Goal: Task Accomplishment & Management: Complete application form

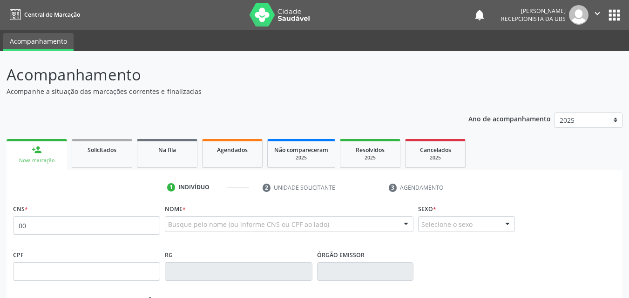
type input "0"
type input "705 0034 7634 0150"
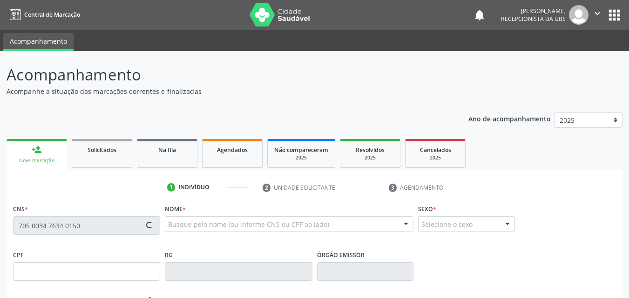
type input "004.244.234-64"
type input "01/10/2024"
type input "Renata Jamille Alves de Melo"
type input "(87) 99676-0513"
type input "211"
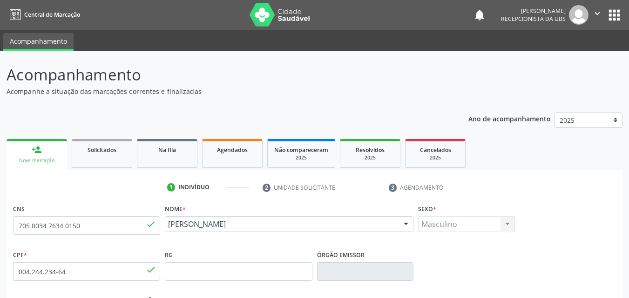
drag, startPoint x: 274, startPoint y: 232, endPoint x: 174, endPoint y: 217, distance: 100.7
click at [174, 217] on div "Yuri Henrique Alves Barbosa Yuri Henrique Alves Barbosa CNS: 705 0034 7634 0150…" at bounding box center [289, 227] width 249 height 22
copy span "Yuri Henrique Alves Barbosa"
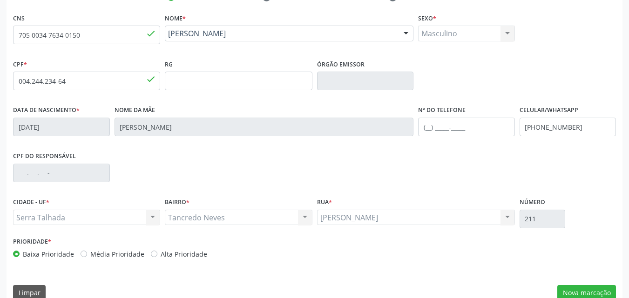
scroll to position [206, 0]
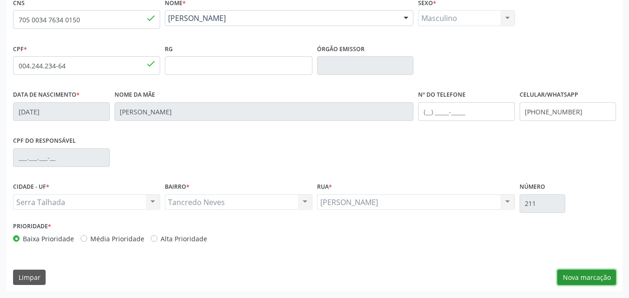
click at [587, 278] on button "Nova marcação" at bounding box center [586, 278] width 59 height 16
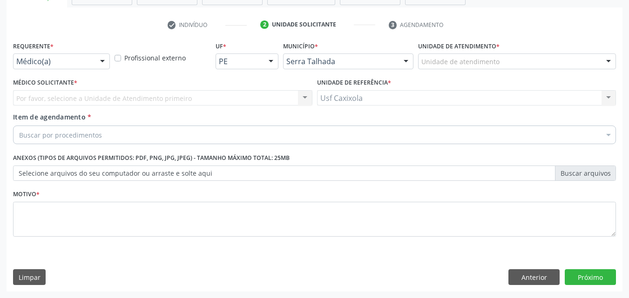
scroll to position [163, 0]
click at [101, 61] on div at bounding box center [102, 62] width 14 height 16
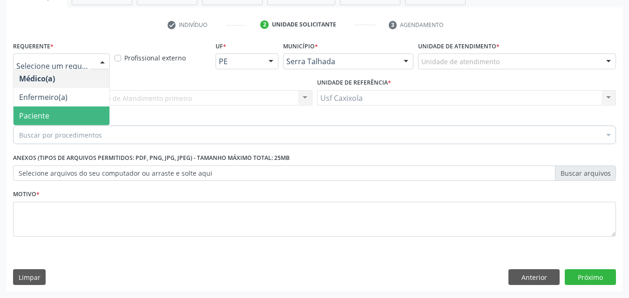
click at [87, 118] on span "Paciente" at bounding box center [61, 116] width 96 height 19
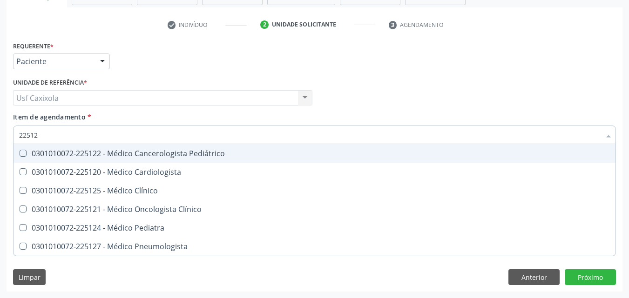
type input "225124"
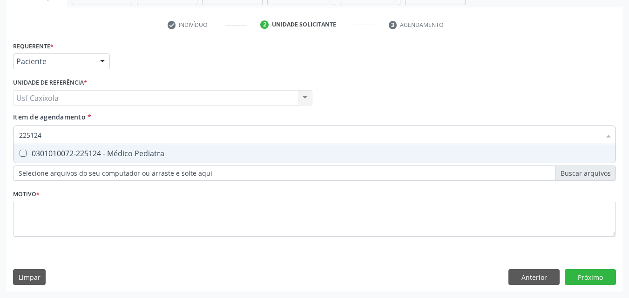
click at [109, 155] on div "0301010072-225124 - Médico Pediatra" at bounding box center [314, 153] width 591 height 7
checkbox Pediatra "true"
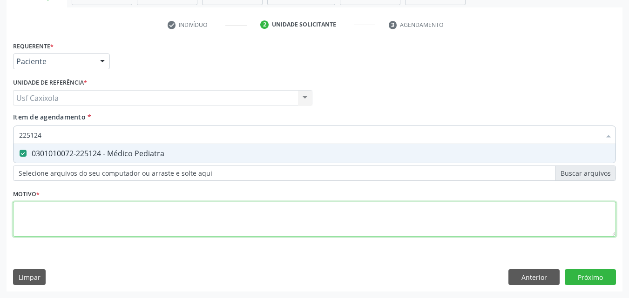
click at [111, 222] on div "Requerente * Paciente Médico(a) Enfermeiro(a) Paciente Nenhum resultado encontr…" at bounding box center [314, 144] width 603 height 211
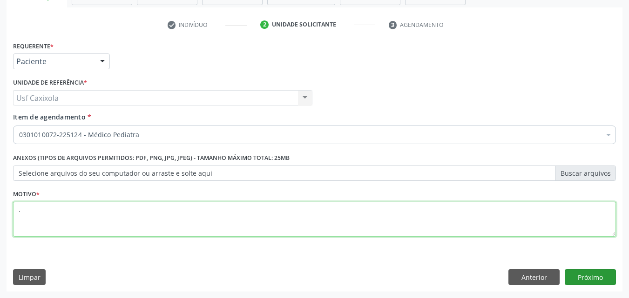
type textarea "."
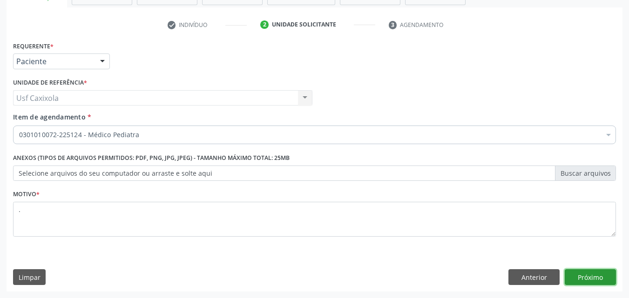
click at [604, 278] on button "Próximo" at bounding box center [590, 277] width 51 height 16
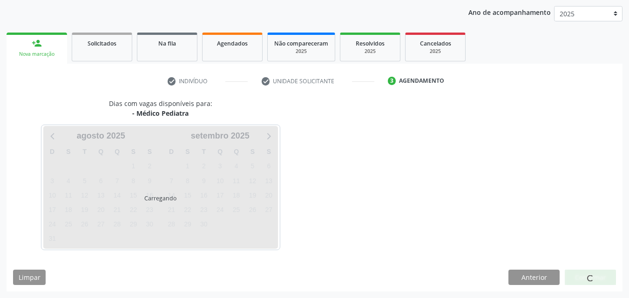
scroll to position [107, 0]
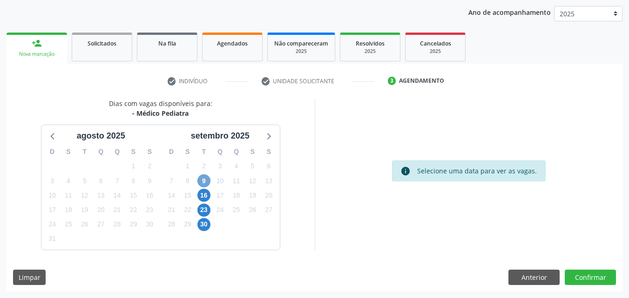
click at [204, 182] on span "9" at bounding box center [203, 181] width 13 height 13
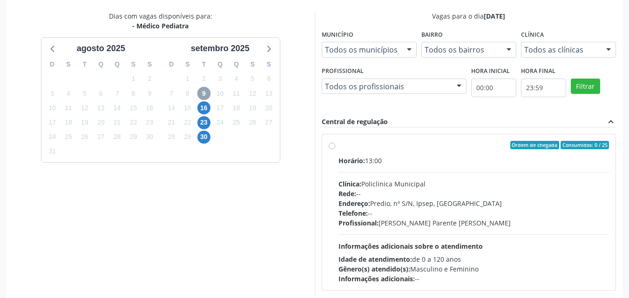
scroll to position [200, 0]
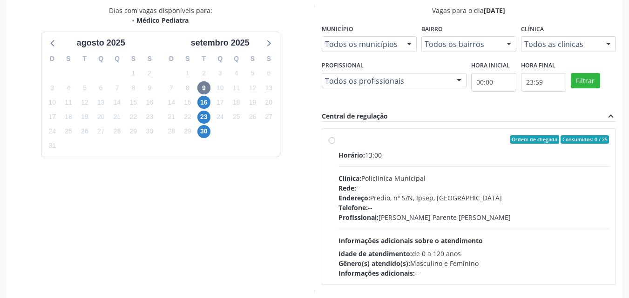
click at [338, 141] on label "Ordem de chegada Consumidos: 0 / 25 Horário: 13:00 Clínica: Policlinica Municip…" at bounding box center [473, 206] width 271 height 143
click at [334, 141] on input "Ordem de chegada Consumidos: 0 / 25 Horário: 13:00 Clínica: Policlinica Municip…" at bounding box center [332, 139] width 7 height 8
radio input "true"
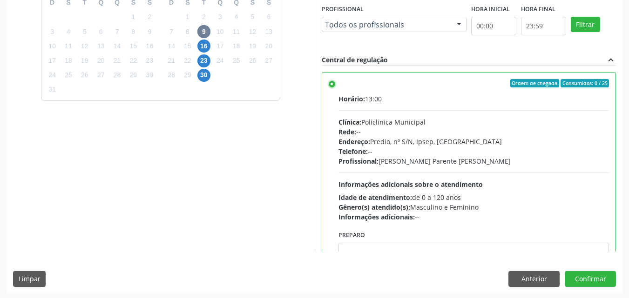
scroll to position [258, 0]
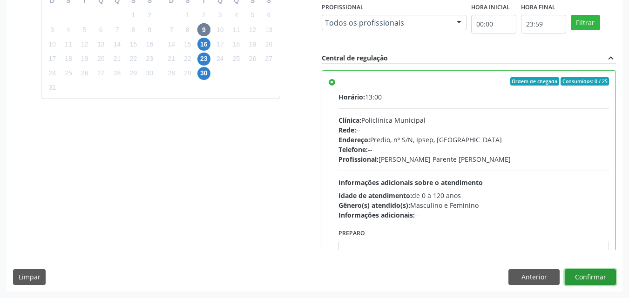
click at [600, 279] on button "Confirmar" at bounding box center [590, 277] width 51 height 16
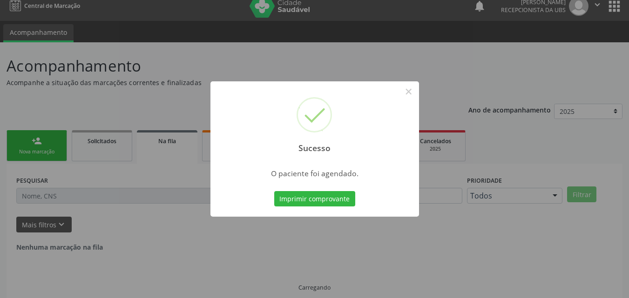
scroll to position [0, 0]
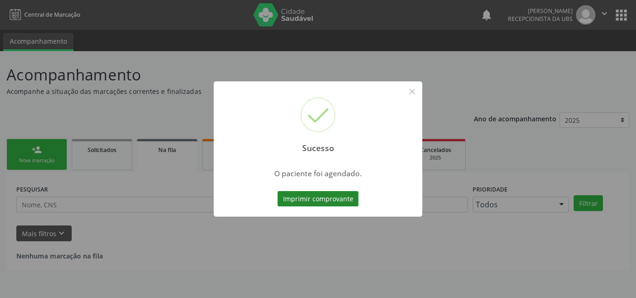
click at [328, 201] on button "Imprimir comprovante" at bounding box center [317, 199] width 81 height 16
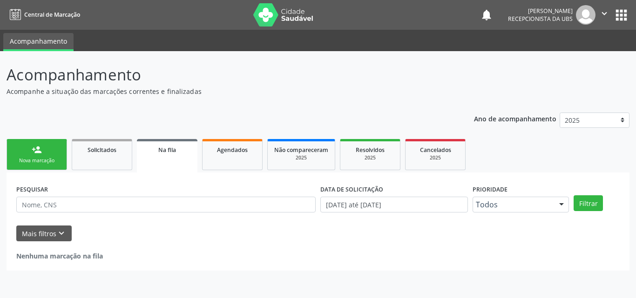
click at [38, 154] on div "person_add" at bounding box center [37, 150] width 10 height 10
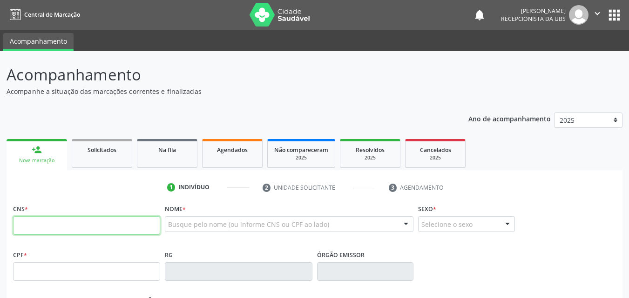
click at [85, 231] on input "text" at bounding box center [86, 225] width 147 height 19
type input "702 8041 5109 1363"
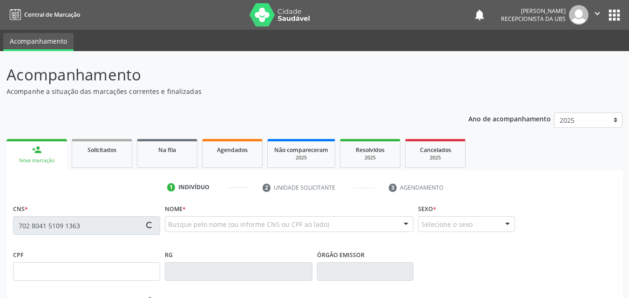
type input "178.969.294-65"
type input "26/09/2021"
type input "Rosana Maria da Silva Nascimento"
type input "(87) 98128-2439"
type input "(87) 99946-4908"
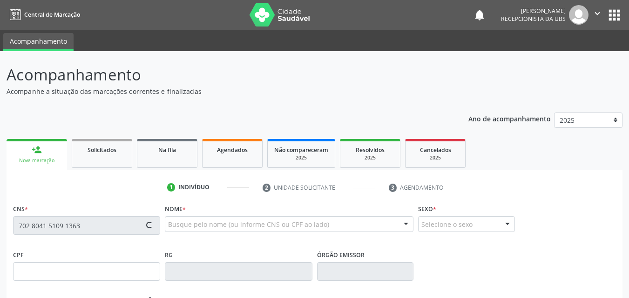
type input "121.894.144-82"
type input "52"
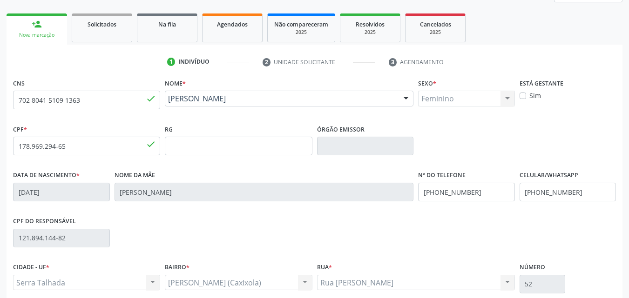
scroll to position [140, 0]
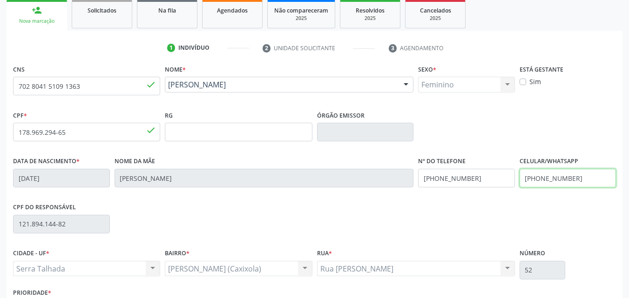
drag, startPoint x: 583, startPoint y: 179, endPoint x: 517, endPoint y: 182, distance: 66.2
click at [517, 182] on div "Celular/WhatsApp (87) 99946-4908" at bounding box center [567, 178] width 101 height 46
drag, startPoint x: 492, startPoint y: 182, endPoint x: 425, endPoint y: 182, distance: 67.5
click at [425, 182] on input "(87) 98128-2439" at bounding box center [466, 178] width 97 height 19
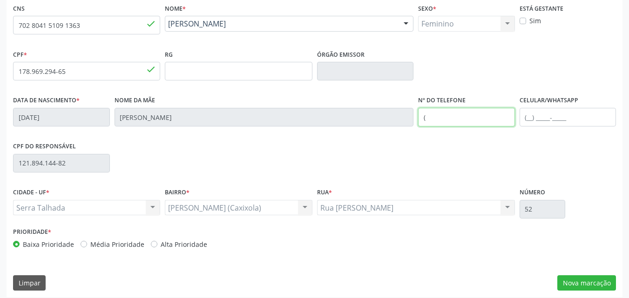
scroll to position [206, 0]
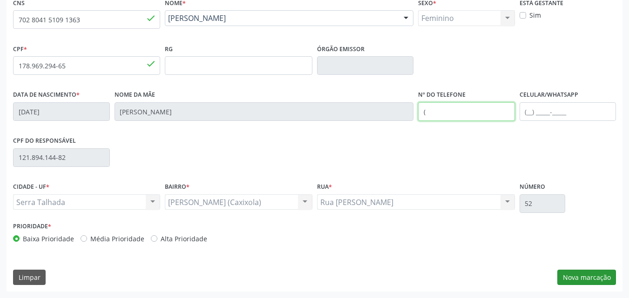
type input "("
click at [593, 275] on button "Nova marcação" at bounding box center [586, 278] width 59 height 16
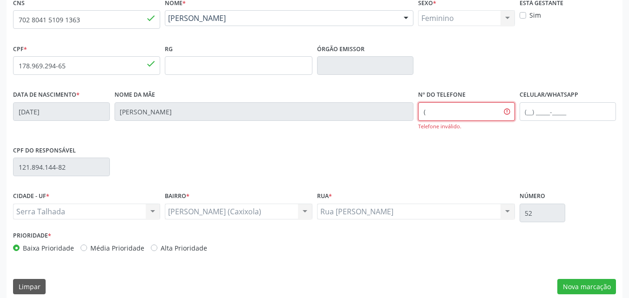
click at [478, 116] on input "(" at bounding box center [466, 111] width 97 height 19
click at [505, 157] on div "CPF do responsável 121.894.144-82" at bounding box center [314, 166] width 607 height 46
click at [444, 114] on input "(87) 9946-4908" at bounding box center [466, 111] width 97 height 19
type input "(87) 99946-4908"
click at [490, 139] on div "Nº do Telefone (87) 99946-4908 Telefone inválido." at bounding box center [466, 115] width 101 height 55
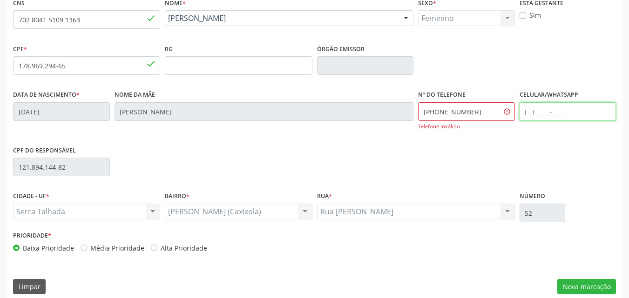
click at [528, 120] on input "text" at bounding box center [567, 111] width 97 height 19
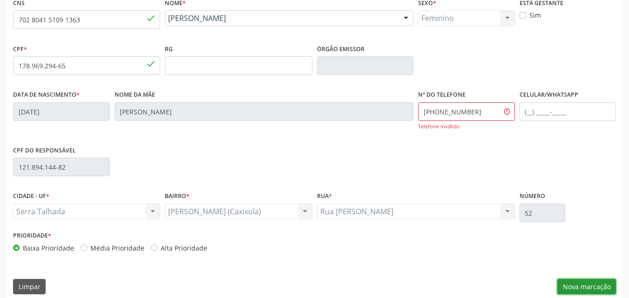
click at [597, 290] on button "Nova marcação" at bounding box center [586, 287] width 59 height 16
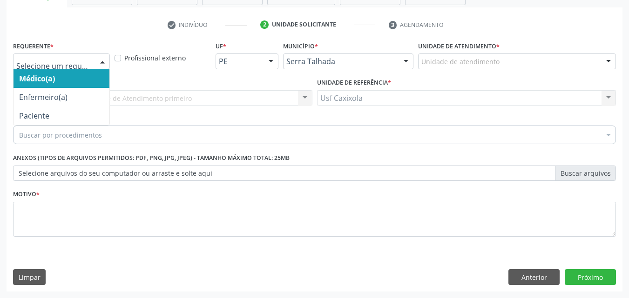
drag, startPoint x: 78, startPoint y: 62, endPoint x: 83, endPoint y: 67, distance: 7.2
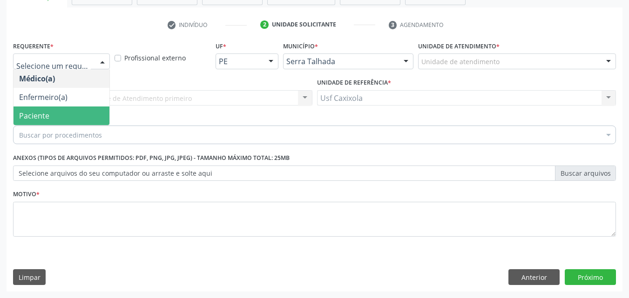
click at [88, 114] on span "Paciente" at bounding box center [61, 116] width 96 height 19
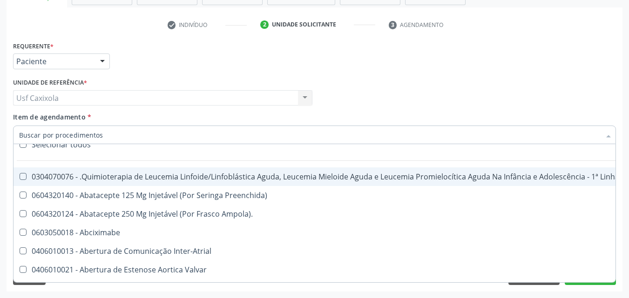
scroll to position [0, 0]
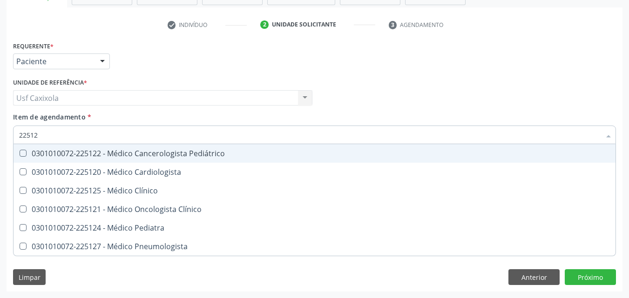
type input "225120"
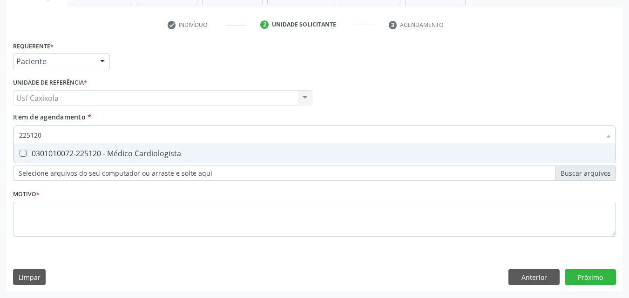
click at [108, 157] on div "0301010072-225120 - Médico Cardiologista" at bounding box center [314, 153] width 591 height 7
checkbox Cardiologista "true"
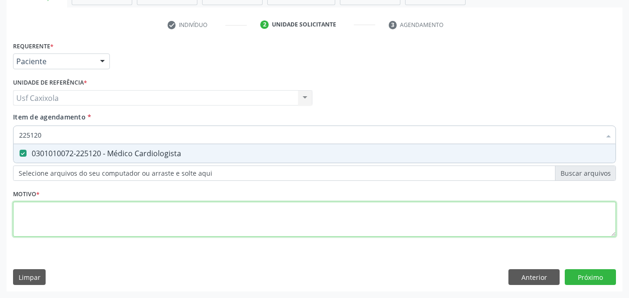
click at [100, 215] on div "Requerente * Paciente Médico(a) Enfermeiro(a) Paciente Nenhum resultado encontr…" at bounding box center [314, 144] width 603 height 211
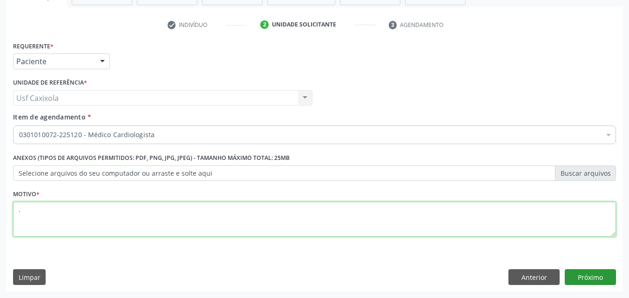
type textarea "."
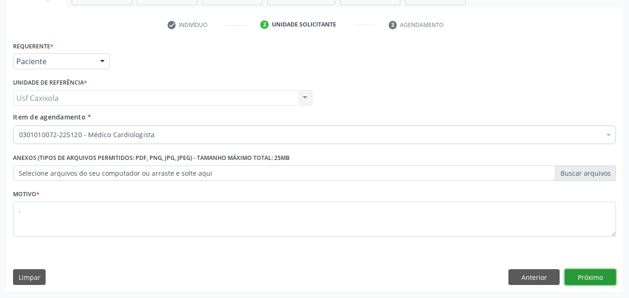
click at [590, 275] on button "Próximo" at bounding box center [590, 277] width 51 height 16
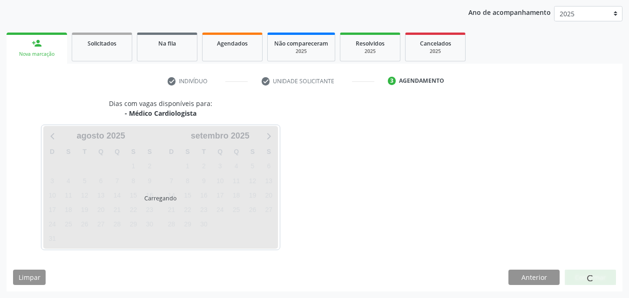
scroll to position [107, 0]
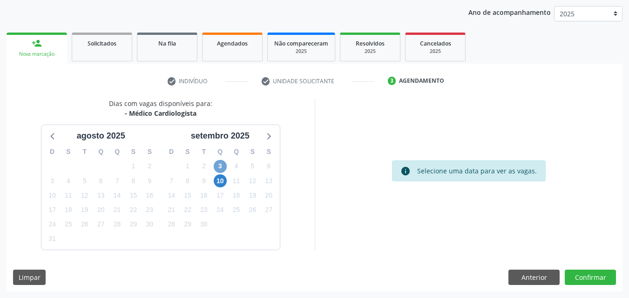
click at [222, 166] on span "3" at bounding box center [220, 166] width 13 height 13
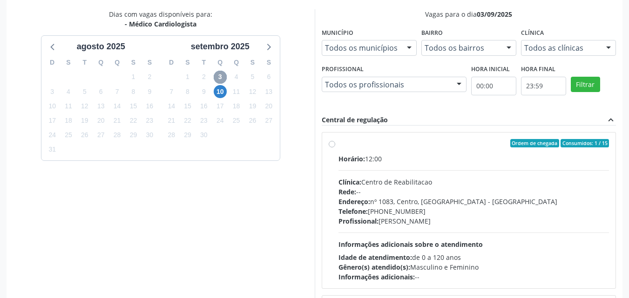
scroll to position [200, 0]
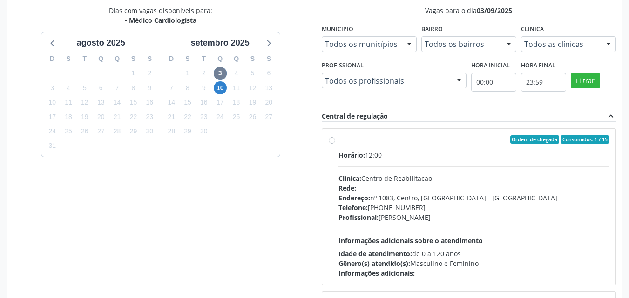
click at [338, 138] on label "Ordem de chegada Consumidos: 1 / 15 Horário: 12:00 Clínica: Centro de Reabilita…" at bounding box center [473, 206] width 271 height 143
click at [332, 138] on input "Ordem de chegada Consumidos: 1 / 15 Horário: 12:00 Clínica: Centro de Reabilita…" at bounding box center [332, 139] width 7 height 8
radio input "true"
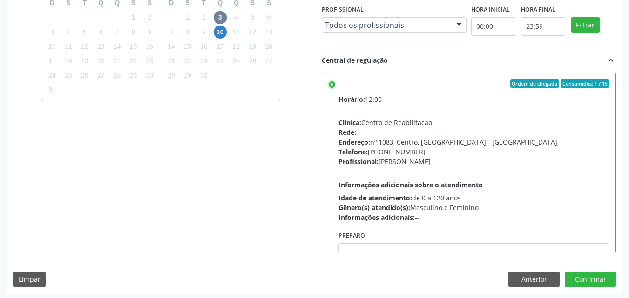
scroll to position [258, 0]
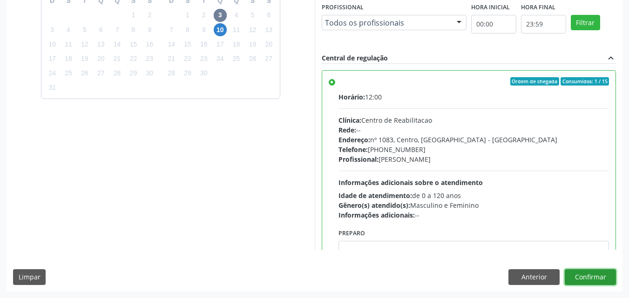
click at [587, 277] on button "Confirmar" at bounding box center [590, 277] width 51 height 16
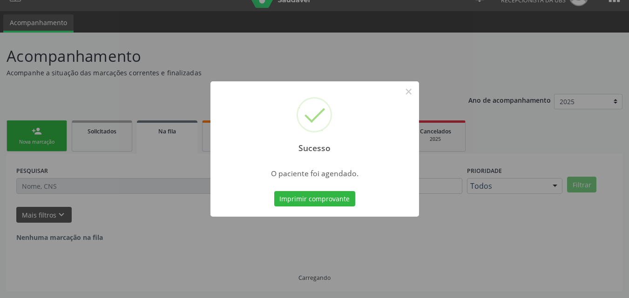
scroll to position [0, 0]
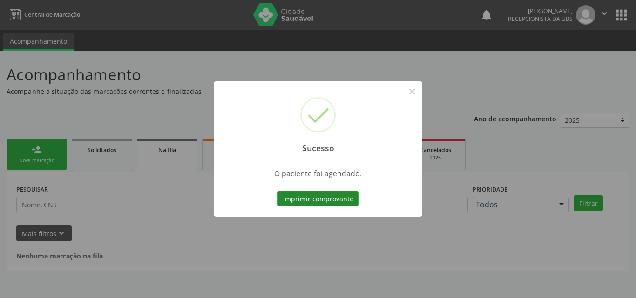
click at [322, 202] on button "Imprimir comprovante" at bounding box center [317, 199] width 81 height 16
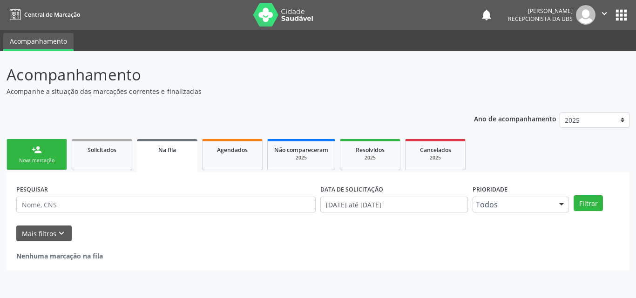
click at [34, 157] on div "Nova marcação" at bounding box center [36, 160] width 47 height 7
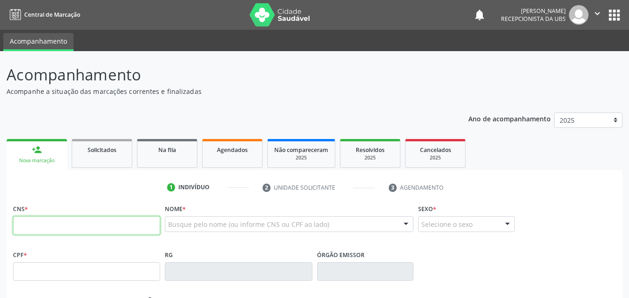
click at [63, 225] on input "text" at bounding box center [86, 225] width 147 height 19
click at [71, 230] on input "text" at bounding box center [86, 225] width 147 height 19
type input "705 8014 4780 2533"
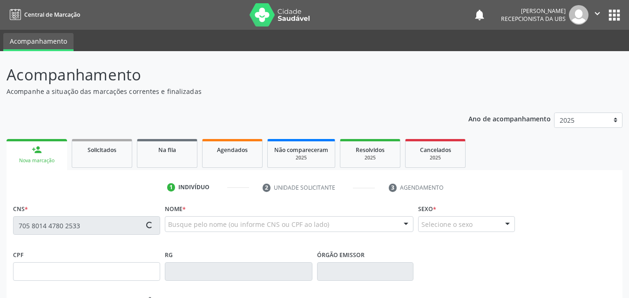
type input "15/03/2008"
type input "Maria Aparecida Silva Lopes de Oliveira"
type input "[PHONE_NUMBER]"
type input "7"
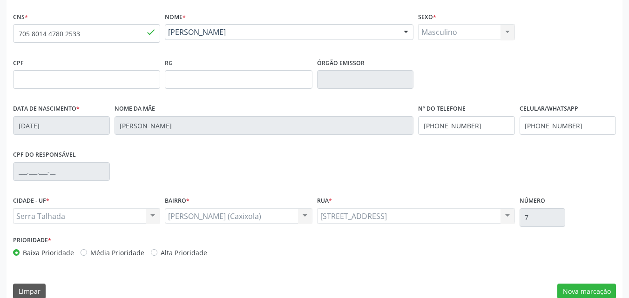
scroll to position [206, 0]
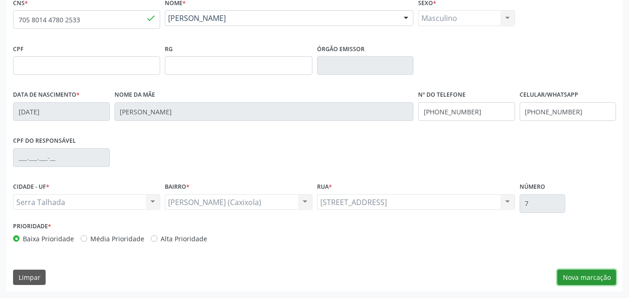
click at [579, 279] on button "Nova marcação" at bounding box center [586, 278] width 59 height 16
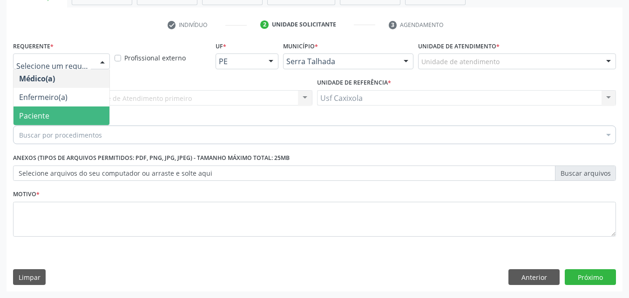
click at [73, 116] on span "Paciente" at bounding box center [61, 116] width 96 height 19
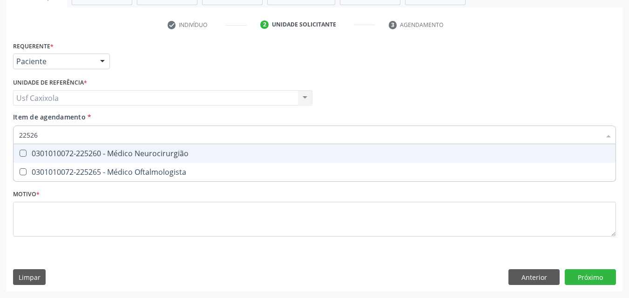
type input "225265"
click at [107, 152] on div "0301010072-225265 - Médico Oftalmologista" at bounding box center [314, 153] width 591 height 7
checkbox Oftalmologista "true"
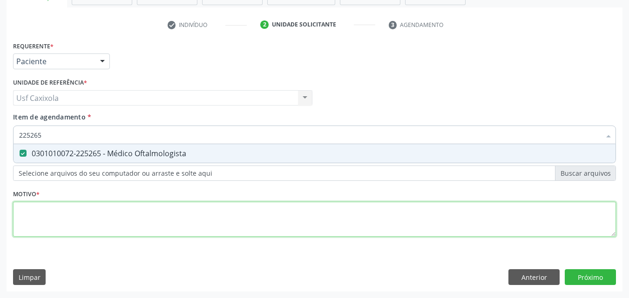
click at [126, 223] on div "Requerente * Paciente Médico(a) Enfermeiro(a) Paciente Nenhum resultado encontr…" at bounding box center [314, 144] width 603 height 211
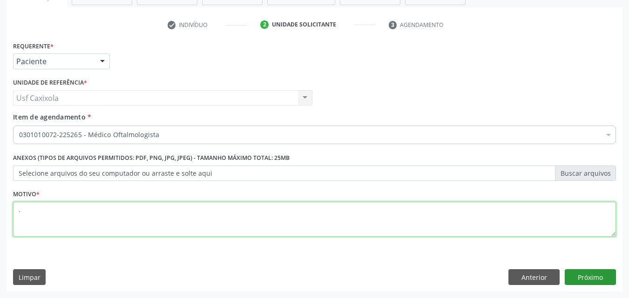
type textarea "."
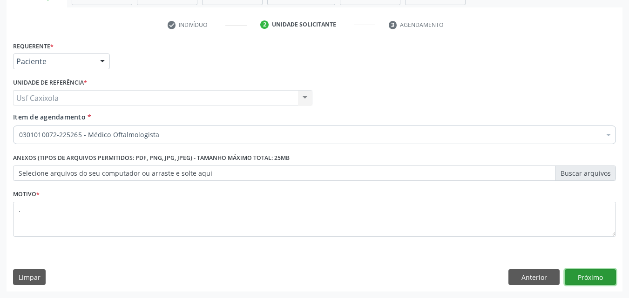
click at [586, 276] on button "Próximo" at bounding box center [590, 277] width 51 height 16
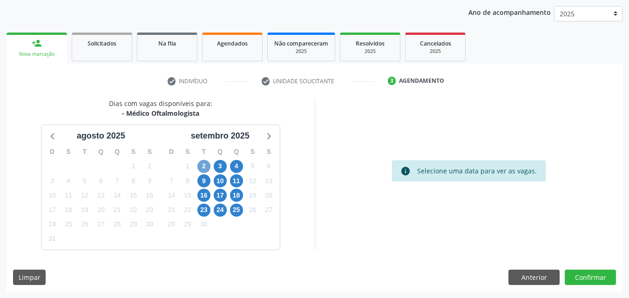
click at [206, 164] on span "2" at bounding box center [203, 166] width 13 height 13
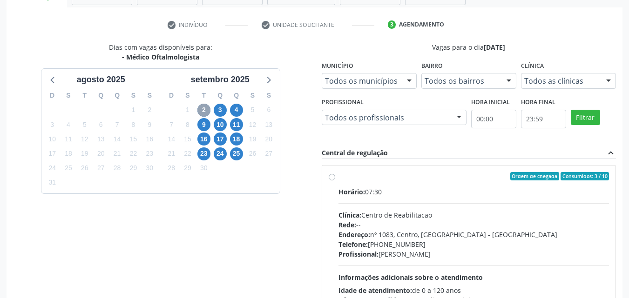
scroll to position [200, 0]
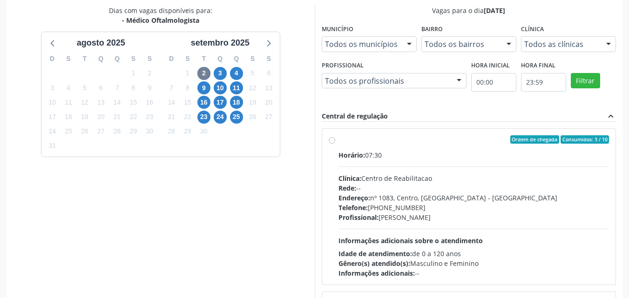
click at [335, 141] on div "Ordem de chegada Consumidos: 3 / 10 Horário: 07:30 Clínica: Centro de Reabilita…" at bounding box center [469, 206] width 281 height 143
radio input "true"
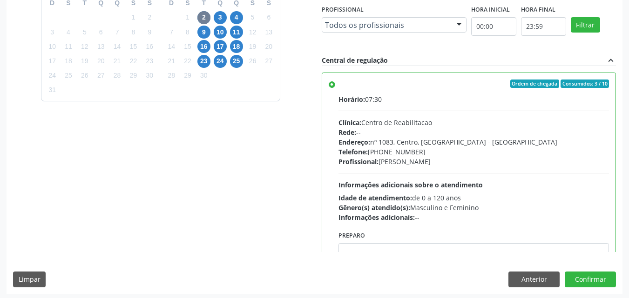
scroll to position [258, 0]
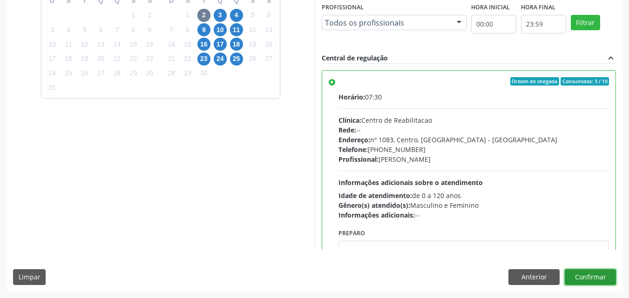
click at [585, 279] on button "Confirmar" at bounding box center [590, 277] width 51 height 16
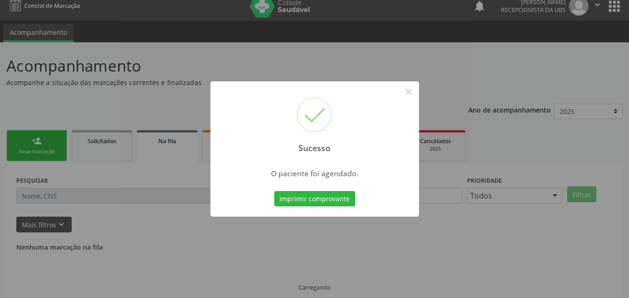
scroll to position [0, 0]
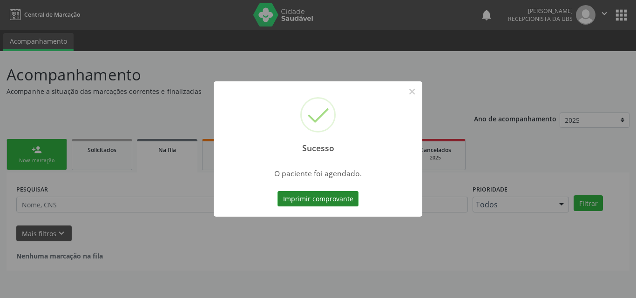
click at [323, 198] on button "Imprimir comprovante" at bounding box center [317, 199] width 81 height 16
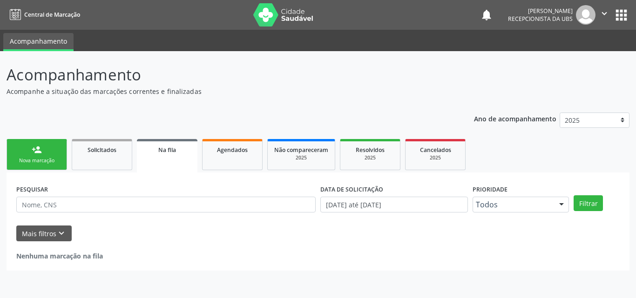
click at [34, 162] on div "Nova marcação" at bounding box center [36, 160] width 47 height 7
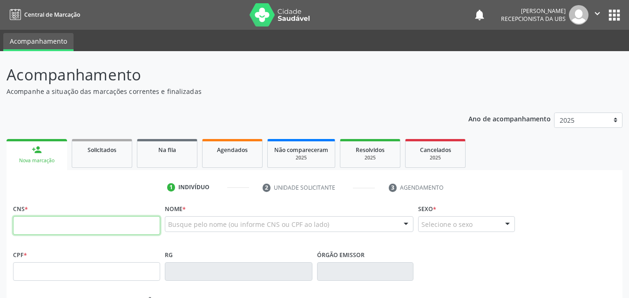
click at [61, 219] on input "text" at bounding box center [86, 225] width 147 height 19
type input "700 0032 2653 7908"
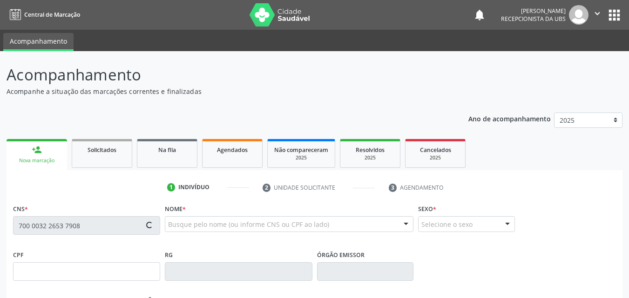
type input "18/05/2012"
type input "Maria Eliana do Nascimento"
type input "(87) 99632-0746"
type input "901.501.984-34"
type input "990"
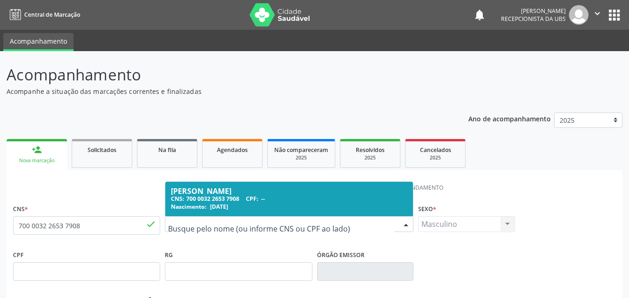
drag, startPoint x: 293, startPoint y: 229, endPoint x: 279, endPoint y: 229, distance: 13.5
click at [285, 246] on div "Nome * Paulo Henrique do Nascimento Melo CNS: 700 0032 2653 7908 CPF: -- Nascim…" at bounding box center [288, 225] width 253 height 46
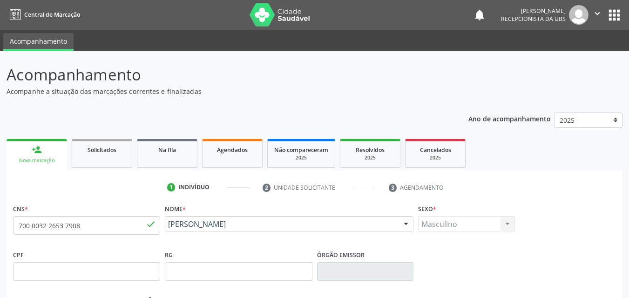
drag, startPoint x: 292, startPoint y: 235, endPoint x: 166, endPoint y: 232, distance: 125.7
click at [166, 232] on div "Nome * Paulo Henrique do Nascimento Melo Paulo Henrique do Nascimento Melo CNS:…" at bounding box center [288, 225] width 253 height 46
click at [238, 247] on div "Nome * Paulo Henrique do Nascimento Melo Paulo Henrique do Nascimento Melo CNS:…" at bounding box center [288, 225] width 253 height 46
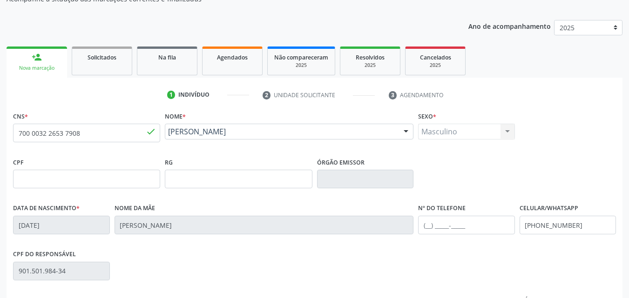
scroll to position [206, 0]
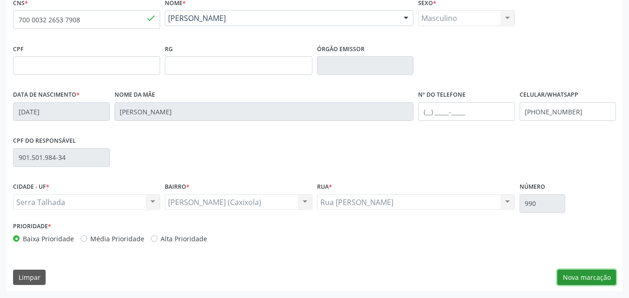
click at [600, 279] on button "Nova marcação" at bounding box center [586, 278] width 59 height 16
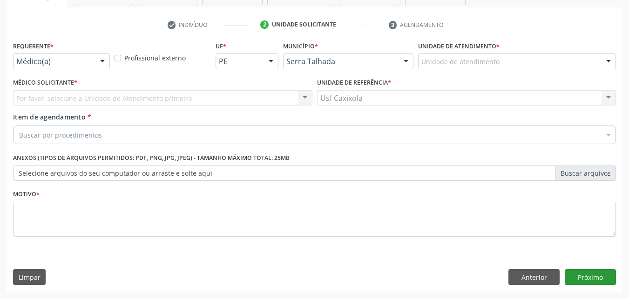
scroll to position [163, 0]
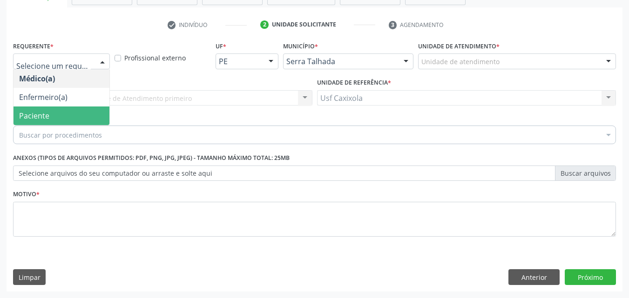
click at [86, 118] on span "Paciente" at bounding box center [61, 116] width 96 height 19
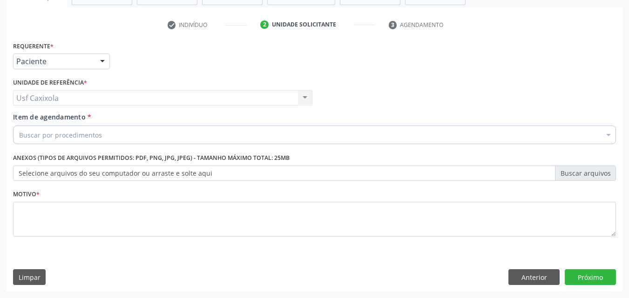
click at [101, 136] on div "Buscar por procedimentos" at bounding box center [314, 135] width 603 height 19
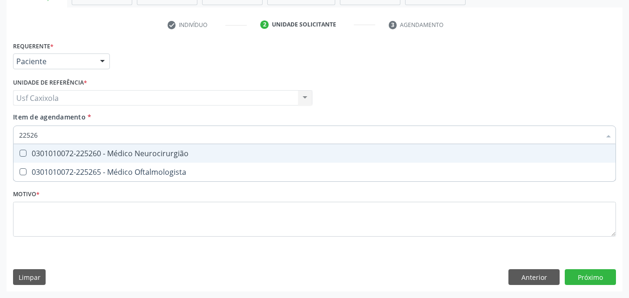
type input "225265"
click at [135, 155] on div "0301010072-225265 - Médico Oftalmologista" at bounding box center [314, 153] width 591 height 7
checkbox Oftalmologista "true"
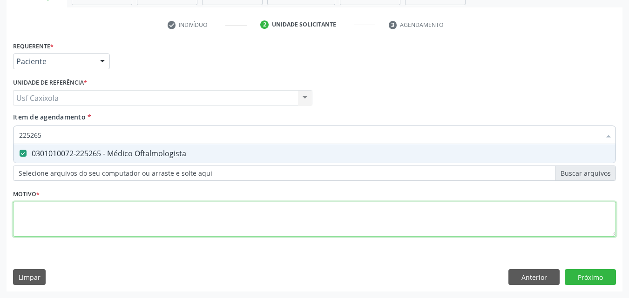
click at [153, 215] on div "Requerente * Paciente Médico(a) Enfermeiro(a) Paciente Nenhum resultado encontr…" at bounding box center [314, 144] width 603 height 211
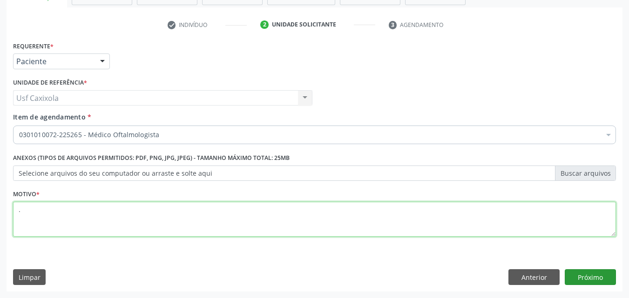
type textarea "."
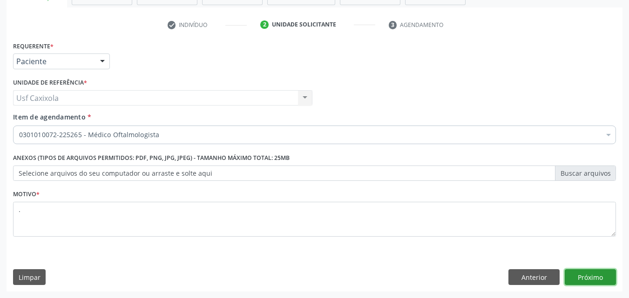
click at [593, 276] on button "Próximo" at bounding box center [590, 277] width 51 height 16
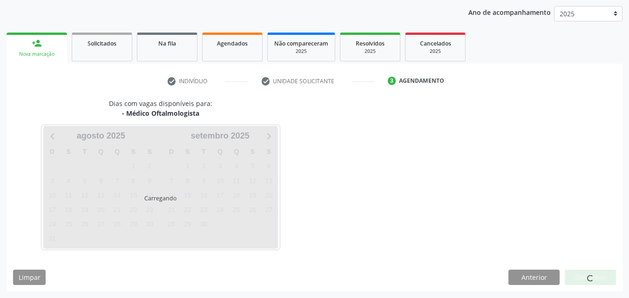
scroll to position [107, 0]
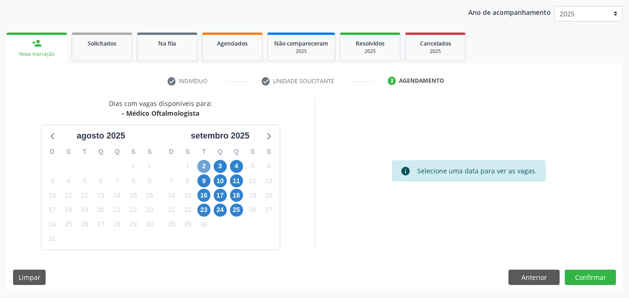
click at [205, 166] on span "2" at bounding box center [203, 166] width 13 height 13
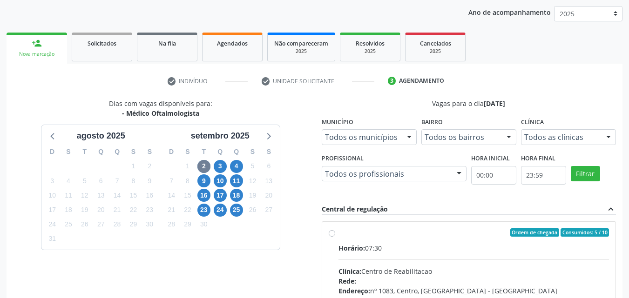
click at [342, 234] on div "Ordem de chegada Consumidos: 5 / 10" at bounding box center [473, 233] width 271 height 8
click at [335, 234] on input "Ordem de chegada Consumidos: 5 / 10 Horário: 07:30 Clínica: Centro de Reabilita…" at bounding box center [332, 233] width 7 height 8
radio input "true"
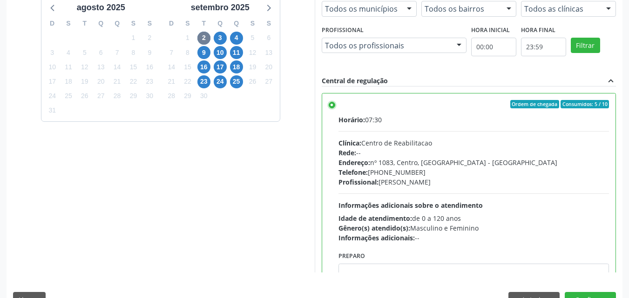
scroll to position [258, 0]
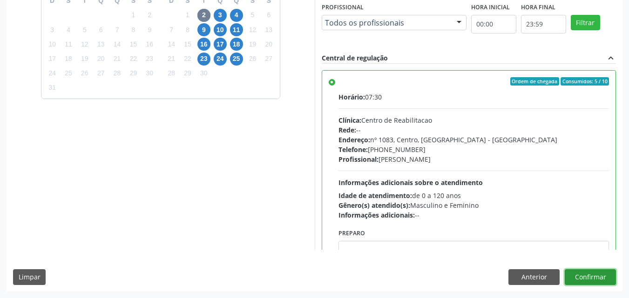
click at [591, 276] on button "Confirmar" at bounding box center [590, 277] width 51 height 16
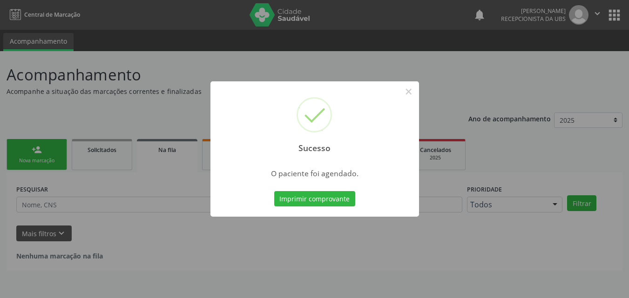
scroll to position [0, 0]
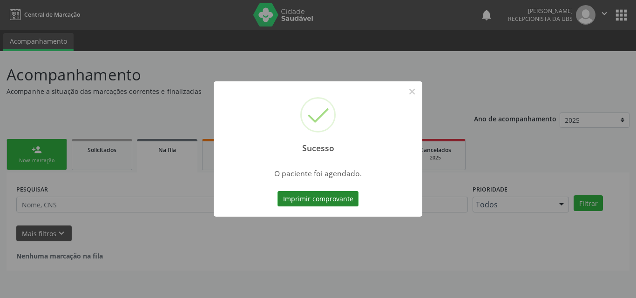
click at [325, 199] on button "Imprimir comprovante" at bounding box center [317, 199] width 81 height 16
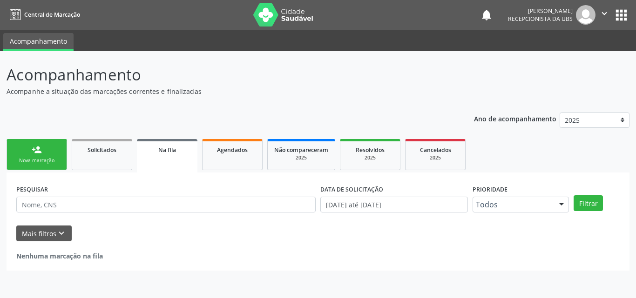
click at [50, 156] on link "person_add Nova marcação" at bounding box center [37, 154] width 61 height 31
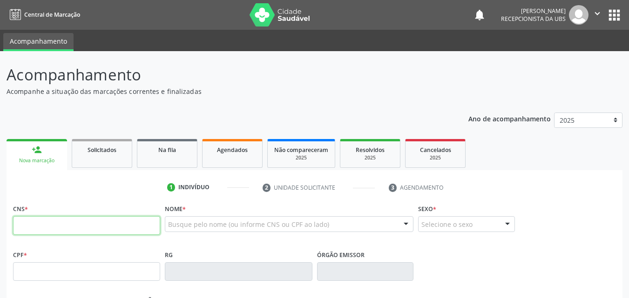
click at [91, 229] on input "text" at bounding box center [86, 225] width 147 height 19
type input "7"
paste input "705 0094 7905 2852"
type input "705 0094 7905 2852"
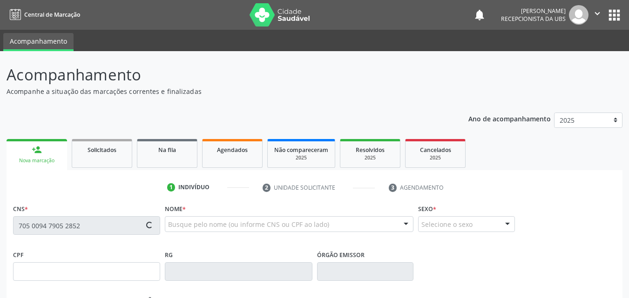
type input "173.534.194-07"
type input "21/09/2020"
type input "Marcia Luiza da Silva"
type input "(87) 99615-7720"
type input "063.710.084-04"
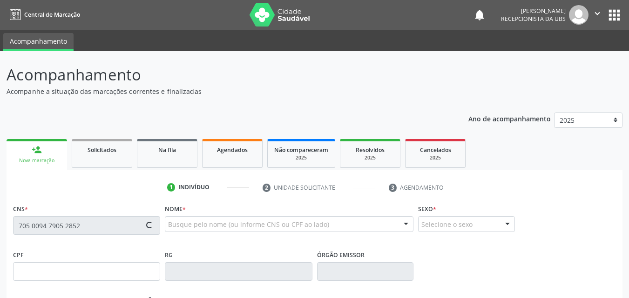
type input "22"
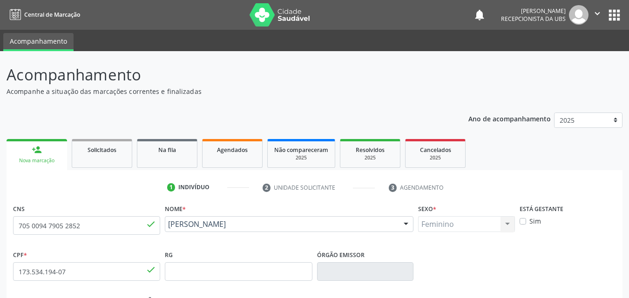
drag, startPoint x: 277, startPoint y: 236, endPoint x: 199, endPoint y: 219, distance: 79.4
click at [199, 219] on div "Evelyn Vitoria da Silva Santos Evelyn Vitoria da Silva Santos CNS: 705 0094 790…" at bounding box center [289, 227] width 249 height 22
copy span "Evelyn Vitoria da Silva Santos"
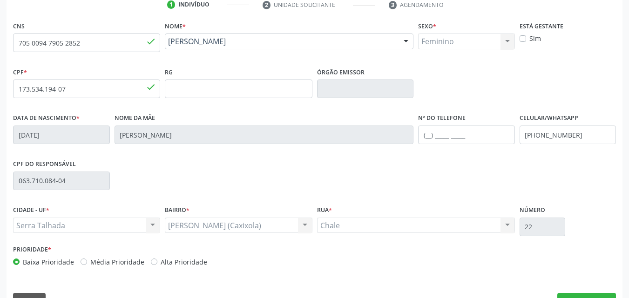
scroll to position [206, 0]
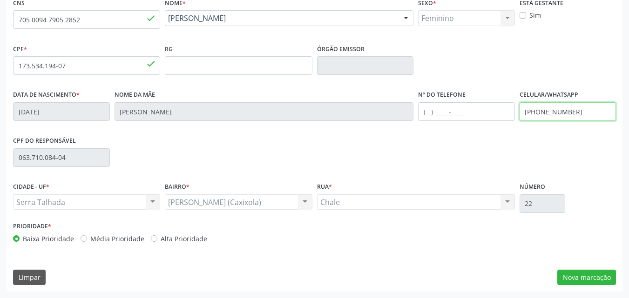
drag, startPoint x: 583, startPoint y: 114, endPoint x: 503, endPoint y: 123, distance: 80.6
click at [503, 123] on div "Data de nascimento * 21/09/2020 Nome da mãe Marcia Luiza da Silva Nº do Telefon…" at bounding box center [314, 111] width 607 height 46
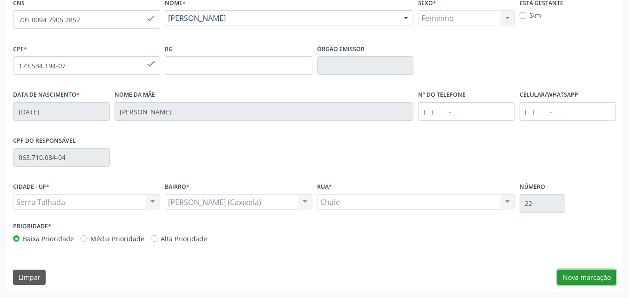
click at [584, 281] on button "Nova marcação" at bounding box center [586, 278] width 59 height 16
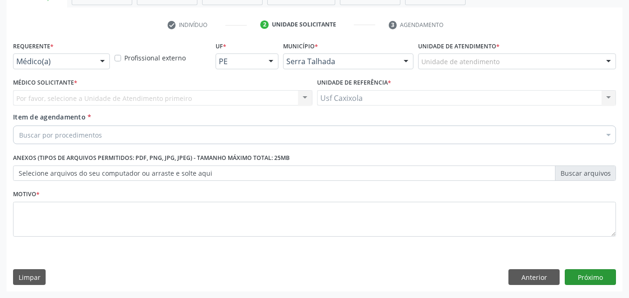
scroll to position [163, 0]
click at [100, 61] on div at bounding box center [102, 62] width 14 height 16
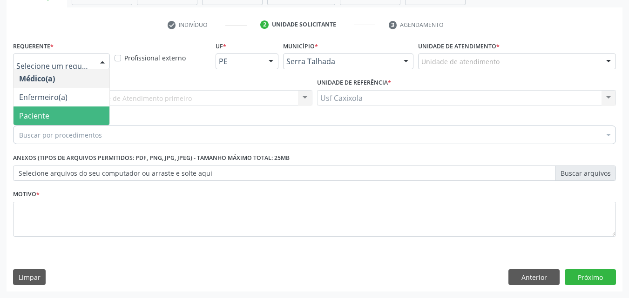
click at [87, 115] on span "Paciente" at bounding box center [61, 116] width 96 height 19
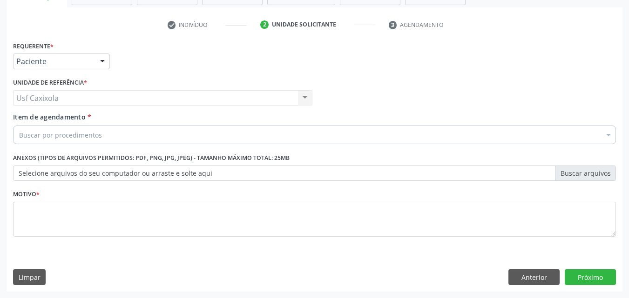
click at [99, 142] on div "Buscar por procedimentos" at bounding box center [314, 135] width 603 height 19
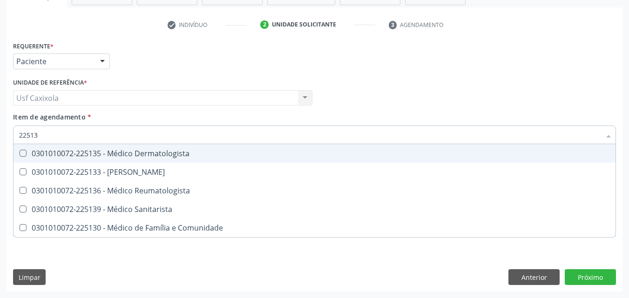
type input "225135"
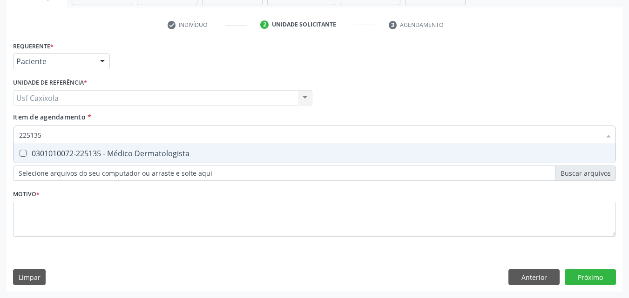
click at [120, 154] on div "0301010072-225135 - Médico Dermatologista" at bounding box center [314, 153] width 591 height 7
checkbox Dermatologista "true"
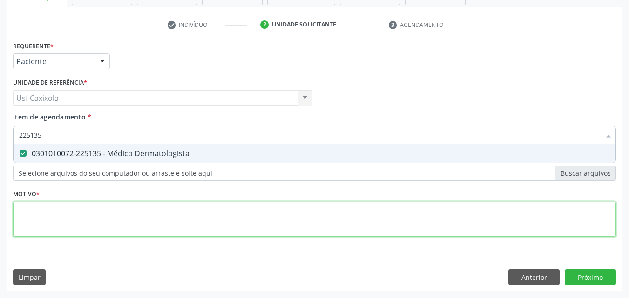
click at [136, 222] on div "Requerente * Paciente Médico(a) Enfermeiro(a) Paciente Nenhum resultado encontr…" at bounding box center [314, 144] width 603 height 211
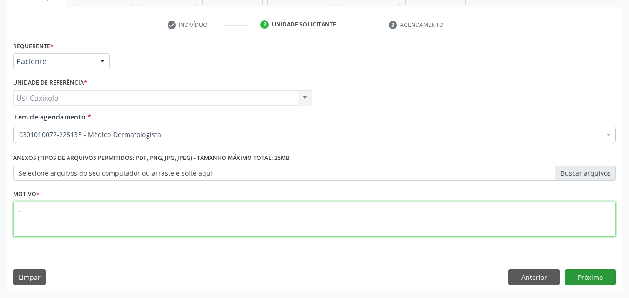
type textarea "."
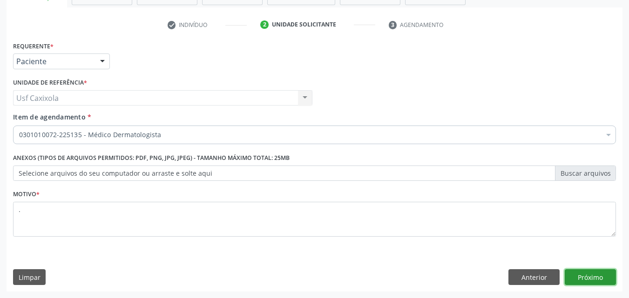
click at [592, 279] on button "Próximo" at bounding box center [590, 277] width 51 height 16
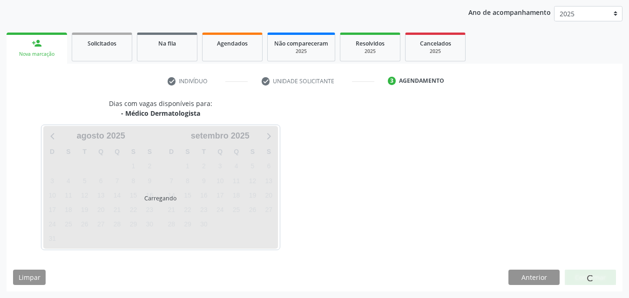
scroll to position [107, 0]
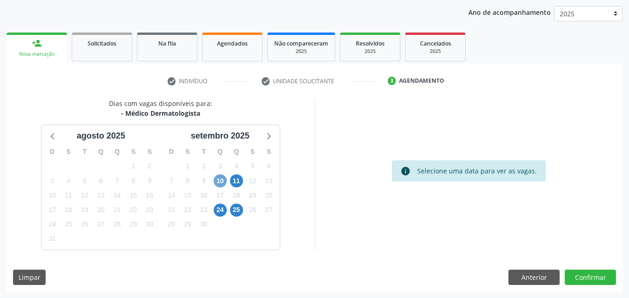
click at [223, 187] on span "10" at bounding box center [220, 181] width 13 height 13
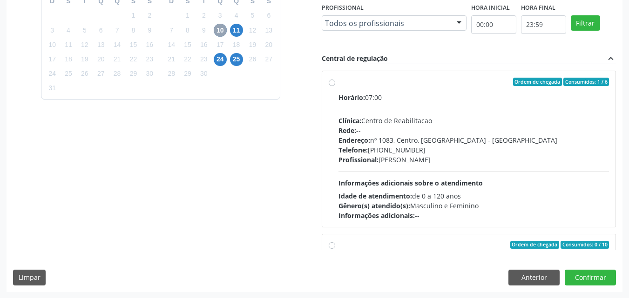
scroll to position [258, 0]
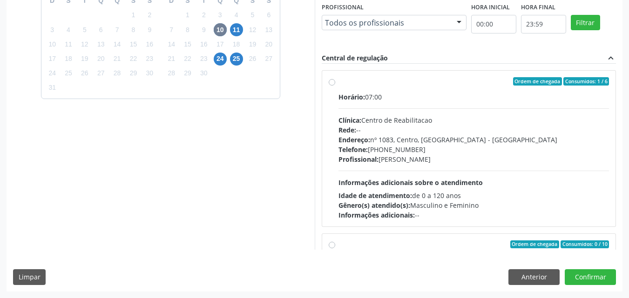
click at [335, 82] on div "Ordem de chegada Consumidos: 1 / 6 Horário: 07:00 Clínica: Centro de Reabilitac…" at bounding box center [469, 148] width 281 height 143
radio input "true"
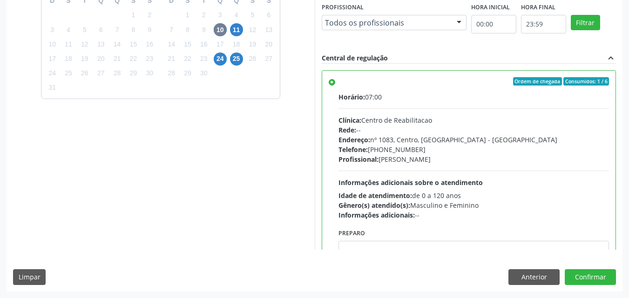
click at [303, 134] on div "Dias com vagas disponíveis para: - Médico Dermatologista agosto 2025 D S T Q Q …" at bounding box center [161, 98] width 308 height 303
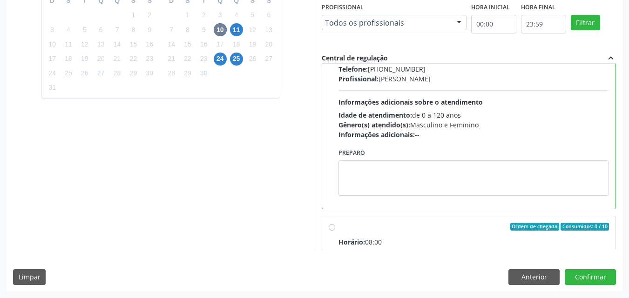
scroll to position [93, 0]
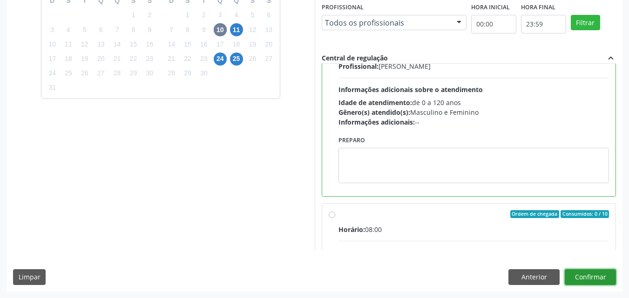
click at [586, 277] on button "Confirmar" at bounding box center [590, 277] width 51 height 16
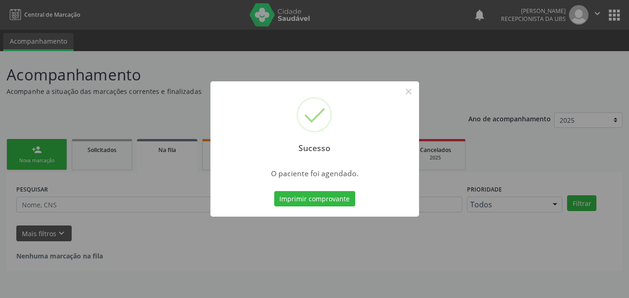
scroll to position [0, 0]
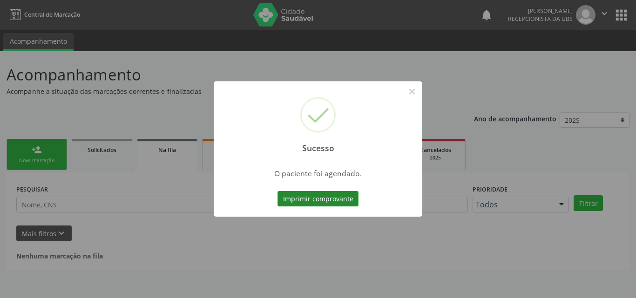
click at [333, 200] on button "Imprimir comprovante" at bounding box center [317, 199] width 81 height 16
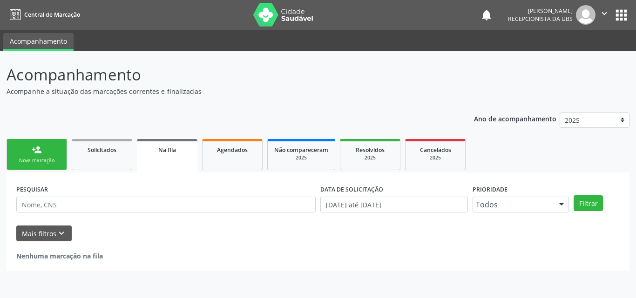
click at [27, 156] on link "person_add Nova marcação" at bounding box center [37, 154] width 61 height 31
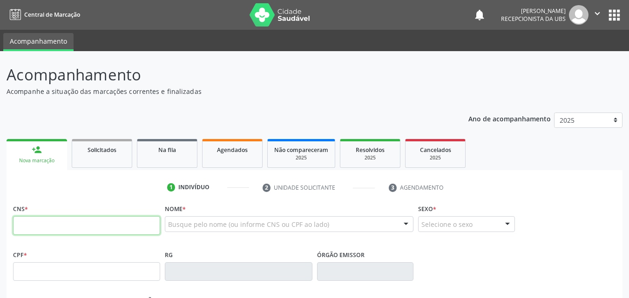
click at [88, 228] on input "text" at bounding box center [86, 225] width 147 height 19
type input "700 5035 9173 3156"
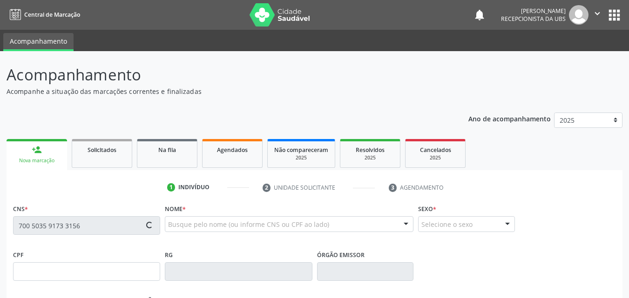
type input "963.818.684-49"
type input "05/06/1958"
type input "Aguida Filomena da Conceicao"
type input "(87) 99992-2727"
type input "(87) 99984-9643"
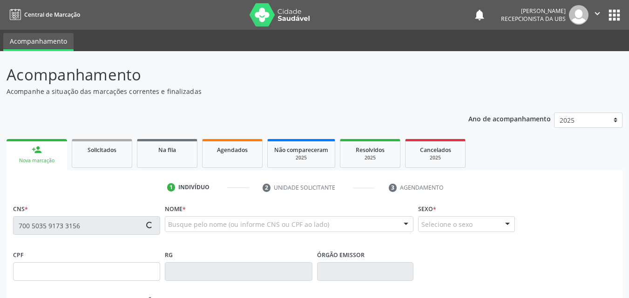
type input "062.135.254-32"
type input "54"
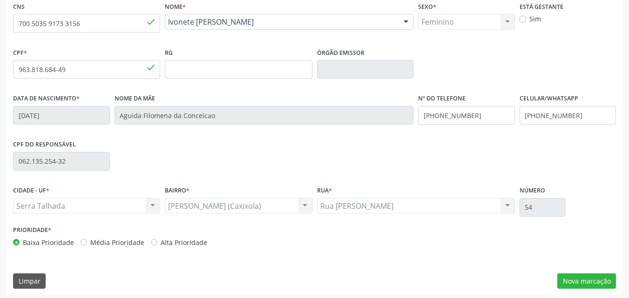
scroll to position [206, 0]
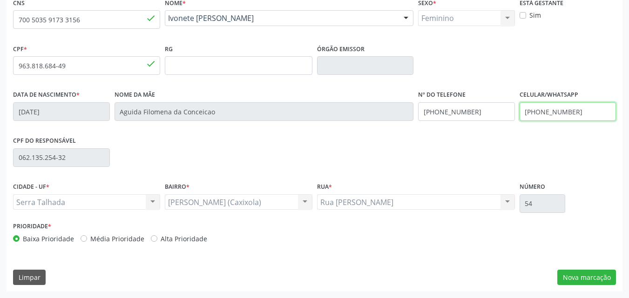
drag, startPoint x: 589, startPoint y: 114, endPoint x: 494, endPoint y: 108, distance: 94.7
click at [494, 108] on div "Data de nascimento * 05/06/1958 Nome da mãe Aguida Filomena da Conceicao Nº do …" at bounding box center [314, 111] width 607 height 46
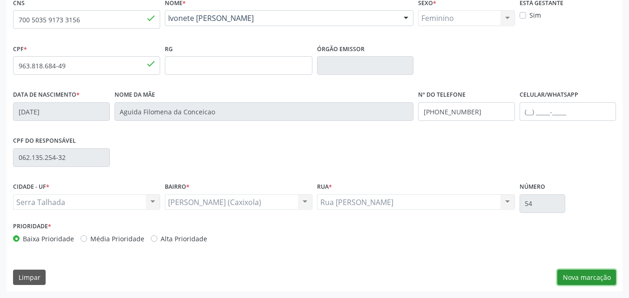
click at [601, 278] on button "Nova marcação" at bounding box center [586, 278] width 59 height 16
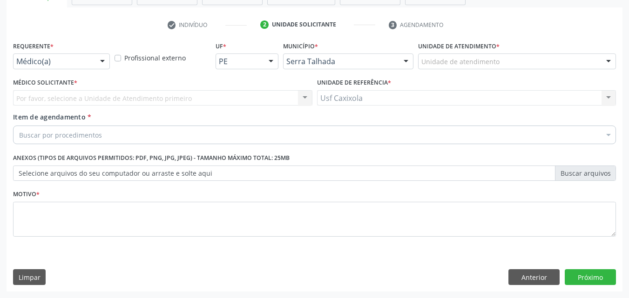
scroll to position [163, 0]
click at [94, 56] on div "Médico(a)" at bounding box center [61, 62] width 97 height 16
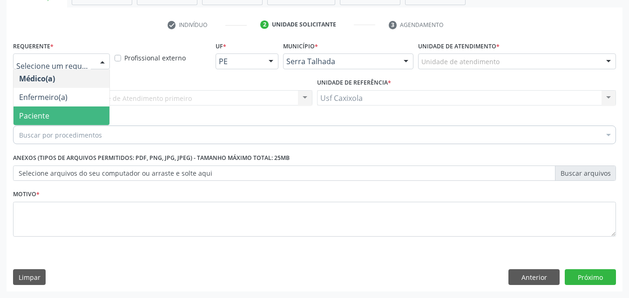
click at [88, 115] on span "Paciente" at bounding box center [61, 116] width 96 height 19
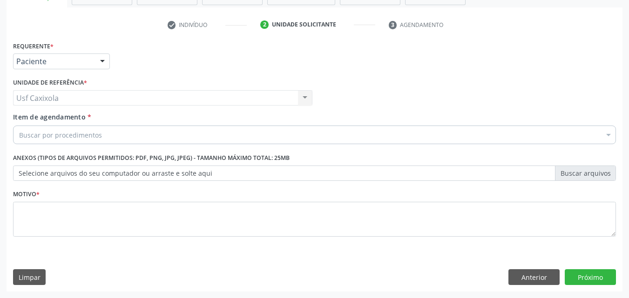
click at [175, 137] on div "Buscar por procedimentos" at bounding box center [314, 135] width 603 height 19
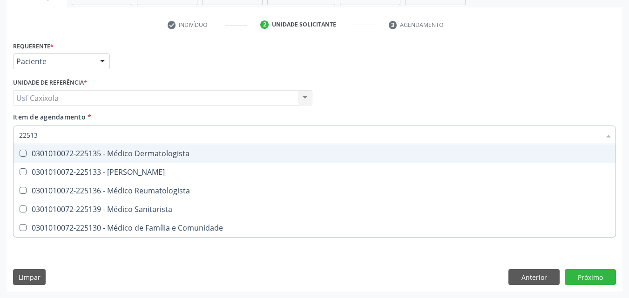
type input "225135"
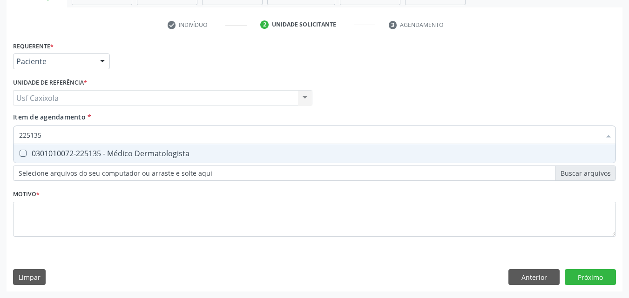
click at [156, 152] on div "0301010072-225135 - Médico Dermatologista" at bounding box center [314, 153] width 591 height 7
checkbox Dermatologista "true"
click at [590, 278] on div "Requerente * Paciente Médico(a) Enfermeiro(a) Paciente Nenhum resultado encontr…" at bounding box center [315, 165] width 616 height 253
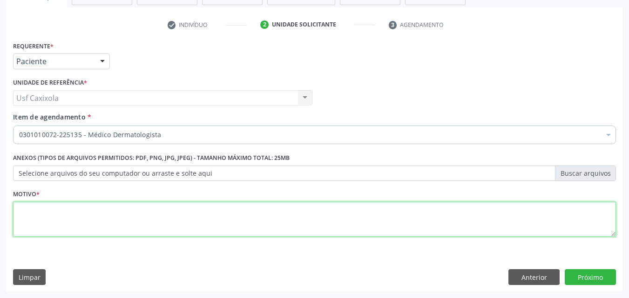
click at [322, 224] on textarea at bounding box center [314, 219] width 603 height 35
type textarea "."
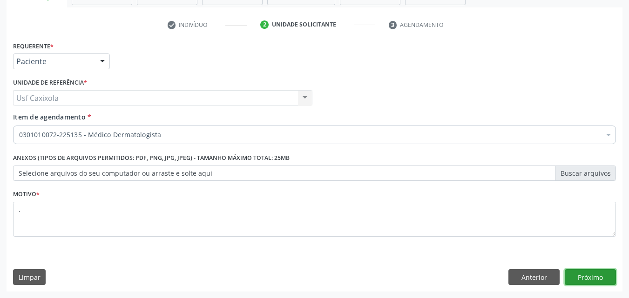
click at [586, 278] on button "Próximo" at bounding box center [590, 277] width 51 height 16
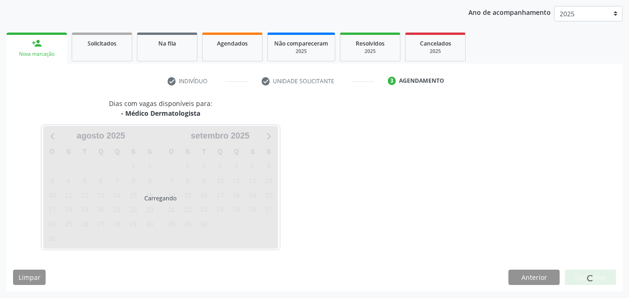
scroll to position [107, 0]
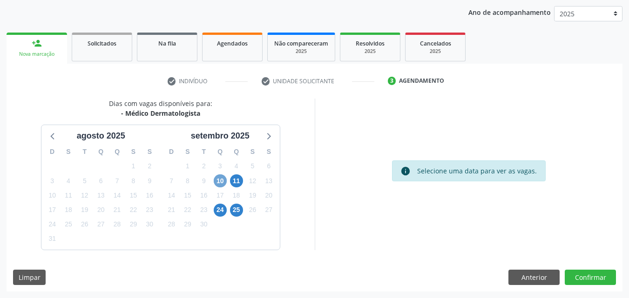
click at [222, 181] on span "10" at bounding box center [220, 181] width 13 height 13
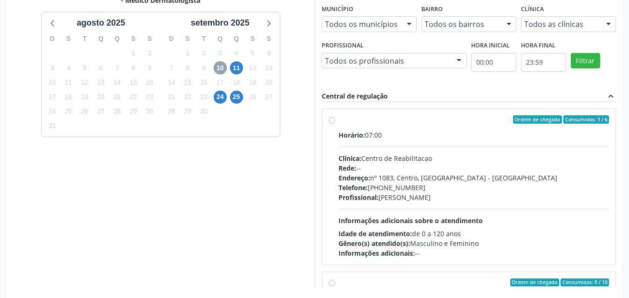
scroll to position [246, 0]
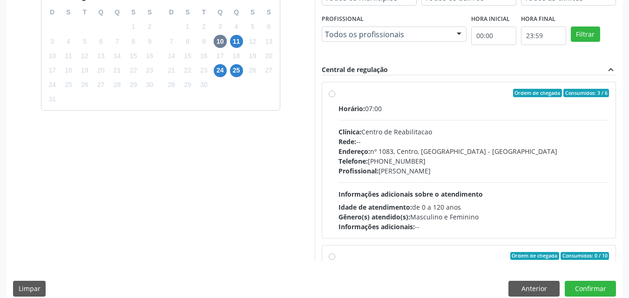
click at [336, 93] on div "Ordem de chegada Consumidos: 3 / 6 Horário: 07:00 Clínica: Centro de Reabilitac…" at bounding box center [469, 160] width 281 height 143
radio input "true"
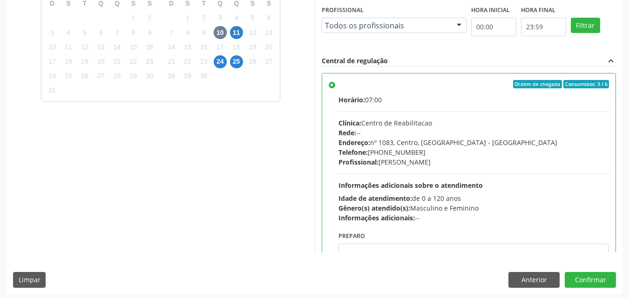
scroll to position [258, 0]
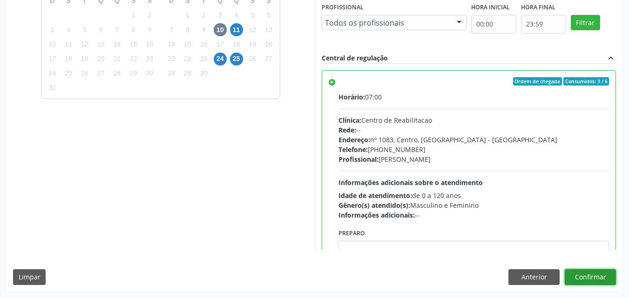
click at [586, 280] on button "Confirmar" at bounding box center [590, 277] width 51 height 16
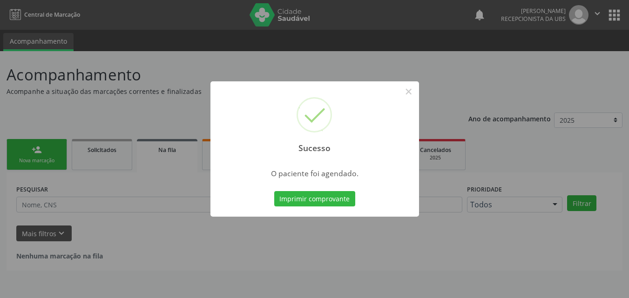
scroll to position [0, 0]
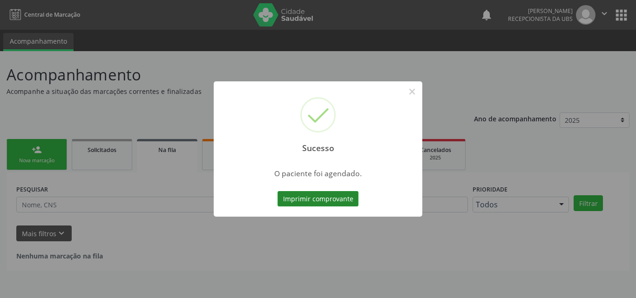
click at [330, 204] on button "Imprimir comprovante" at bounding box center [317, 199] width 81 height 16
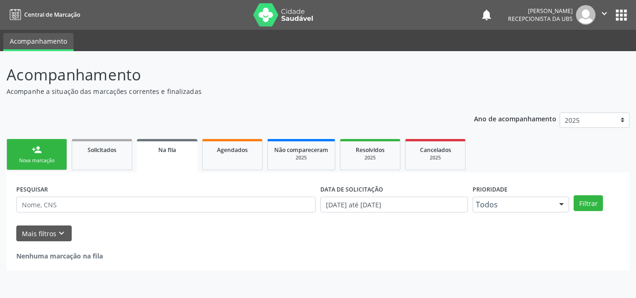
click at [39, 156] on link "person_add Nova marcação" at bounding box center [37, 154] width 61 height 31
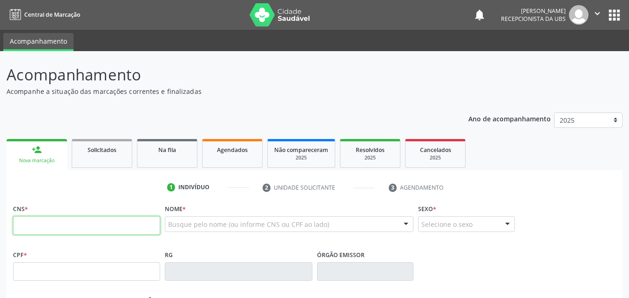
click at [68, 224] on input "text" at bounding box center [86, 225] width 147 height 19
type input "704 2092 1973 4589"
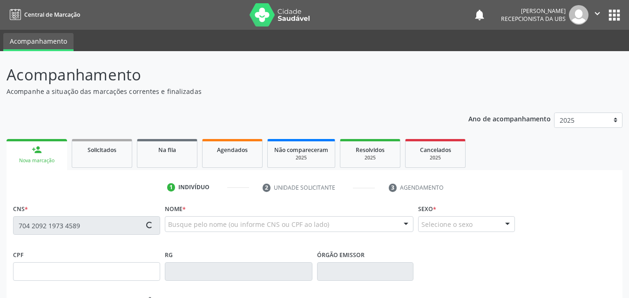
type input "066.070.024-71"
type input "17/09/1987"
type input "Maria Auxiliadora dos Santos"
type input "(87) 99960-2617"
type input "943.644.944-53"
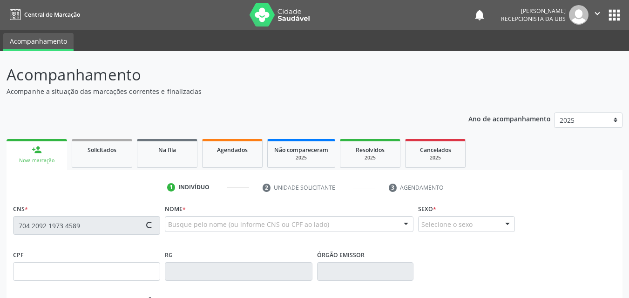
type input "17"
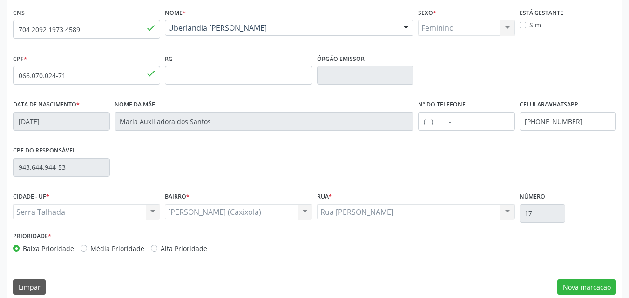
scroll to position [206, 0]
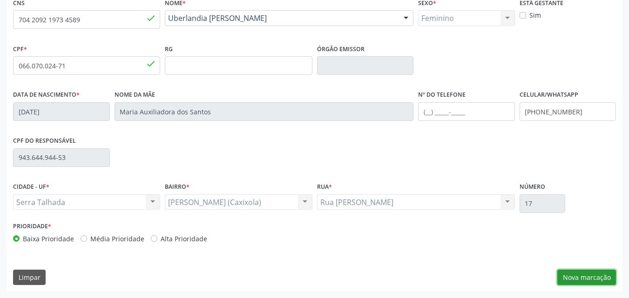
click at [586, 280] on button "Nova marcação" at bounding box center [586, 278] width 59 height 16
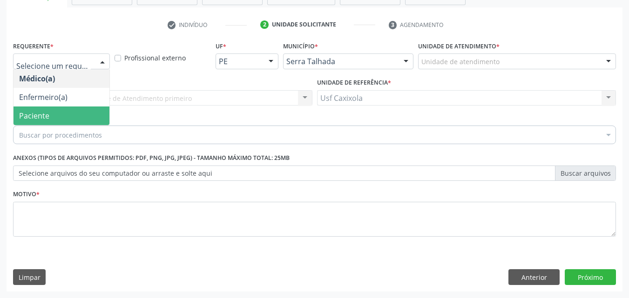
click at [66, 117] on span "Paciente" at bounding box center [61, 116] width 96 height 19
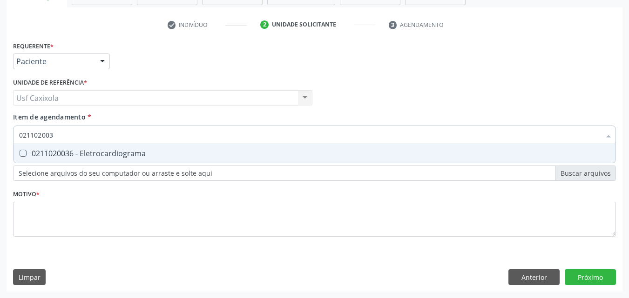
type input "0211020036"
click at [80, 155] on div "0211020036 - Eletrocardiograma" at bounding box center [314, 153] width 591 height 7
checkbox Eletrocardiograma "true"
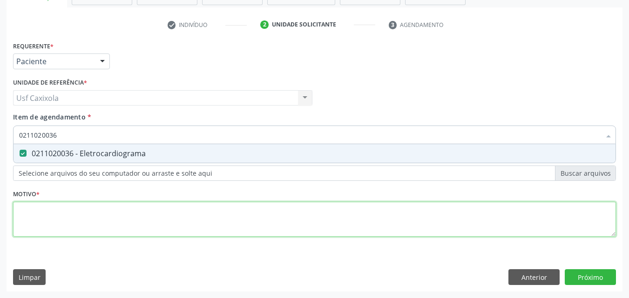
click at [135, 216] on div "Requerente * Paciente Médico(a) Enfermeiro(a) Paciente Nenhum resultado encontr…" at bounding box center [314, 144] width 603 height 211
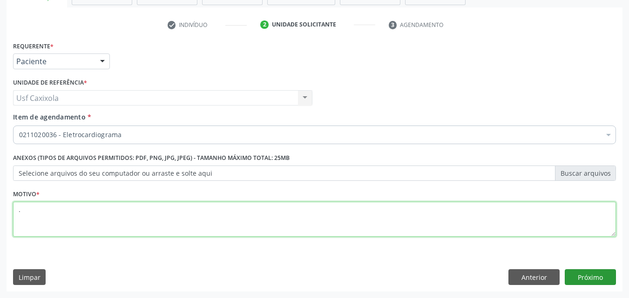
type textarea "."
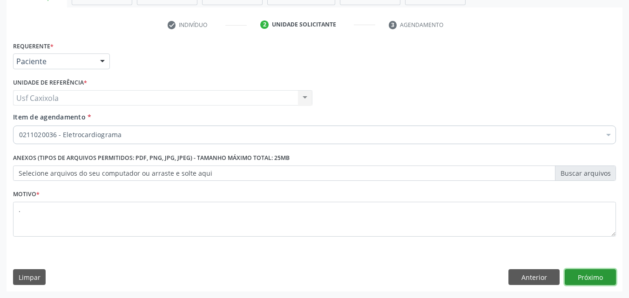
click at [572, 280] on button "Próximo" at bounding box center [590, 277] width 51 height 16
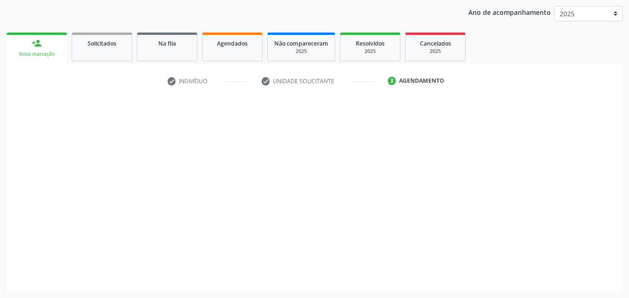
scroll to position [107, 0]
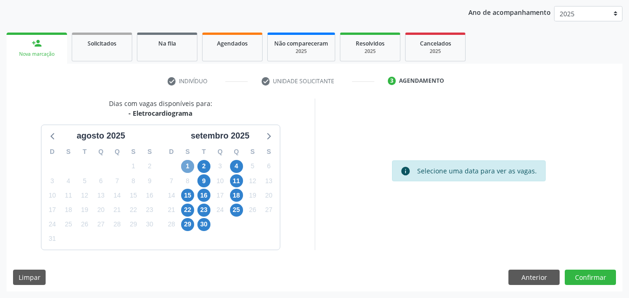
click at [188, 167] on span "1" at bounding box center [187, 166] width 13 height 13
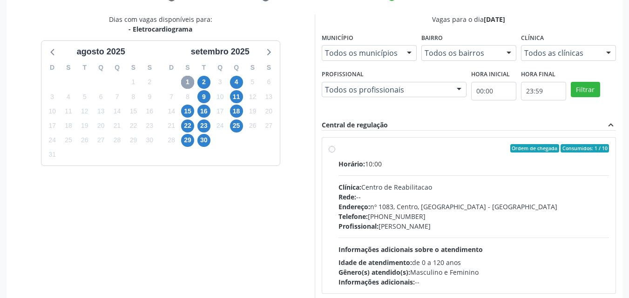
scroll to position [200, 0]
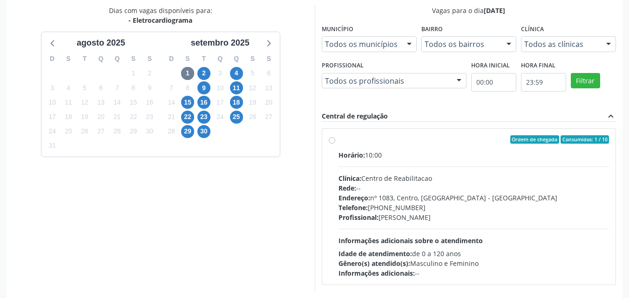
click at [338, 141] on div "Ordem de chegada Consumidos: 1 / 10" at bounding box center [473, 139] width 271 height 8
click at [335, 141] on input "Ordem de chegada Consumidos: 1 / 10 Horário: 10:00 Clínica: Centro de Reabilita…" at bounding box center [332, 139] width 7 height 8
radio input "true"
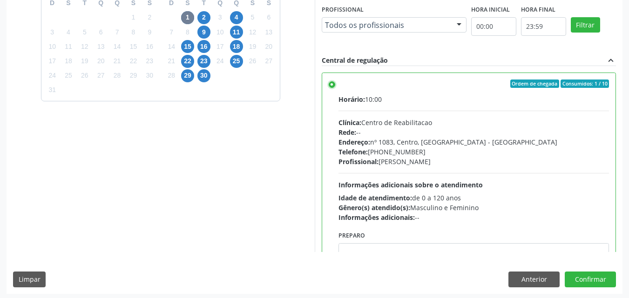
scroll to position [258, 0]
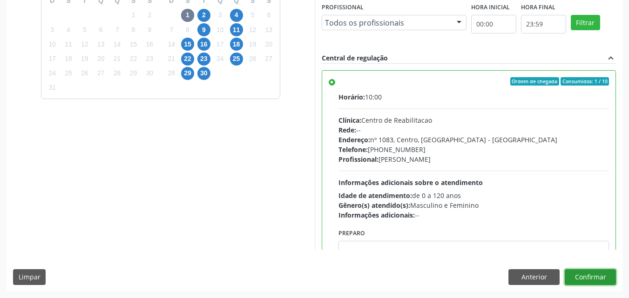
click at [597, 278] on button "Confirmar" at bounding box center [590, 277] width 51 height 16
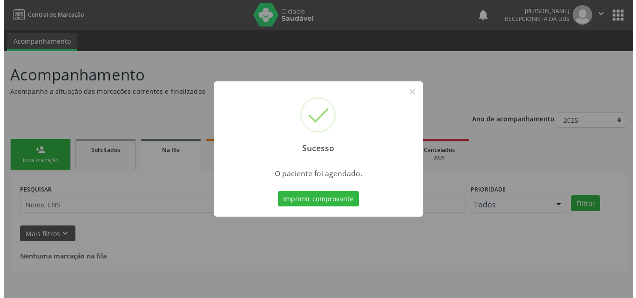
scroll to position [0, 0]
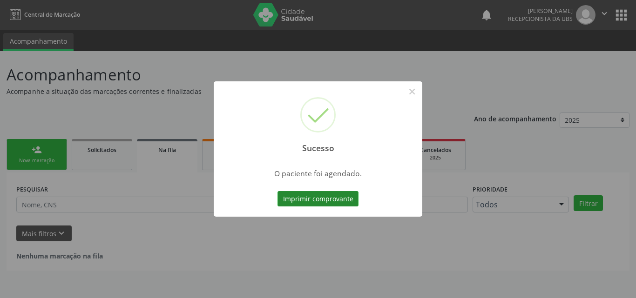
click at [342, 201] on button "Imprimir comprovante" at bounding box center [317, 199] width 81 height 16
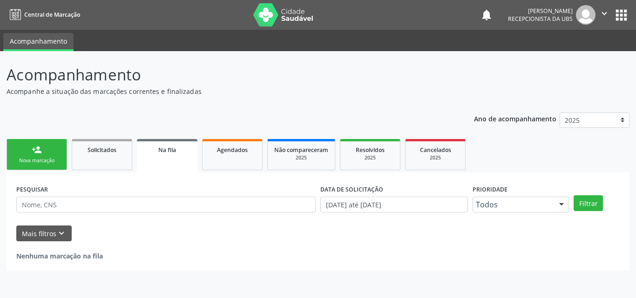
click at [40, 153] on div "person_add" at bounding box center [37, 150] width 10 height 10
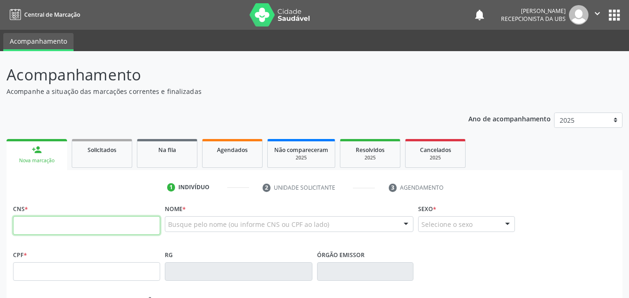
click at [62, 226] on input "text" at bounding box center [86, 225] width 147 height 19
type input "706 2030 4312 4261"
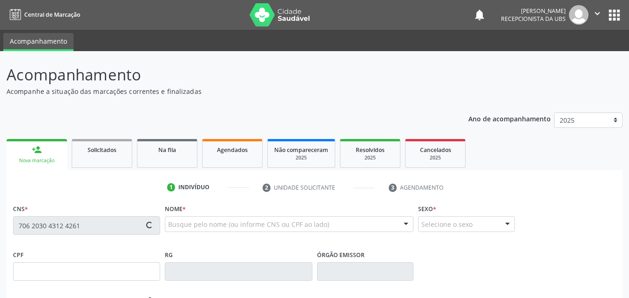
type input "18/09/1945"
type input "Claudiana Nogueira Neta"
type input "(87) 99920-9251"
type input "21"
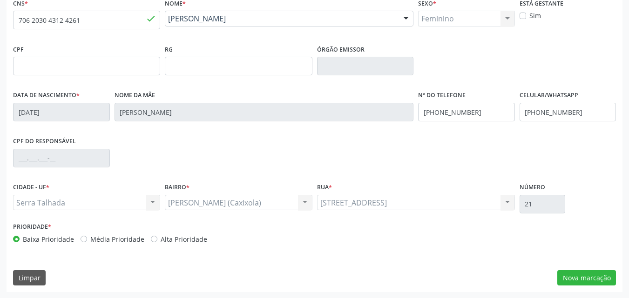
scroll to position [206, 0]
click at [583, 276] on button "Nova marcação" at bounding box center [586, 278] width 59 height 16
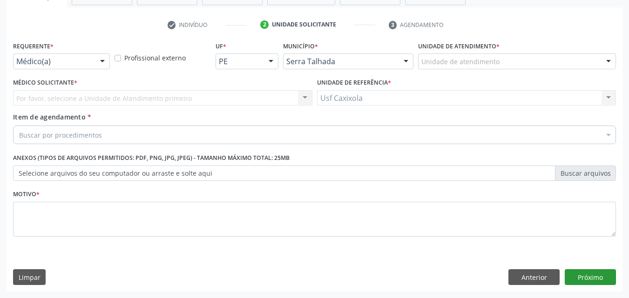
scroll to position [163, 0]
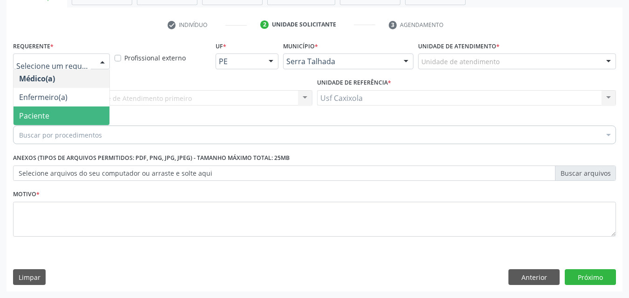
click at [68, 123] on span "Paciente" at bounding box center [61, 116] width 96 height 19
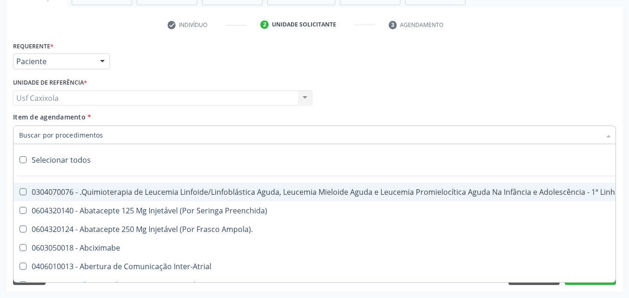
click at [119, 137] on div at bounding box center [314, 135] width 603 height 19
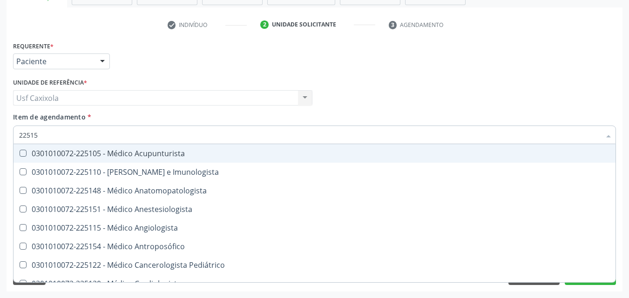
type input "225155"
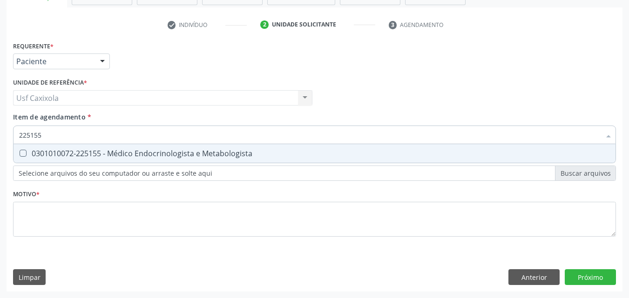
click at [109, 152] on div "0301010072-225155 - Médico Endocrinologista e Metabologista" at bounding box center [314, 153] width 591 height 7
checkbox Metabologista "true"
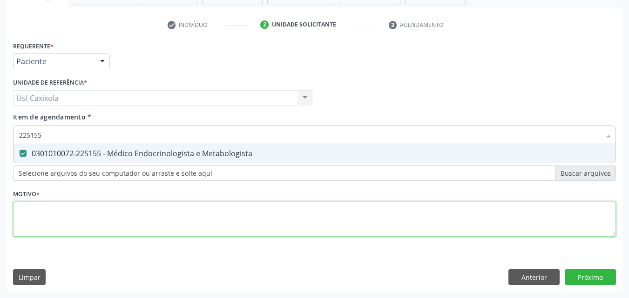
click at [104, 216] on div "Requerente * Paciente Médico(a) Enfermeiro(a) Paciente Nenhum resultado encontr…" at bounding box center [314, 144] width 603 height 211
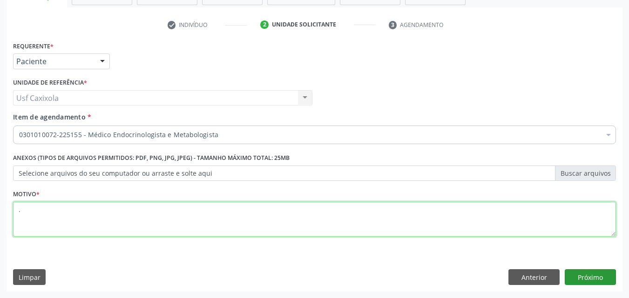
type textarea "."
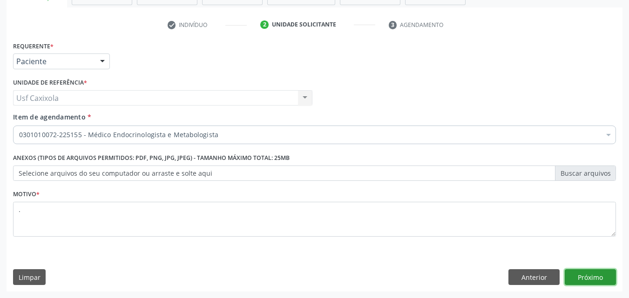
click at [581, 276] on button "Próximo" at bounding box center [590, 277] width 51 height 16
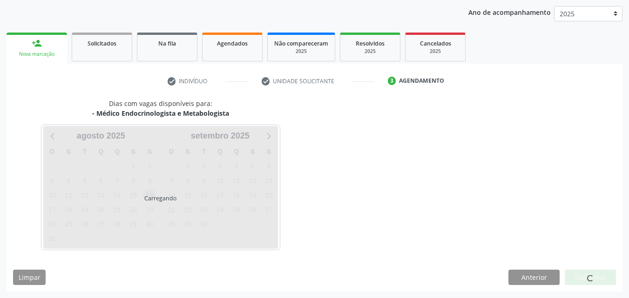
scroll to position [107, 0]
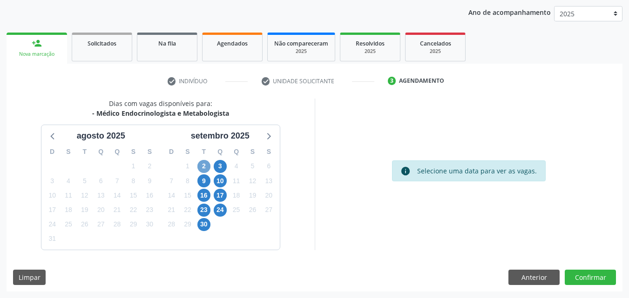
click at [204, 168] on span "2" at bounding box center [203, 166] width 13 height 13
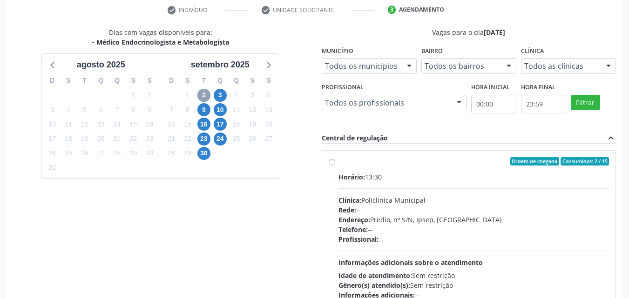
scroll to position [200, 0]
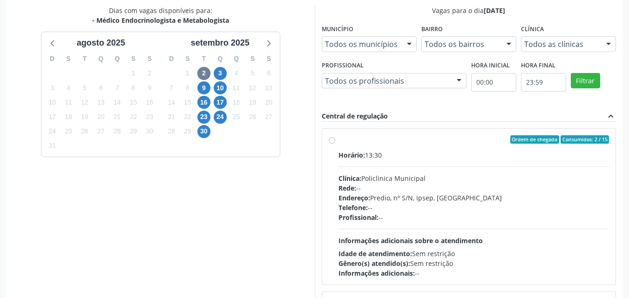
click at [338, 141] on label "Ordem de chegada Consumidos: 2 / 15 Horário: 13:30 Clínica: Policlinica Municip…" at bounding box center [473, 206] width 271 height 143
click at [332, 141] on input "Ordem de chegada Consumidos: 2 / 15 Horário: 13:30 Clínica: Policlinica Municip…" at bounding box center [332, 139] width 7 height 8
radio input "true"
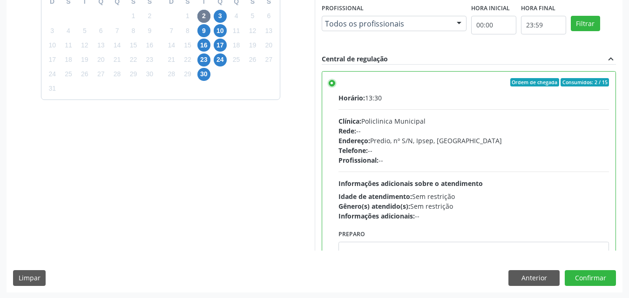
scroll to position [258, 0]
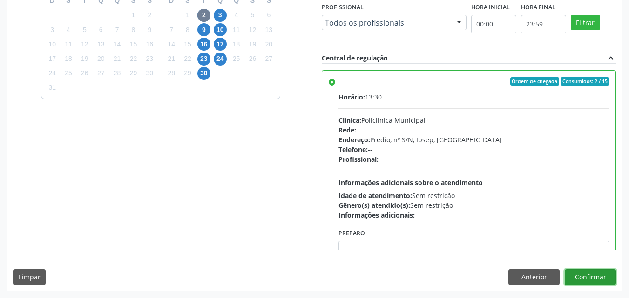
click at [585, 279] on button "Confirmar" at bounding box center [590, 277] width 51 height 16
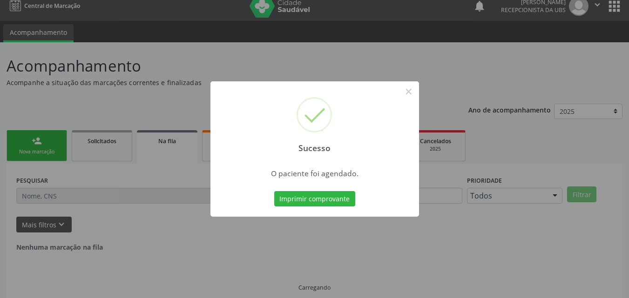
scroll to position [0, 0]
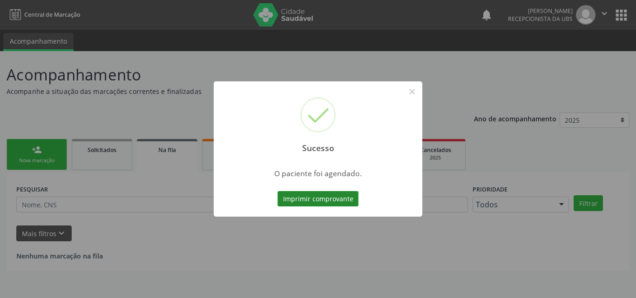
click at [314, 202] on button "Imprimir comprovante" at bounding box center [317, 199] width 81 height 16
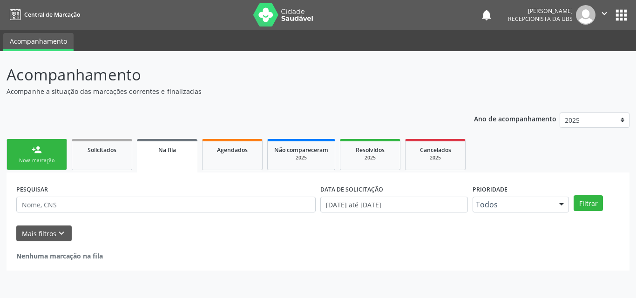
click at [32, 156] on link "person_add Nova marcação" at bounding box center [37, 154] width 61 height 31
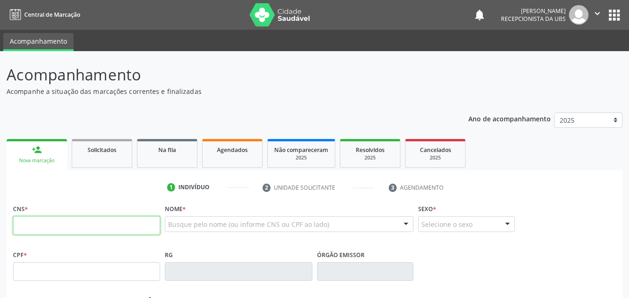
click at [69, 226] on input "text" at bounding box center [86, 225] width 147 height 19
type input "898 0037 3840 3185"
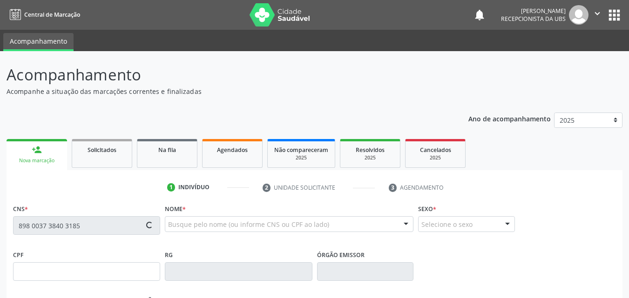
type input "151.172.814-03"
type input "22/07/2011"
type input "Maria Patricia da Silva Nascimento"
type input "(87) 99818-5306"
type input "065.270.744-09"
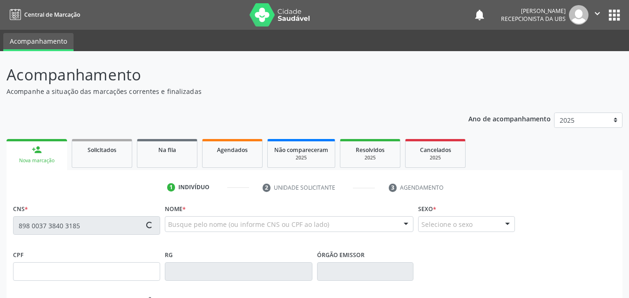
type input "3"
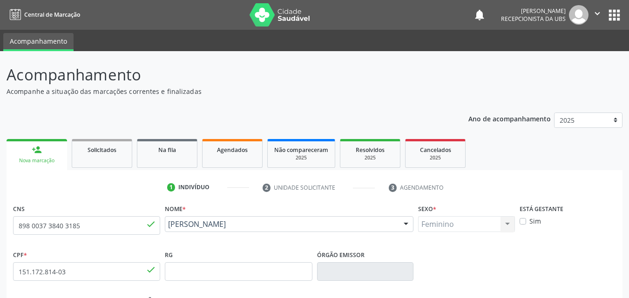
drag, startPoint x: 275, startPoint y: 233, endPoint x: 163, endPoint y: 218, distance: 112.2
click at [163, 218] on div "Nome * Mychelle Vitoria da Silva Lima Mychelle Vitoria da Silva Lima CNS: 898 0…" at bounding box center [288, 225] width 253 height 46
copy span "Mychelle Vitoria da Silva Lima"
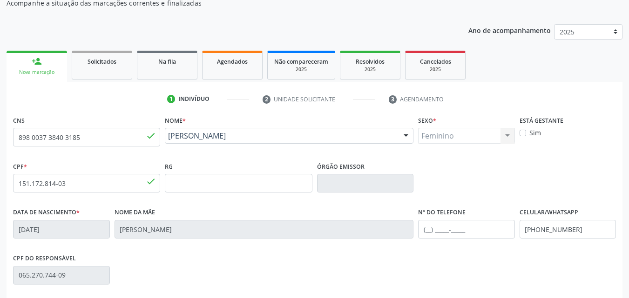
scroll to position [206, 0]
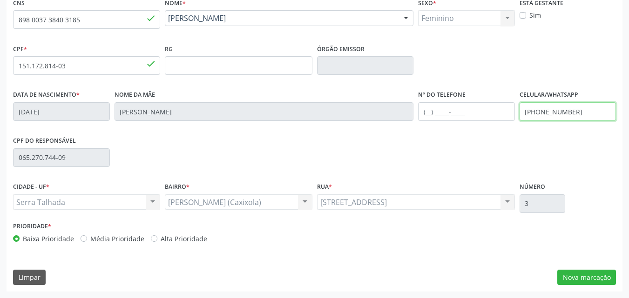
drag, startPoint x: 581, startPoint y: 114, endPoint x: 483, endPoint y: 131, distance: 99.7
click at [483, 131] on div "Data de nascimento * 22/07/2011 Nome da mãe Maria Patricia da Silva Nascimento …" at bounding box center [314, 111] width 607 height 46
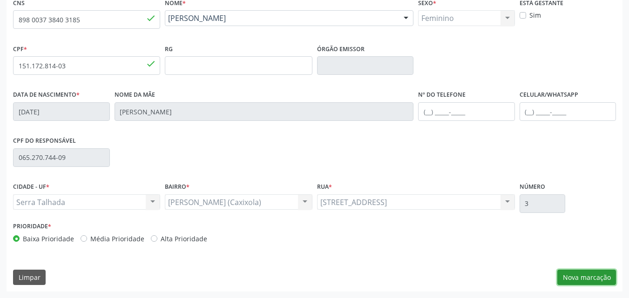
click at [596, 279] on button "Nova marcação" at bounding box center [586, 278] width 59 height 16
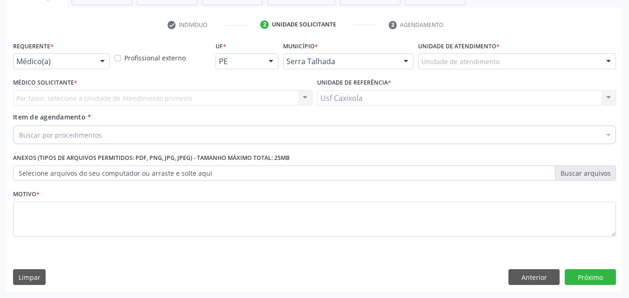
scroll to position [163, 0]
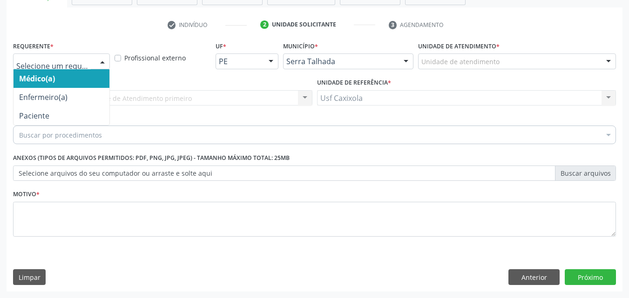
click at [103, 58] on div at bounding box center [102, 62] width 14 height 16
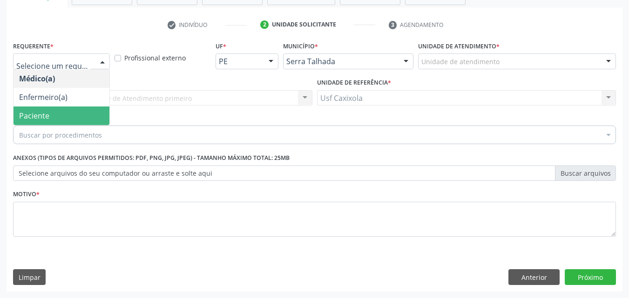
click at [76, 114] on span "Paciente" at bounding box center [61, 116] width 96 height 19
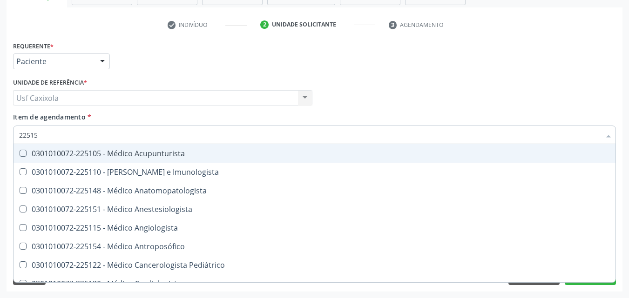
type input "225155"
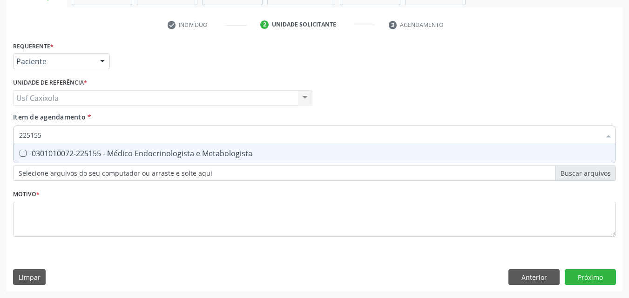
click at [104, 154] on div "0301010072-225155 - Médico Endocrinologista e Metabologista" at bounding box center [314, 153] width 591 height 7
checkbox Metabologista "true"
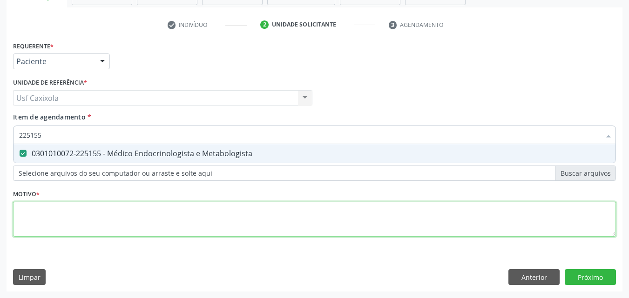
click at [182, 219] on div "Requerente * Paciente Médico(a) Enfermeiro(a) Paciente Nenhum resultado encontr…" at bounding box center [314, 144] width 603 height 211
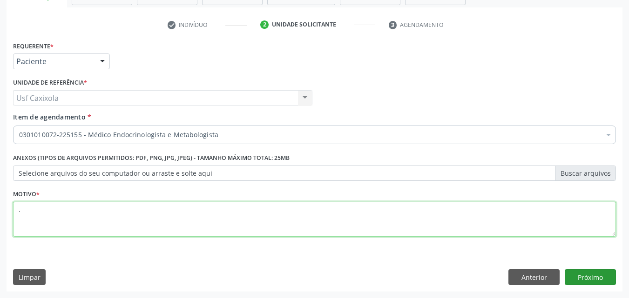
type textarea "."
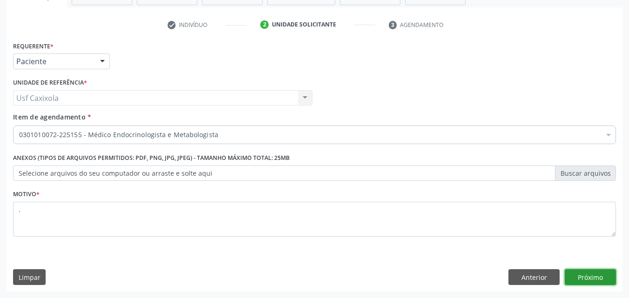
click at [598, 274] on button "Próximo" at bounding box center [590, 277] width 51 height 16
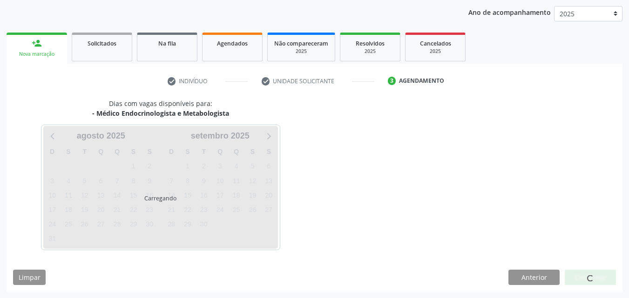
scroll to position [107, 0]
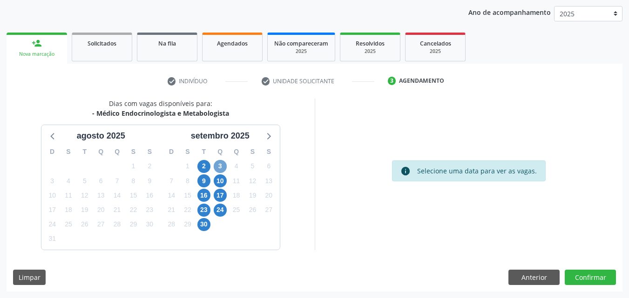
click at [219, 166] on span "3" at bounding box center [220, 166] width 13 height 13
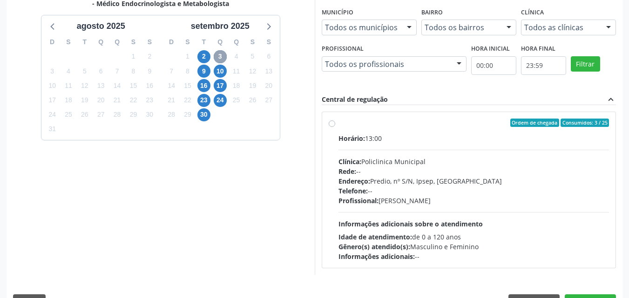
scroll to position [241, 0]
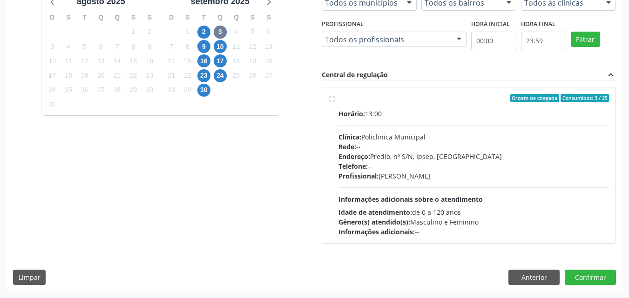
click at [337, 100] on div "Ordem de chegada Consumidos: 3 / 25 Horário: 13:00 Clínica: Policlinica Municip…" at bounding box center [469, 165] width 281 height 143
radio input "true"
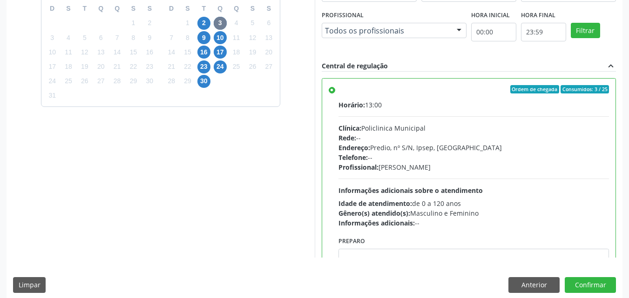
scroll to position [258, 0]
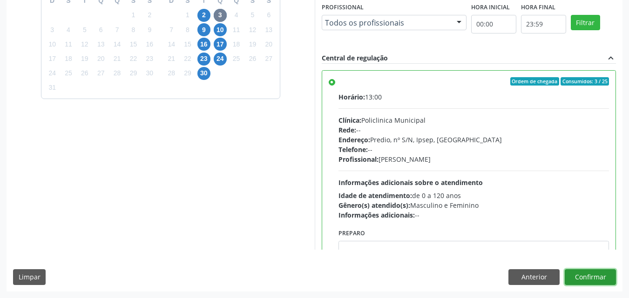
click at [589, 278] on button "Confirmar" at bounding box center [590, 277] width 51 height 16
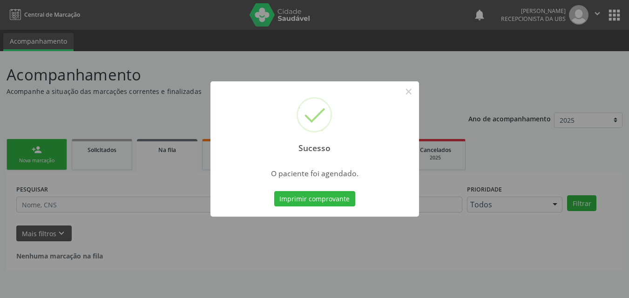
scroll to position [0, 0]
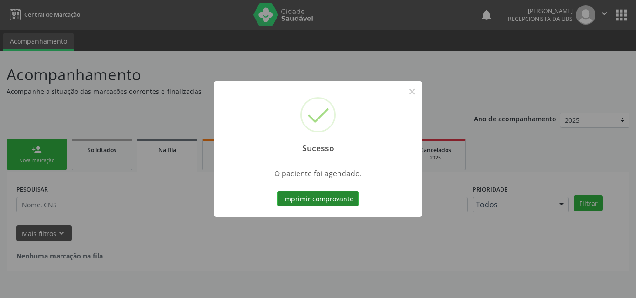
click at [315, 197] on button "Imprimir comprovante" at bounding box center [317, 199] width 81 height 16
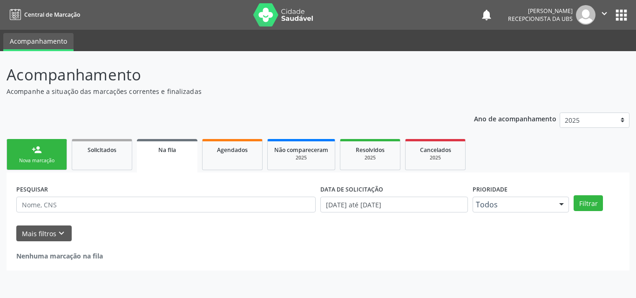
click at [47, 145] on link "person_add Nova marcação" at bounding box center [37, 154] width 61 height 31
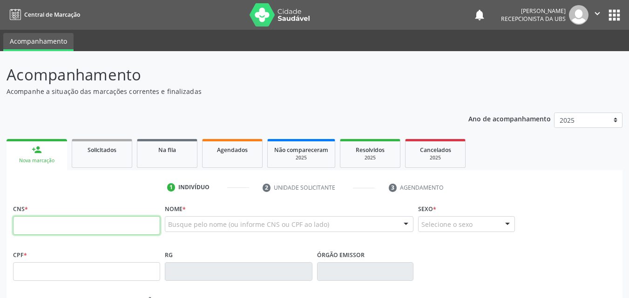
click at [89, 226] on input "text" at bounding box center [86, 225] width 147 height 19
type input "704 8005 3079 9049"
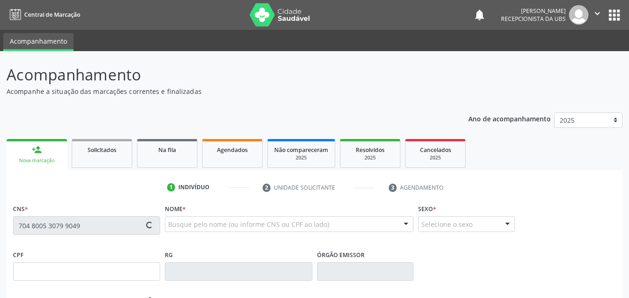
type input "28/07/2005"
type input "Damiana da Silva Santos Ferraz"
type input "(87) 99659-8208"
type input "085.154.434-73"
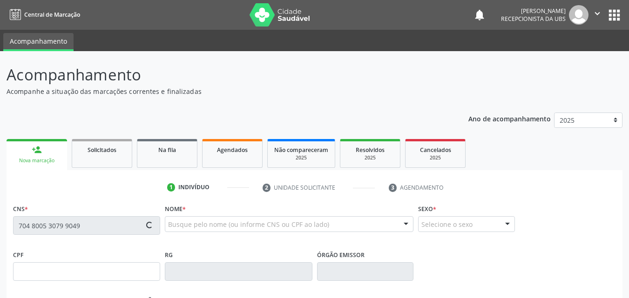
type input "19"
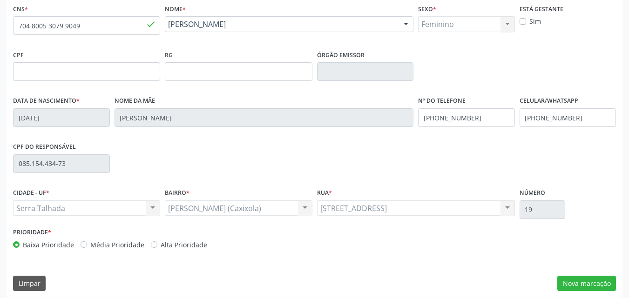
scroll to position [206, 0]
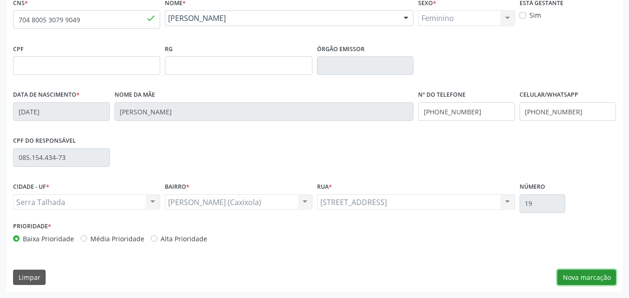
click at [587, 280] on button "Nova marcação" at bounding box center [586, 278] width 59 height 16
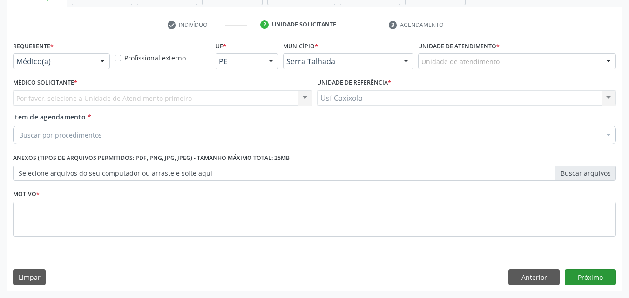
scroll to position [163, 0]
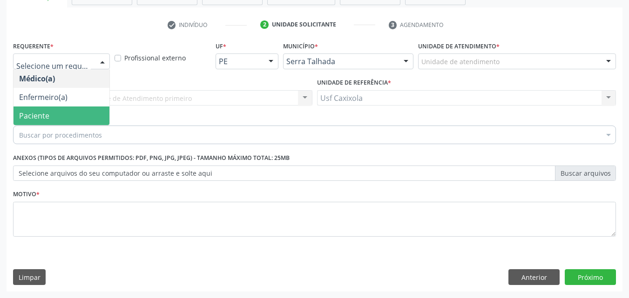
click at [63, 117] on span "Paciente" at bounding box center [61, 116] width 96 height 19
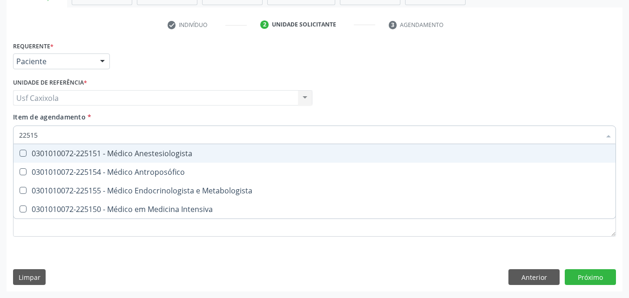
type input "225155"
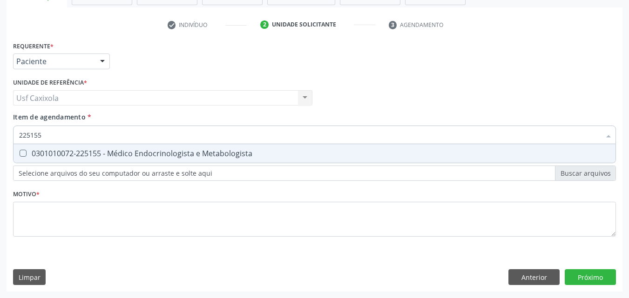
click at [127, 153] on div "0301010072-225155 - Médico Endocrinologista e Metabologista" at bounding box center [314, 153] width 591 height 7
checkbox Metabologista "true"
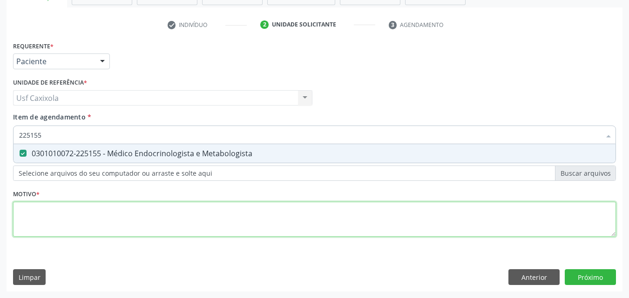
click at [131, 213] on div "Requerente * Paciente Médico(a) Enfermeiro(a) Paciente Nenhum resultado encontr…" at bounding box center [314, 144] width 603 height 211
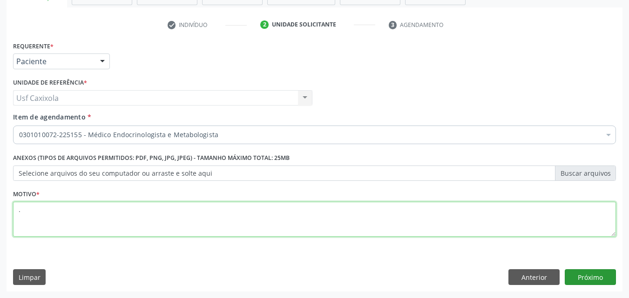
type textarea "."
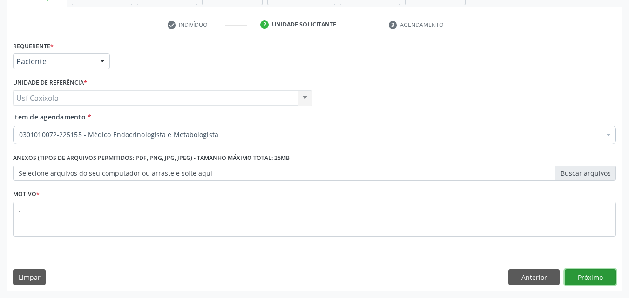
click at [595, 275] on button "Próximo" at bounding box center [590, 277] width 51 height 16
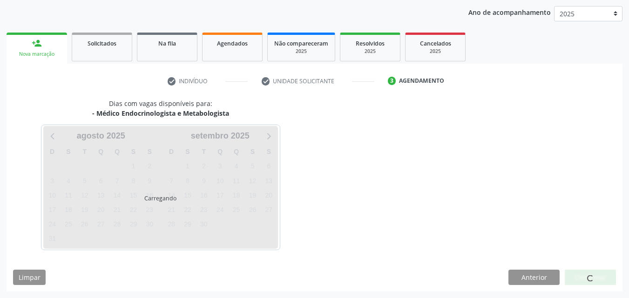
scroll to position [107, 0]
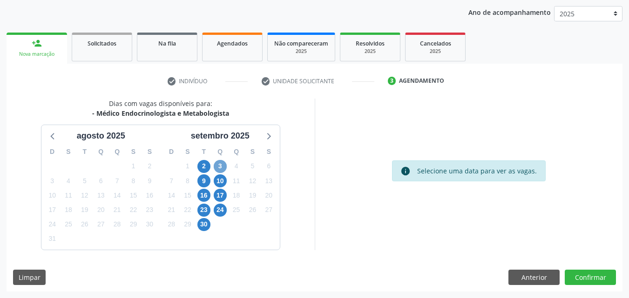
click at [222, 162] on span "3" at bounding box center [220, 166] width 13 height 13
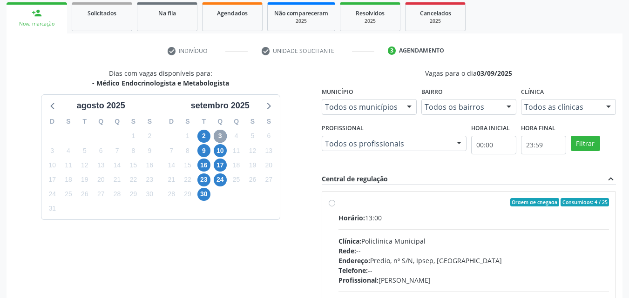
scroll to position [153, 0]
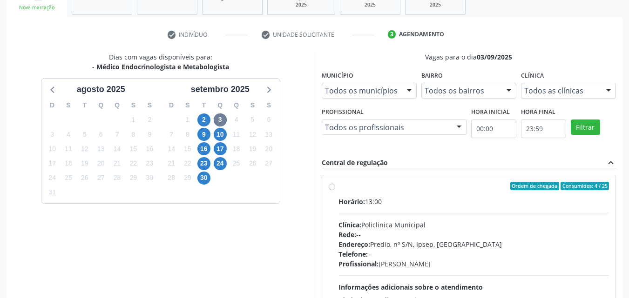
click at [338, 189] on label "Ordem de chegada Consumidos: 4 / 25 Horário: 13:00 Clínica: Policlinica Municip…" at bounding box center [473, 253] width 271 height 143
click at [333, 189] on input "Ordem de chegada Consumidos: 4 / 25 Horário: 13:00 Clínica: Policlinica Municip…" at bounding box center [332, 186] width 7 height 8
radio input "true"
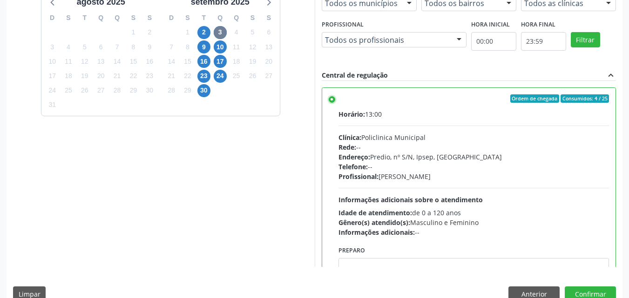
scroll to position [258, 0]
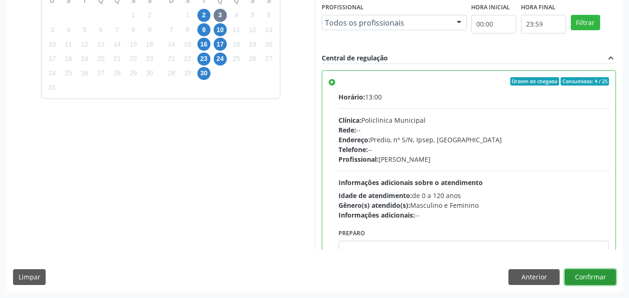
click at [598, 279] on button "Confirmar" at bounding box center [590, 277] width 51 height 16
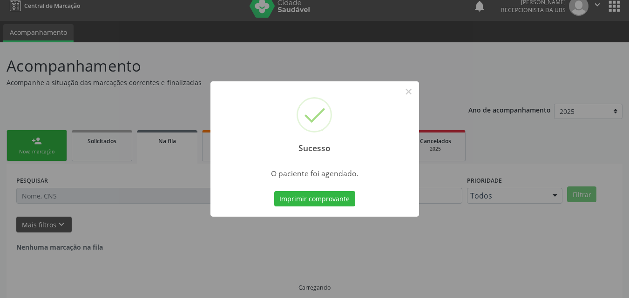
scroll to position [0, 0]
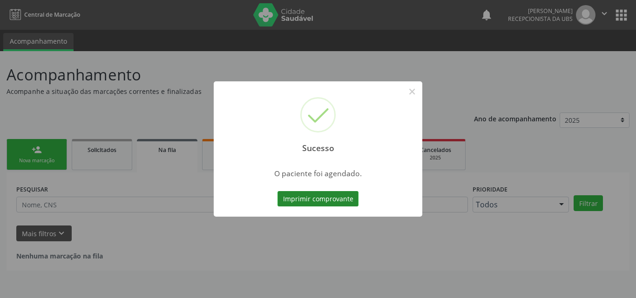
click at [330, 202] on button "Imprimir comprovante" at bounding box center [317, 199] width 81 height 16
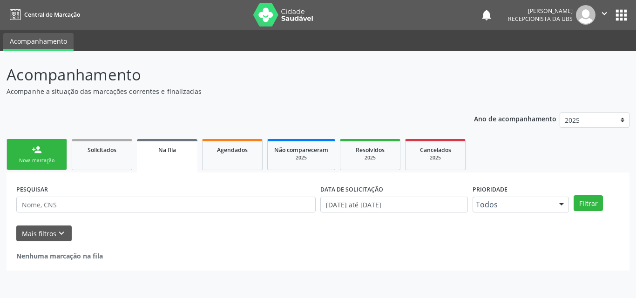
click at [34, 151] on div "person_add" at bounding box center [37, 150] width 10 height 10
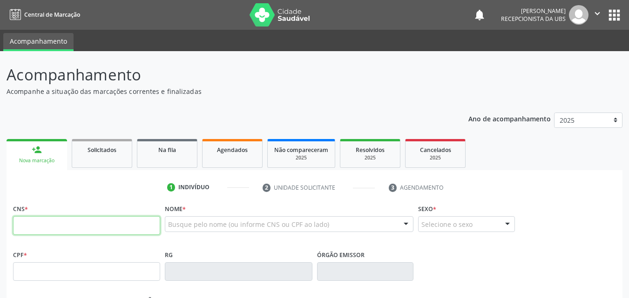
click at [75, 228] on input "text" at bounding box center [86, 225] width 147 height 19
type input "164 2613 0231 0004"
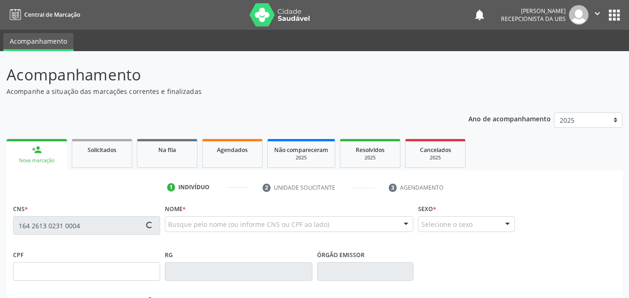
type input "065.270.744-09"
type input "25/05/1995"
type input "Rosileide da Silva"
type input "(87) 99818-5306"
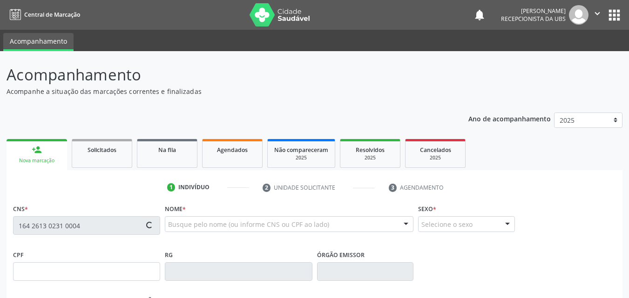
type input "3"
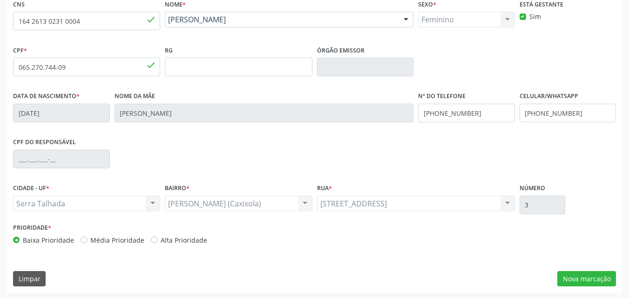
scroll to position [206, 0]
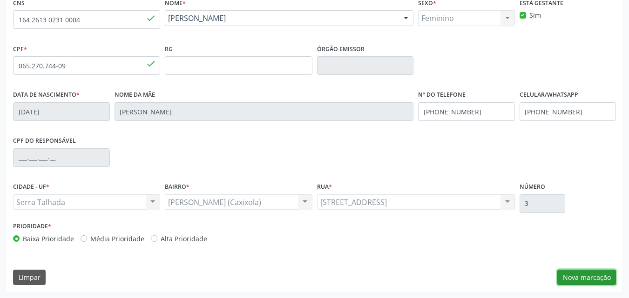
click at [592, 276] on button "Nova marcação" at bounding box center [586, 278] width 59 height 16
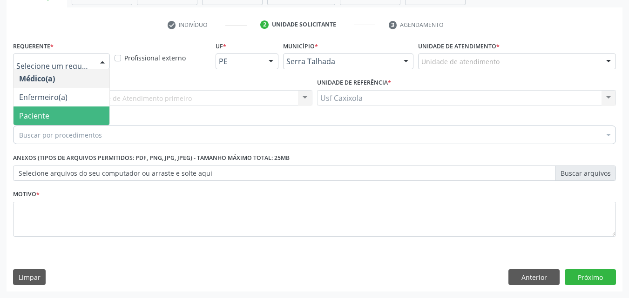
click at [71, 117] on span "Paciente" at bounding box center [61, 116] width 96 height 19
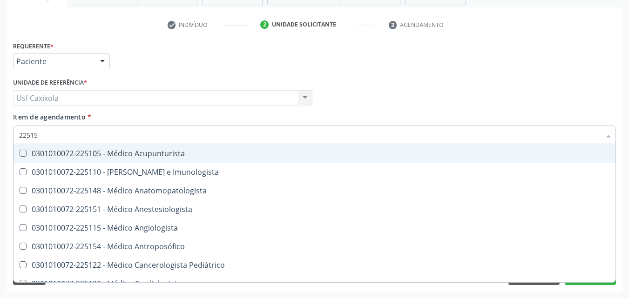
type input "225155"
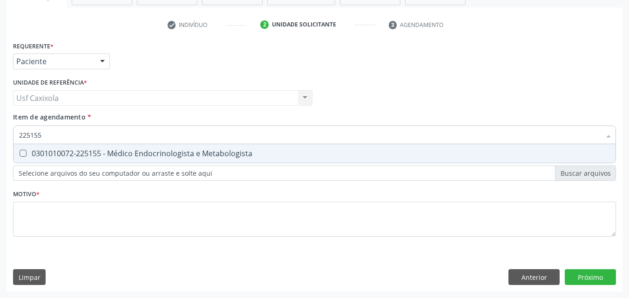
click at [100, 152] on div "0301010072-225155 - Médico Endocrinologista e Metabologista" at bounding box center [314, 153] width 591 height 7
checkbox Metabologista "true"
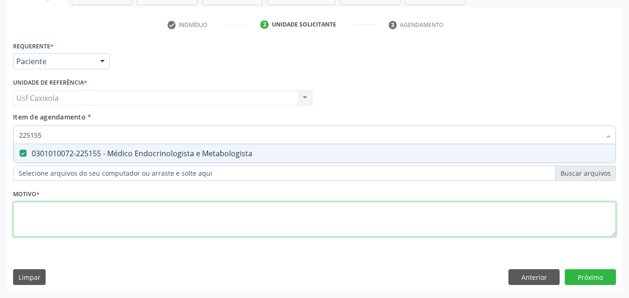
click at [103, 218] on div "Requerente * Paciente Médico(a) Enfermeiro(a) Paciente Nenhum resultado encontr…" at bounding box center [314, 144] width 603 height 211
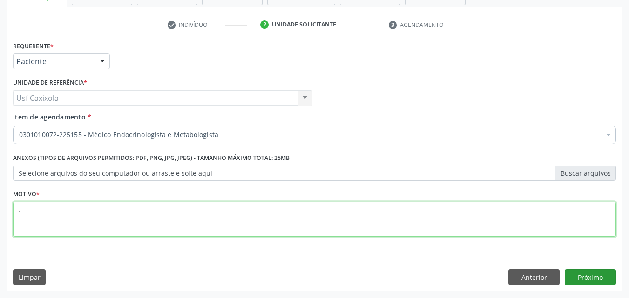
type textarea "."
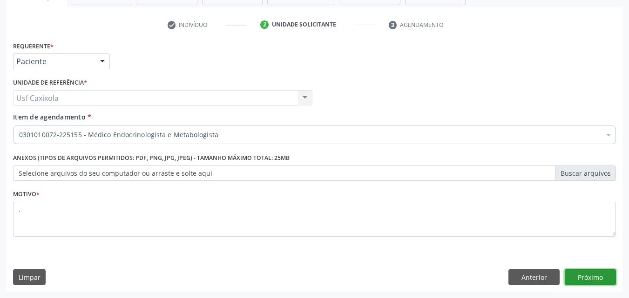
click at [593, 275] on button "Próximo" at bounding box center [590, 277] width 51 height 16
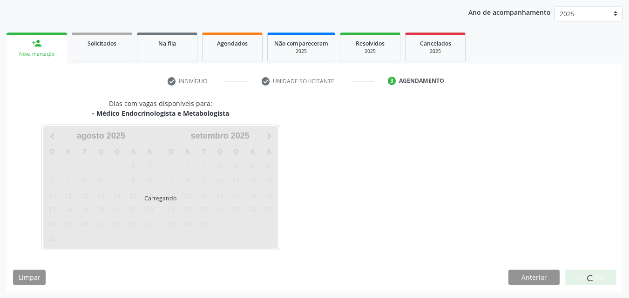
scroll to position [107, 0]
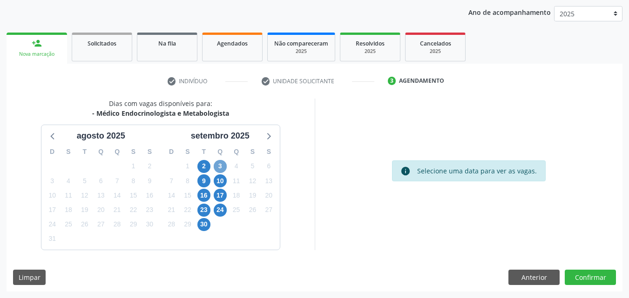
click at [218, 165] on span "3" at bounding box center [220, 166] width 13 height 13
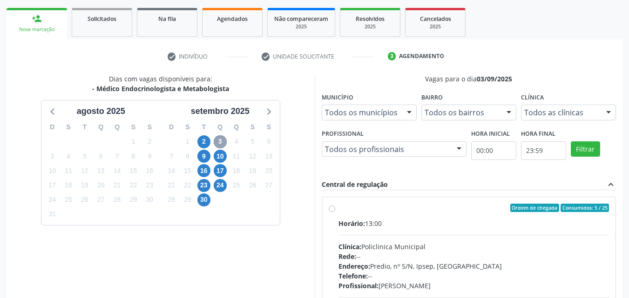
scroll to position [153, 0]
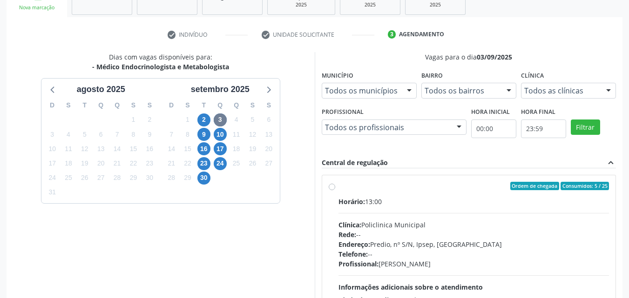
click at [338, 185] on label "Ordem de chegada Consumidos: 5 / 25 Horário: 13:00 Clínica: Policlinica Municip…" at bounding box center [473, 253] width 271 height 143
click at [333, 185] on input "Ordem de chegada Consumidos: 5 / 25 Horário: 13:00 Clínica: Policlinica Municip…" at bounding box center [332, 186] width 7 height 8
radio input "true"
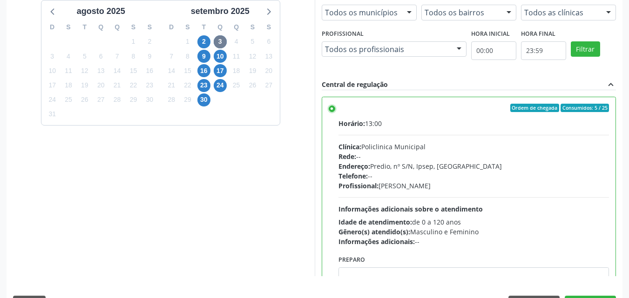
scroll to position [246, 0]
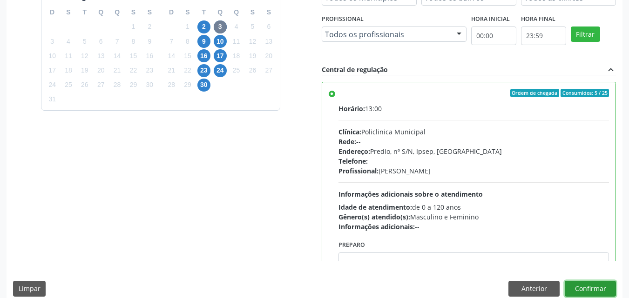
click at [595, 291] on button "Confirmar" at bounding box center [590, 289] width 51 height 16
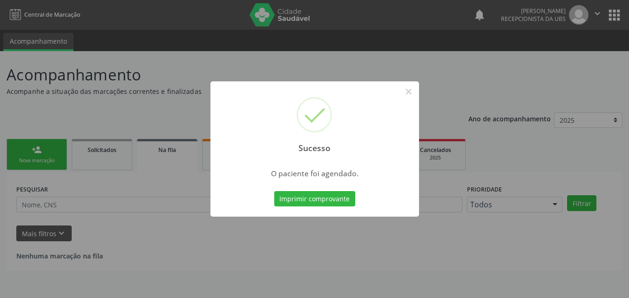
scroll to position [0, 0]
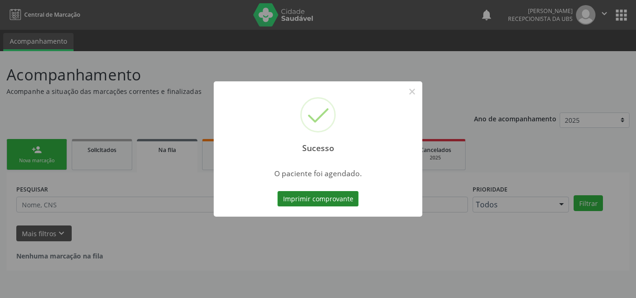
click at [344, 202] on button "Imprimir comprovante" at bounding box center [317, 199] width 81 height 16
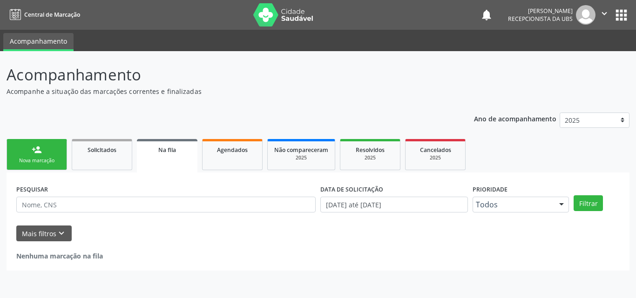
click at [42, 162] on div "Nova marcação" at bounding box center [36, 160] width 47 height 7
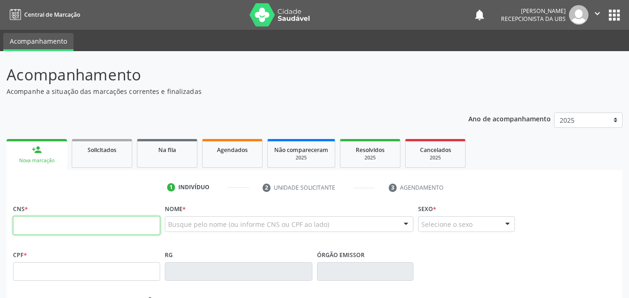
click at [74, 226] on input "text" at bounding box center [86, 225] width 147 height 19
type input "898 0063 3145 1562"
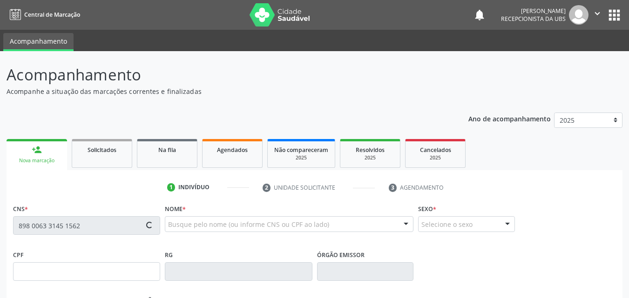
type input "000.229.574-13"
type input "26/09/2023"
type input "Williane de Lima Dias"
type input "(87) 99954-8540"
type input "126.961.394-40"
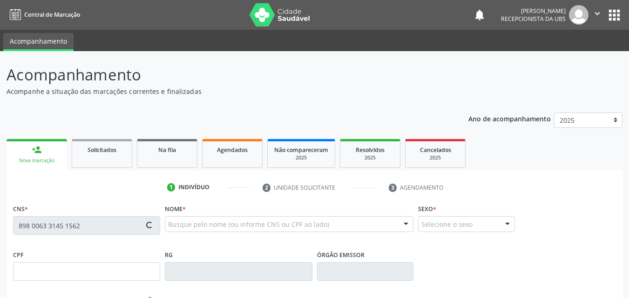
type input "853"
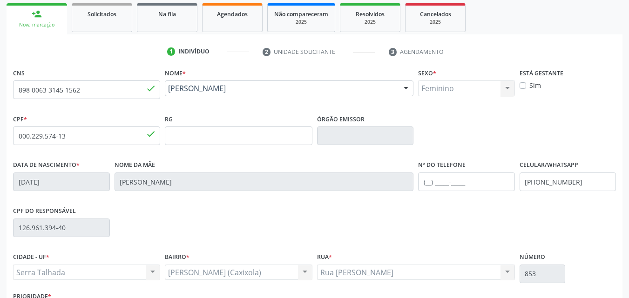
scroll to position [140, 0]
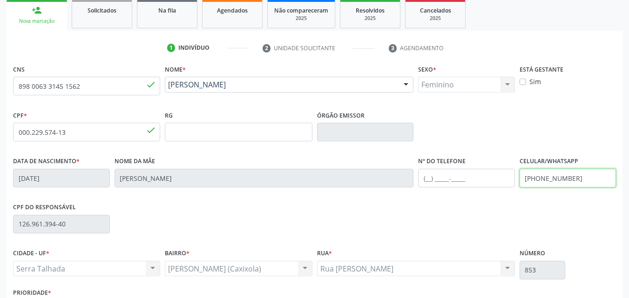
drag, startPoint x: 581, startPoint y: 182, endPoint x: 517, endPoint y: 176, distance: 64.0
click at [517, 176] on div "Celular/WhatsApp (87) 99954-8540" at bounding box center [567, 178] width 101 height 46
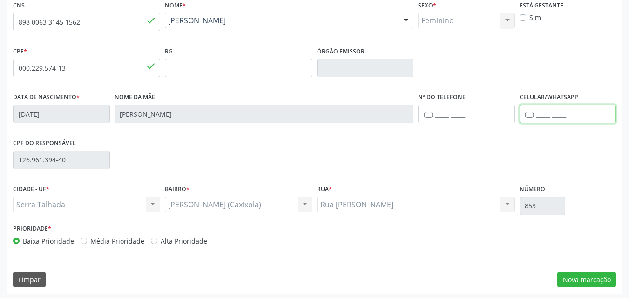
scroll to position [206, 0]
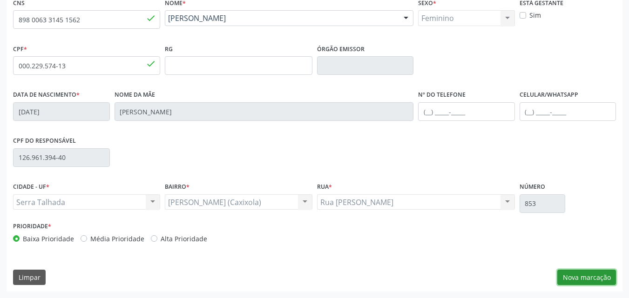
click at [599, 279] on button "Nova marcação" at bounding box center [586, 278] width 59 height 16
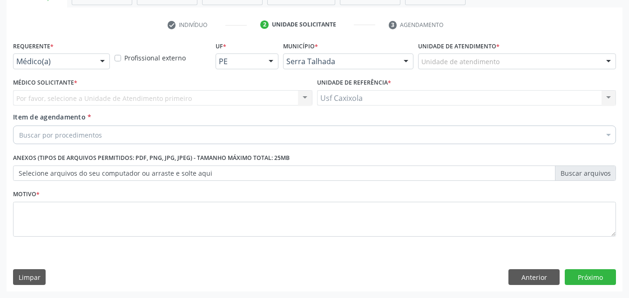
scroll to position [163, 0]
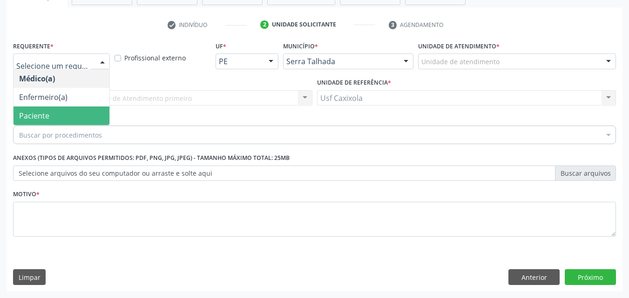
click at [64, 110] on span "Paciente" at bounding box center [61, 116] width 96 height 19
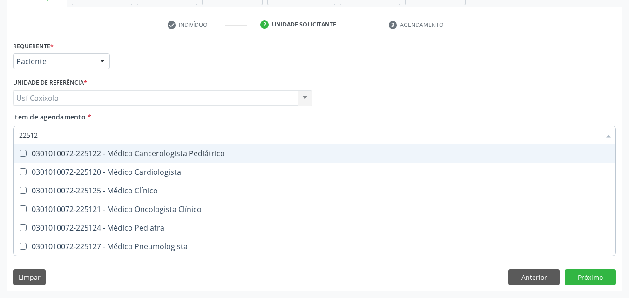
type input "225124"
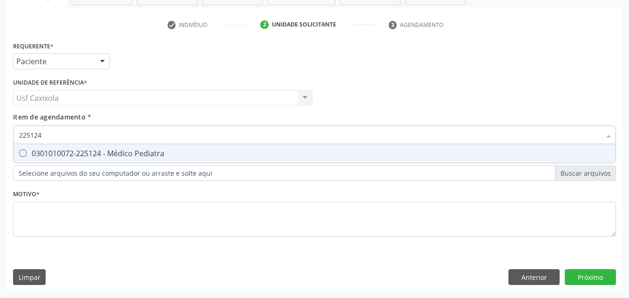
click at [120, 150] on div "0301010072-225124 - Médico Pediatra" at bounding box center [314, 153] width 591 height 7
checkbox Pediatra "true"
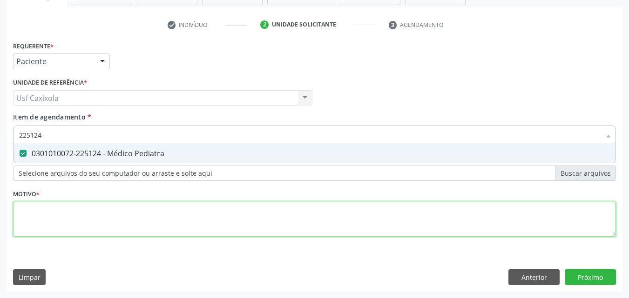
click at [134, 214] on div "Requerente * Paciente Médico(a) Enfermeiro(a) Paciente Nenhum resultado encontr…" at bounding box center [314, 144] width 603 height 211
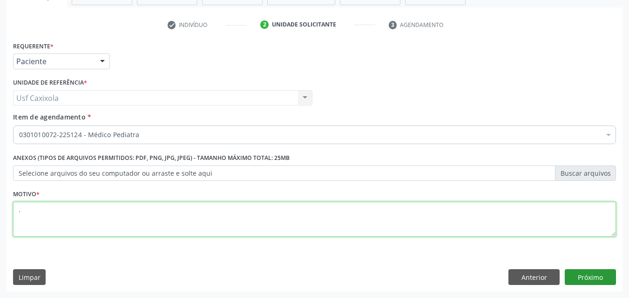
type textarea "."
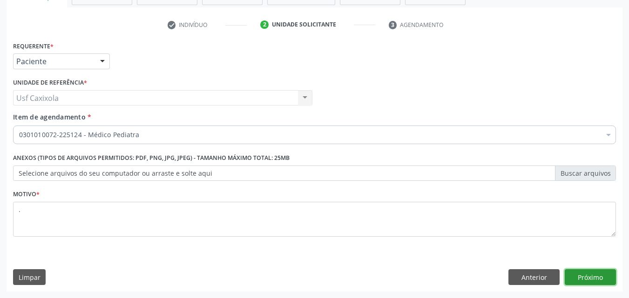
click at [584, 278] on button "Próximo" at bounding box center [590, 277] width 51 height 16
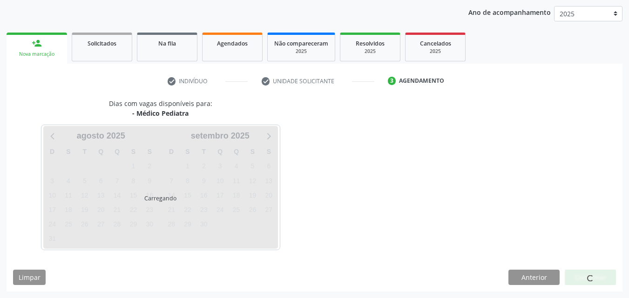
scroll to position [107, 0]
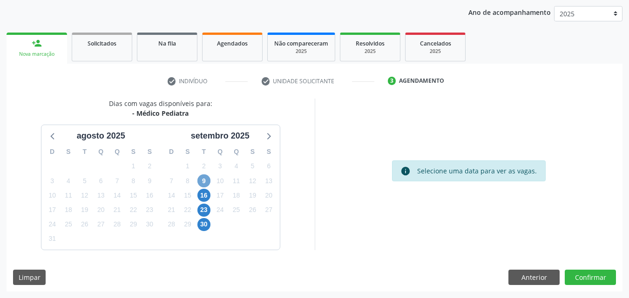
click at [206, 176] on span "9" at bounding box center [203, 181] width 13 height 13
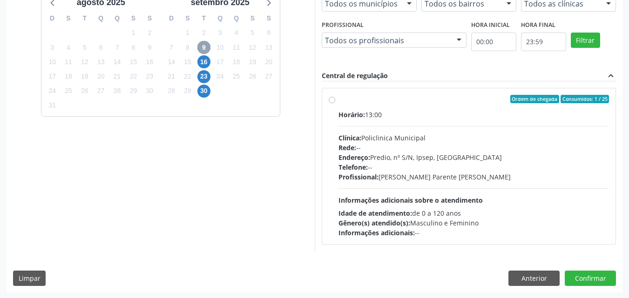
scroll to position [241, 0]
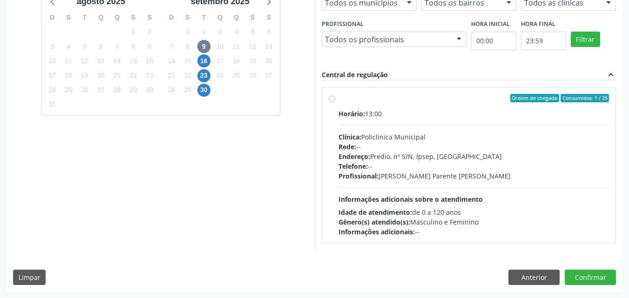
click at [338, 102] on label "Ordem de chegada Consumidos: 1 / 25 Horário: 13:00 Clínica: Policlinica Municip…" at bounding box center [473, 165] width 271 height 143
click at [333, 102] on input "Ordem de chegada Consumidos: 1 / 25 Horário: 13:00 Clínica: Policlinica Municip…" at bounding box center [332, 98] width 7 height 8
radio input "true"
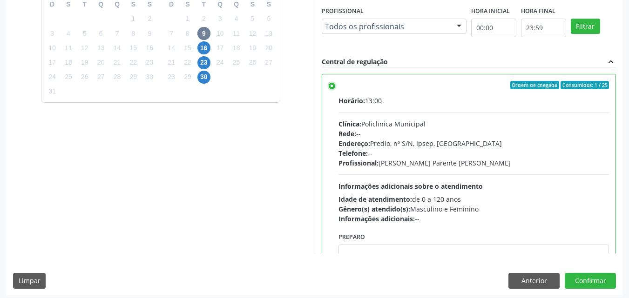
scroll to position [258, 0]
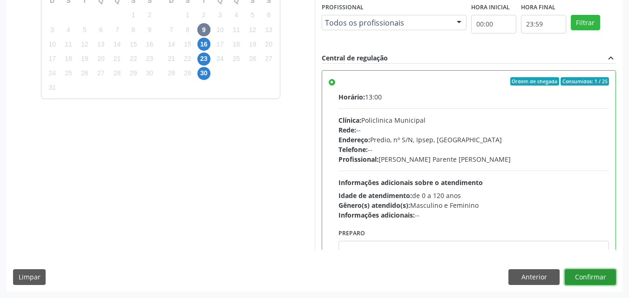
click at [588, 278] on button "Confirmar" at bounding box center [590, 277] width 51 height 16
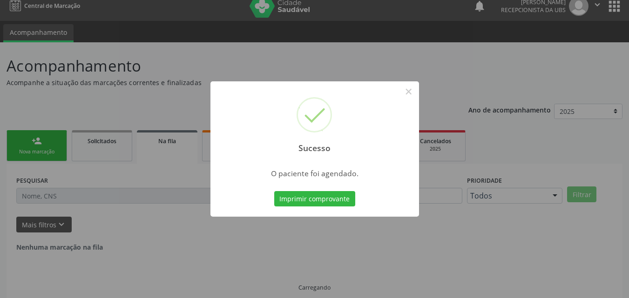
scroll to position [0, 0]
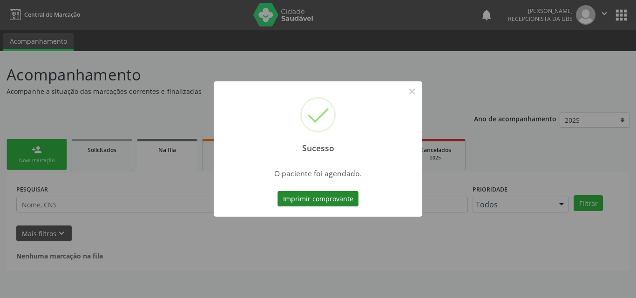
click at [336, 197] on button "Imprimir comprovante" at bounding box center [317, 199] width 81 height 16
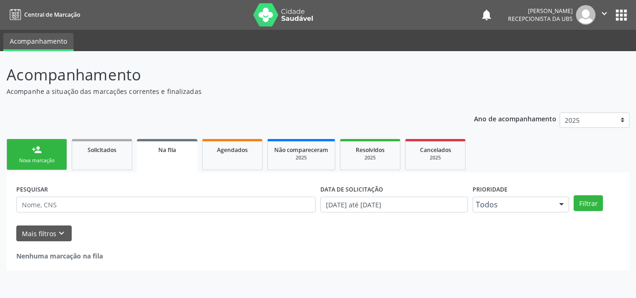
click at [24, 155] on link "person_add Nova marcação" at bounding box center [37, 154] width 61 height 31
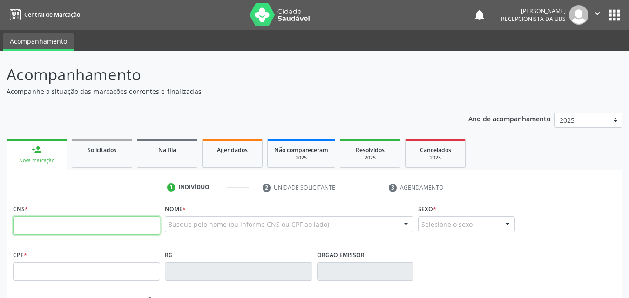
click at [67, 222] on input "text" at bounding box center [86, 225] width 147 height 19
type input "704 8080 6166 5441"
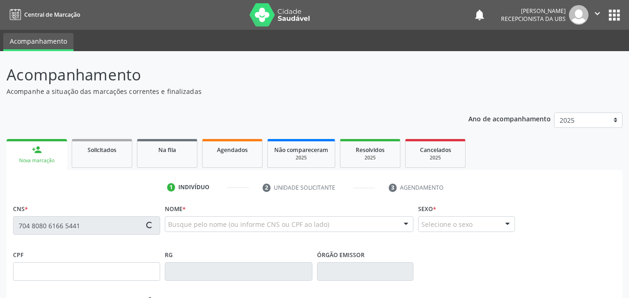
type input "110.997.934-75"
type input "22/04/1992"
type input "Eleonilde Honorato Silva"
type input "(87) 99622-9683"
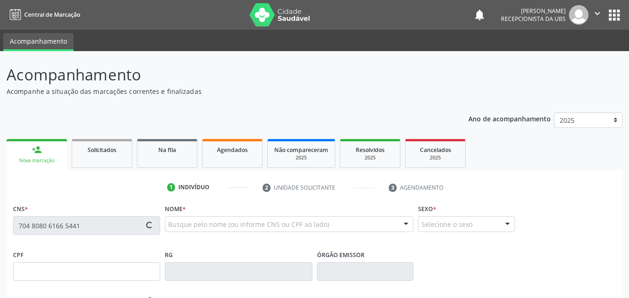
type input "1100"
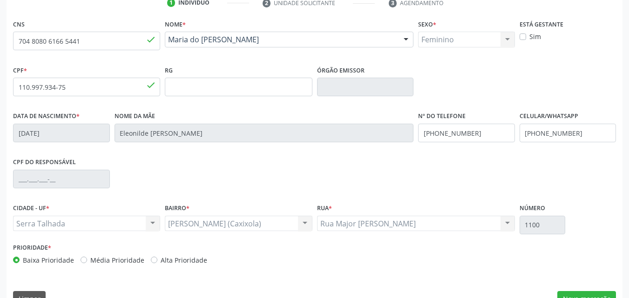
scroll to position [206, 0]
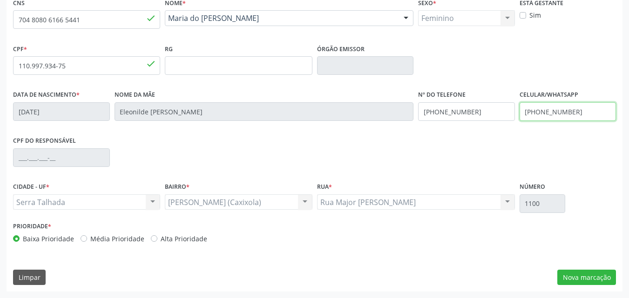
drag, startPoint x: 579, startPoint y: 115, endPoint x: 518, endPoint y: 111, distance: 61.1
click at [519, 114] on input "(87) 99622-9683" at bounding box center [567, 111] width 97 height 19
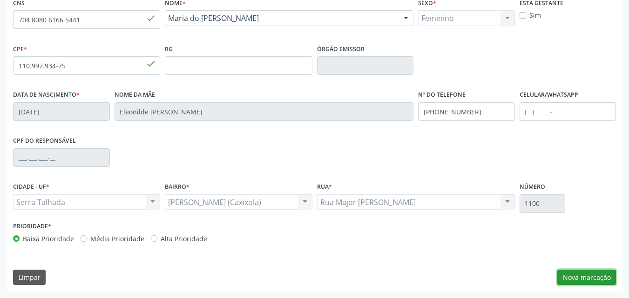
click at [608, 277] on button "Nova marcação" at bounding box center [586, 278] width 59 height 16
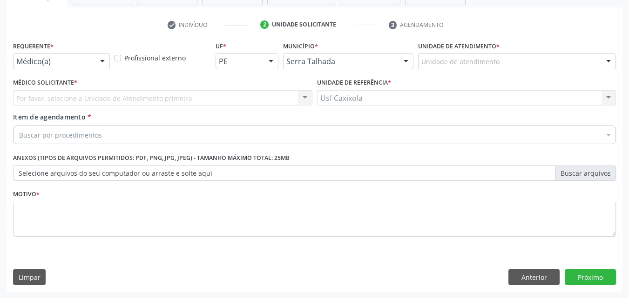
click at [108, 62] on div at bounding box center [102, 62] width 14 height 16
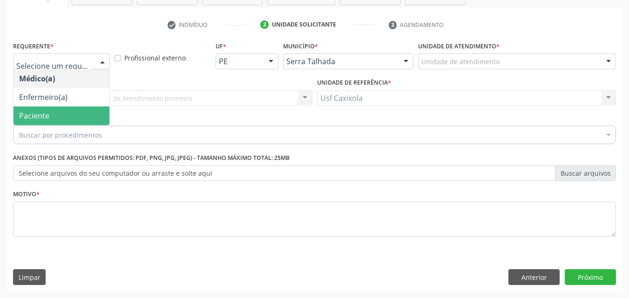
click at [78, 121] on span "Paciente" at bounding box center [61, 116] width 96 height 19
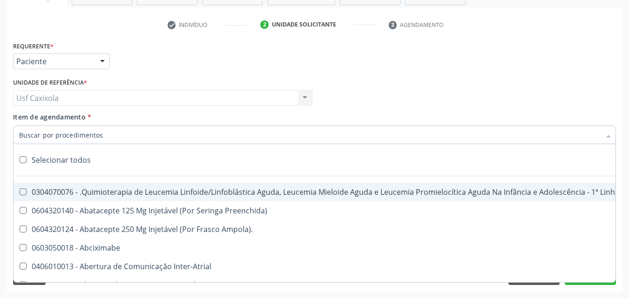
click at [109, 136] on div at bounding box center [314, 135] width 603 height 19
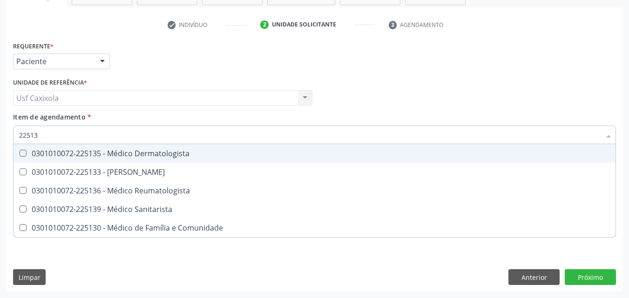
type input "225136"
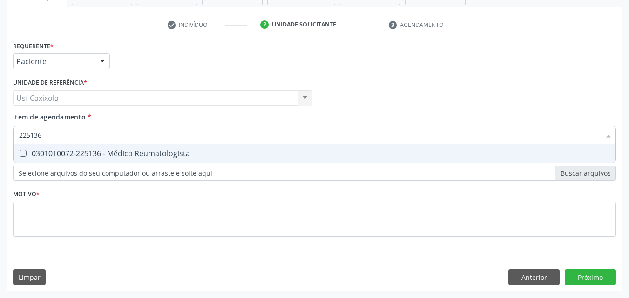
click at [180, 153] on div "0301010072-225136 - Médico Reumatologista" at bounding box center [314, 153] width 591 height 7
checkbox Reumatologista "true"
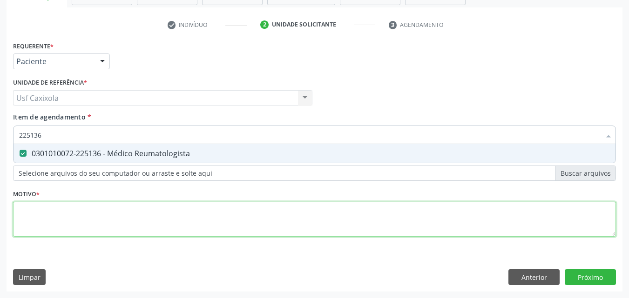
click at [170, 211] on div "Requerente * Paciente Médico(a) Enfermeiro(a) Paciente Nenhum resultado encontr…" at bounding box center [314, 144] width 603 height 211
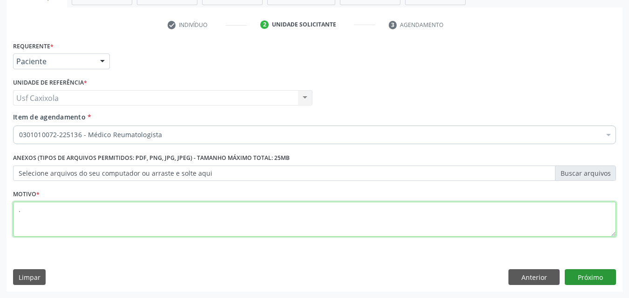
type textarea "."
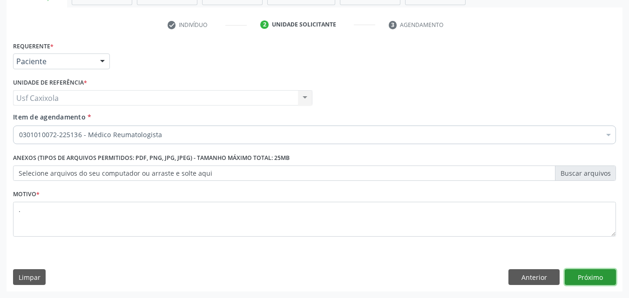
click at [586, 278] on button "Próximo" at bounding box center [590, 277] width 51 height 16
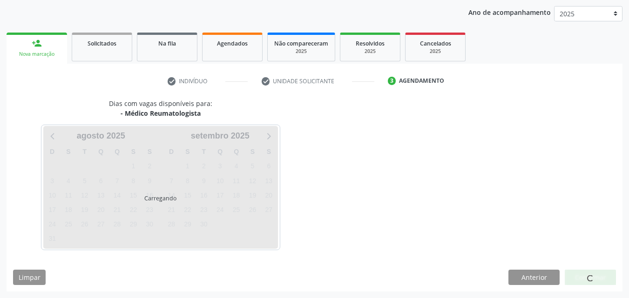
scroll to position [107, 0]
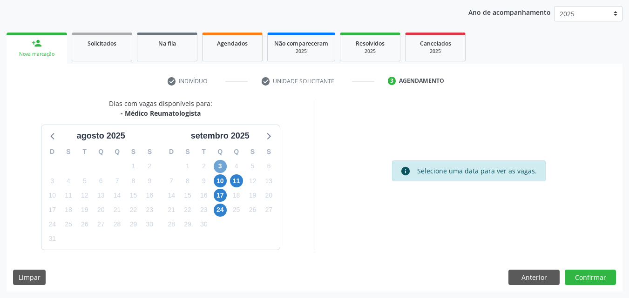
click at [219, 161] on span "3" at bounding box center [220, 166] width 13 height 13
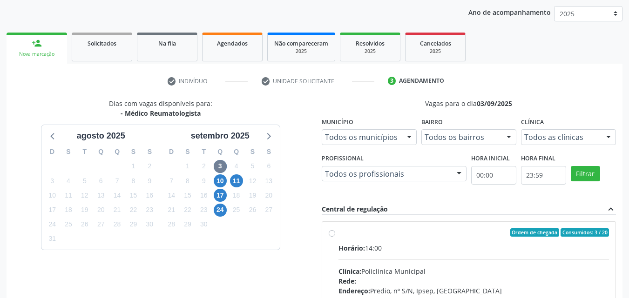
click at [332, 237] on div "Ordem de chegada Consumidos: 3 / 20 Horário: 14:00 Clínica: Policlinica Municip…" at bounding box center [469, 300] width 281 height 143
radio input "true"
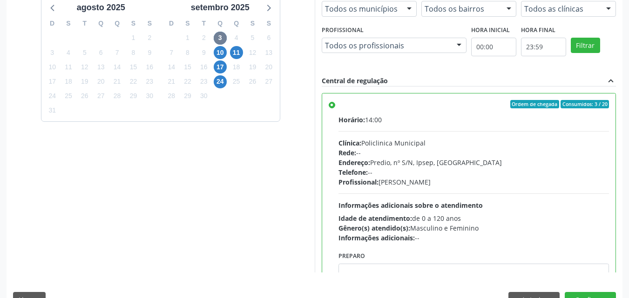
scroll to position [258, 0]
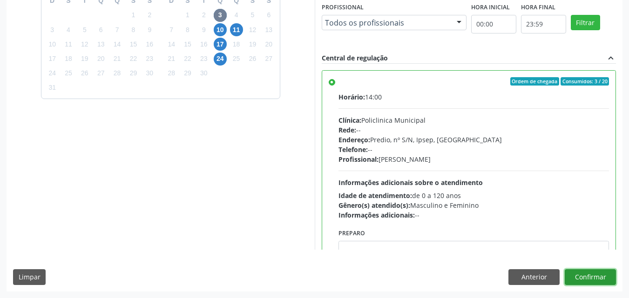
click at [590, 276] on button "Confirmar" at bounding box center [590, 277] width 51 height 16
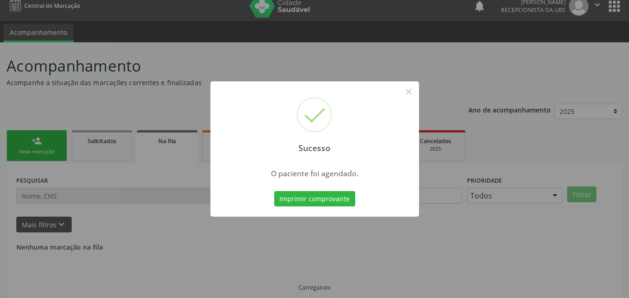
scroll to position [0, 0]
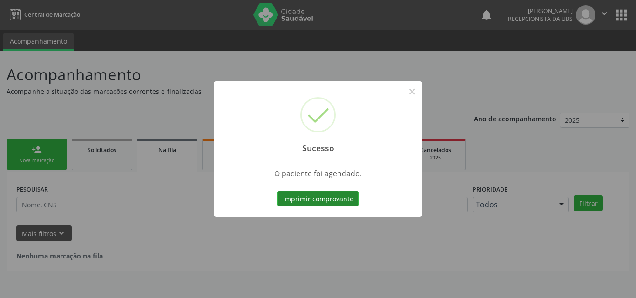
click at [313, 197] on button "Imprimir comprovante" at bounding box center [317, 199] width 81 height 16
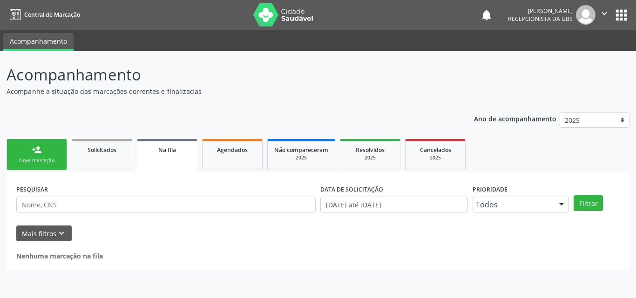
click at [36, 149] on div "person_add" at bounding box center [37, 150] width 10 height 10
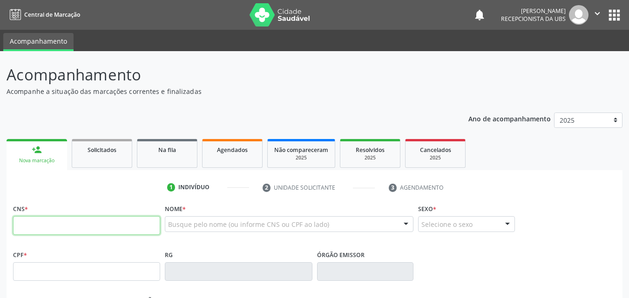
click at [61, 224] on input "text" at bounding box center [86, 225] width 147 height 19
type input "0"
paste input "708 0038 8464 1522"
type input "708 0038 8464 1522"
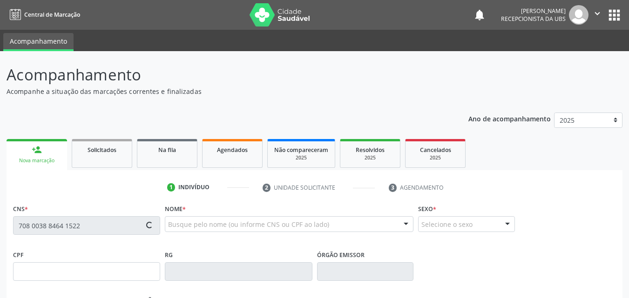
type input "054.203.314-38"
type input "[DATE]"
type input "[PERSON_NAME]"
type input "[PHONE_NUMBER]"
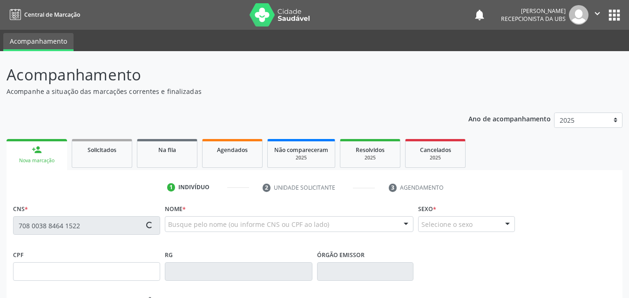
type input "309"
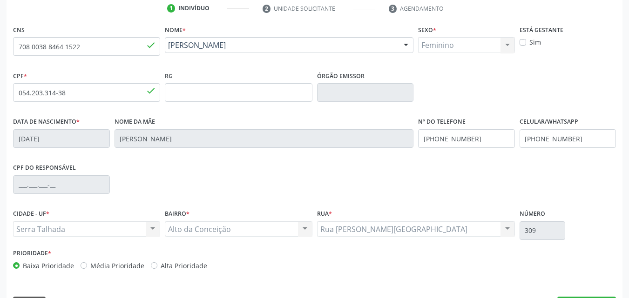
scroll to position [186, 0]
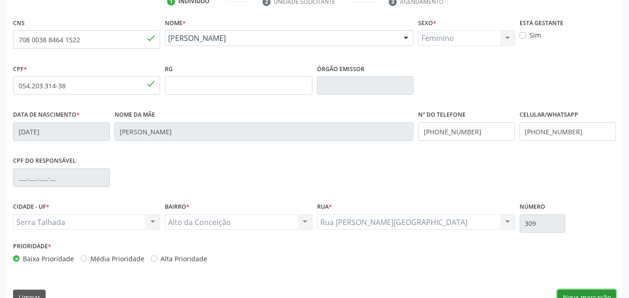
click at [589, 291] on button "Nova marcação" at bounding box center [586, 298] width 59 height 16
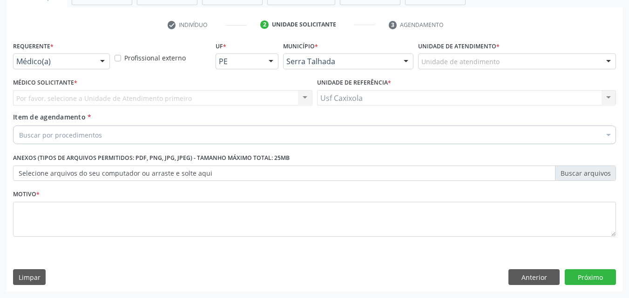
scroll to position [163, 0]
click at [96, 61] on div at bounding box center [102, 62] width 14 height 16
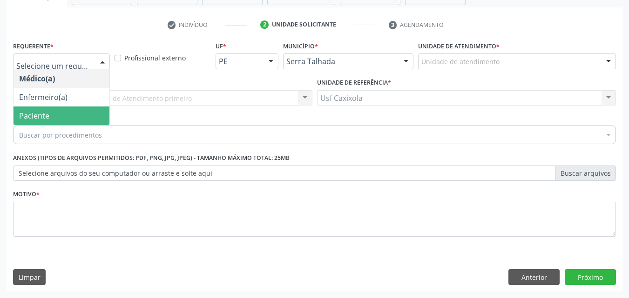
click at [95, 121] on span "Paciente" at bounding box center [61, 116] width 96 height 19
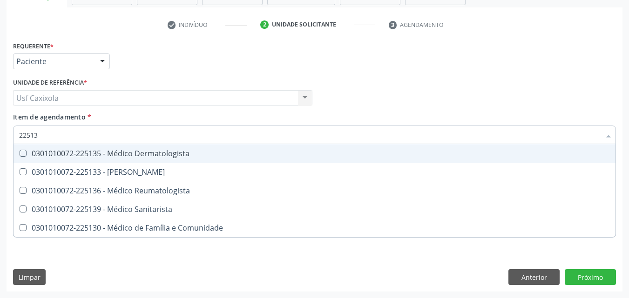
type input "225136"
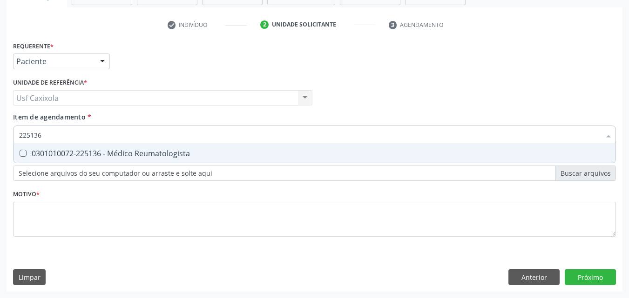
click at [146, 154] on div "0301010072-225136 - Médico Reumatologista" at bounding box center [314, 153] width 591 height 7
checkbox Reumatologista "true"
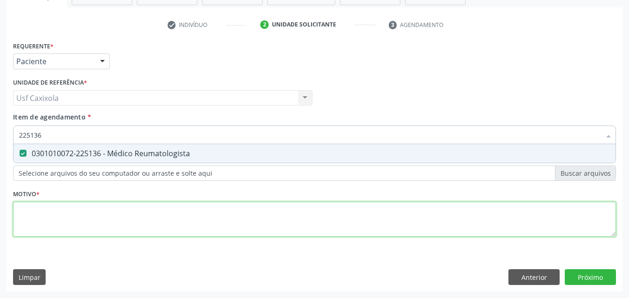
click at [159, 218] on div "Requerente * Paciente Médico(a) Enfermeiro(a) Paciente Nenhum resultado encontr…" at bounding box center [314, 144] width 603 height 211
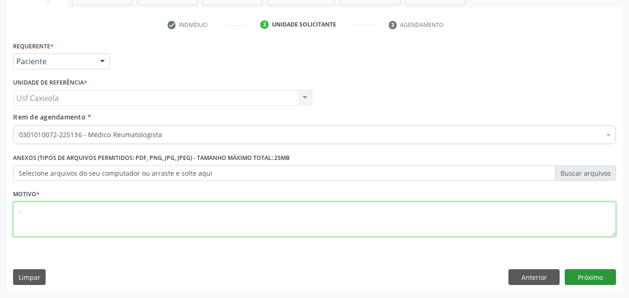
type textarea "."
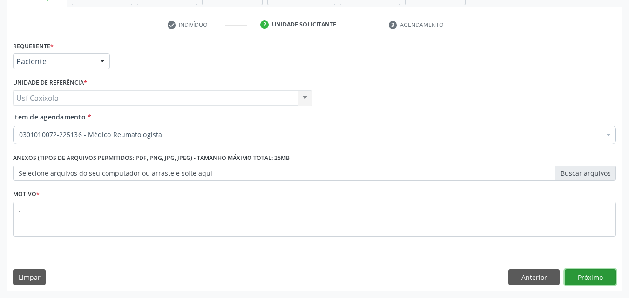
click at [594, 277] on button "Próximo" at bounding box center [590, 277] width 51 height 16
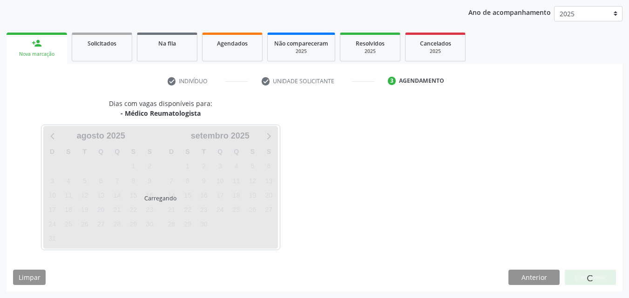
scroll to position [107, 0]
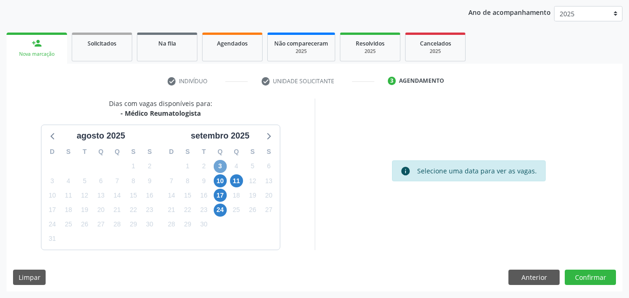
click at [221, 163] on span "3" at bounding box center [220, 166] width 13 height 13
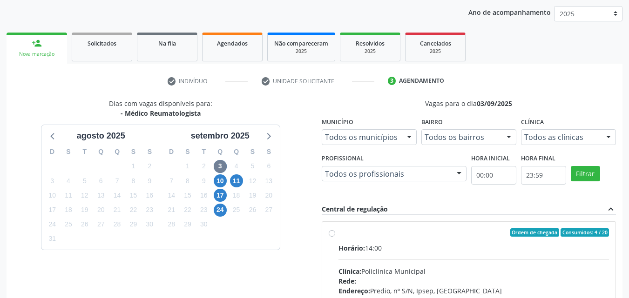
click at [338, 234] on label "Ordem de chegada Consumidos: 4 / 20 Horário: 14:00 Clínica: Policlinica Municip…" at bounding box center [473, 300] width 271 height 143
click at [333, 234] on input "Ordem de chegada Consumidos: 4 / 20 Horário: 14:00 Clínica: Policlinica Municip…" at bounding box center [332, 233] width 7 height 8
radio input "true"
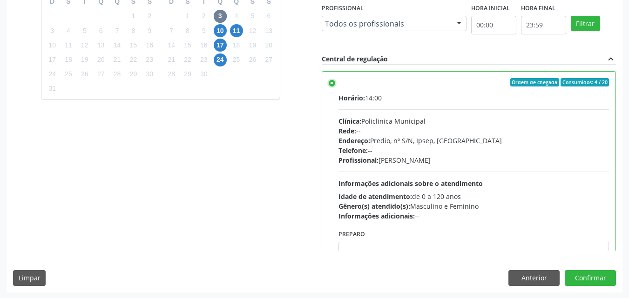
scroll to position [258, 0]
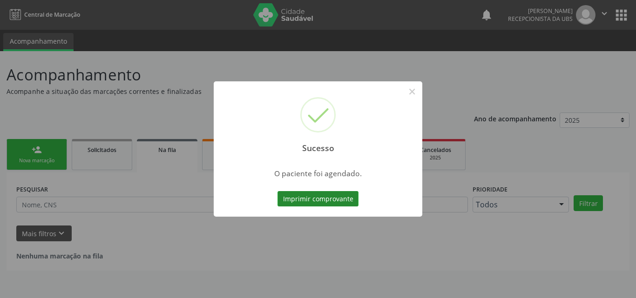
click at [335, 199] on button "Imprimir comprovante" at bounding box center [317, 199] width 81 height 16
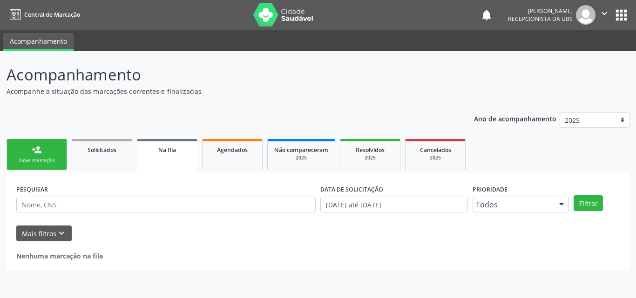
click at [57, 156] on link "person_add Nova marcação" at bounding box center [37, 154] width 61 height 31
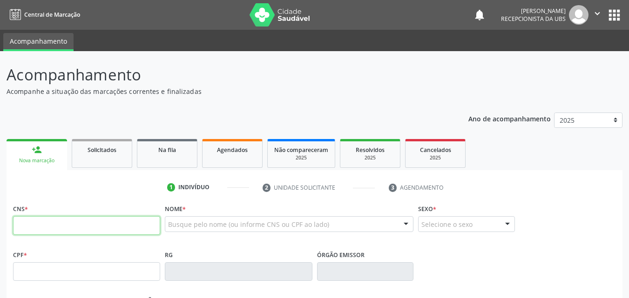
click at [89, 229] on input "text" at bounding box center [86, 225] width 147 height 19
type input "898 0041 3250 7892"
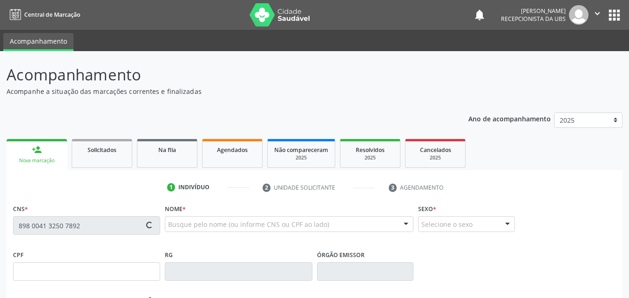
type input "[DATE]"
type input "[PERSON_NAME]"
type input "[PHONE_NUMBER]"
type input "1451"
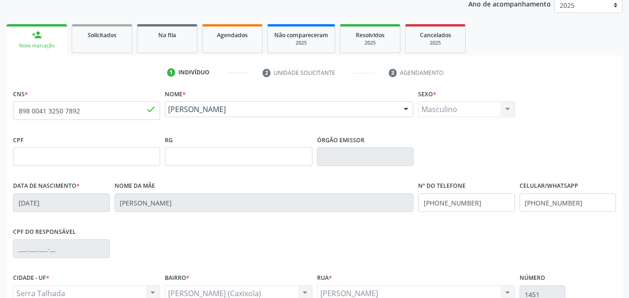
scroll to position [140, 0]
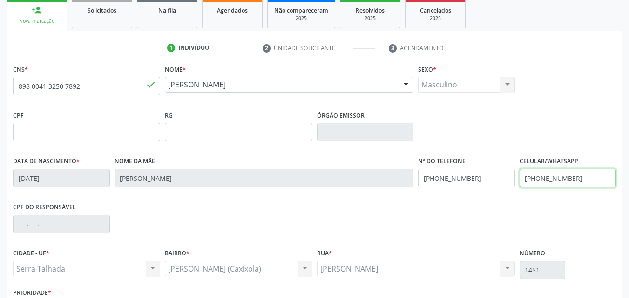
drag, startPoint x: 583, startPoint y: 180, endPoint x: 505, endPoint y: 186, distance: 78.5
click at [509, 189] on div "Data de nascimento * [DATE] Nome da mãe [PERSON_NAME] Nº do Telefone [PHONE_NUM…" at bounding box center [314, 178] width 607 height 46
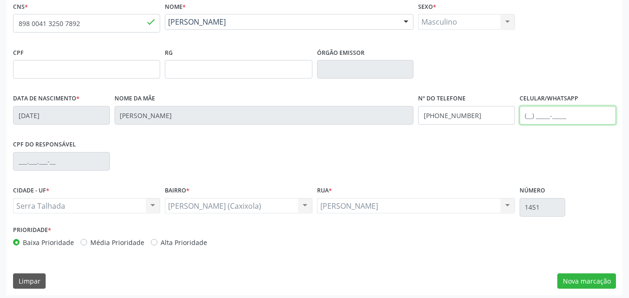
scroll to position [206, 0]
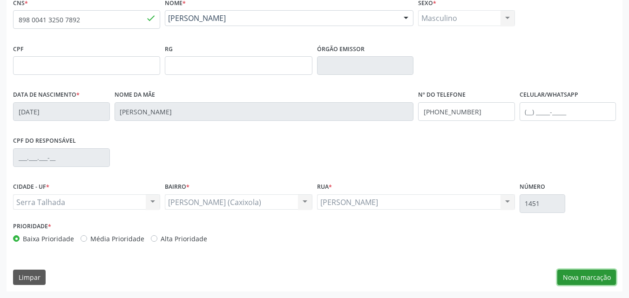
click at [592, 278] on button "Nova marcação" at bounding box center [586, 278] width 59 height 16
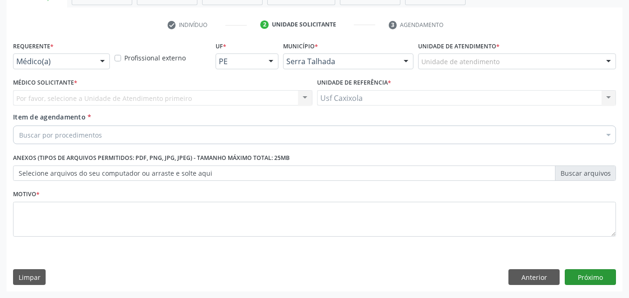
scroll to position [163, 0]
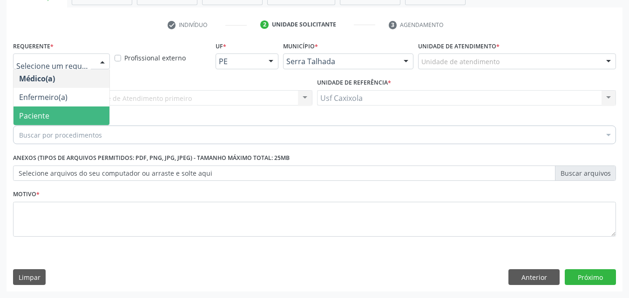
click at [77, 119] on span "Paciente" at bounding box center [61, 116] width 96 height 19
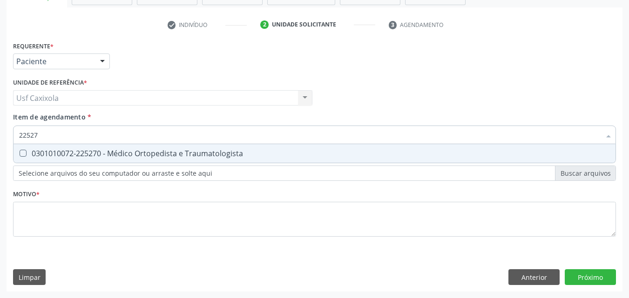
type input "225270"
click at [128, 157] on div "0301010072-225270 - Médico Ortopedista e Traumatologista" at bounding box center [314, 153] width 591 height 7
checkbox Traumatologista "true"
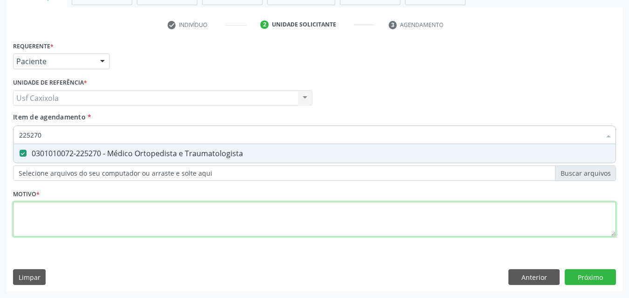
click at [106, 213] on div "Requerente * Paciente Médico(a) Enfermeiro(a) Paciente Nenhum resultado encontr…" at bounding box center [314, 144] width 603 height 211
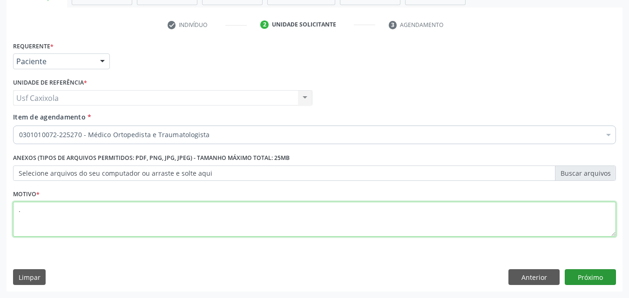
type textarea "."
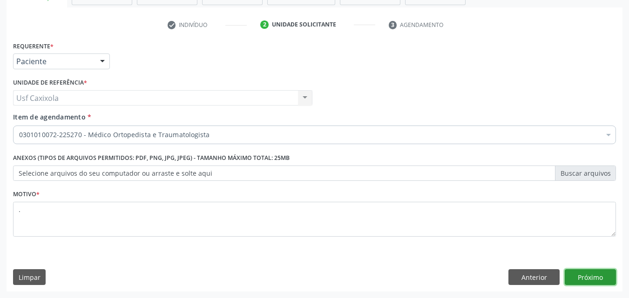
click at [590, 277] on button "Próximo" at bounding box center [590, 277] width 51 height 16
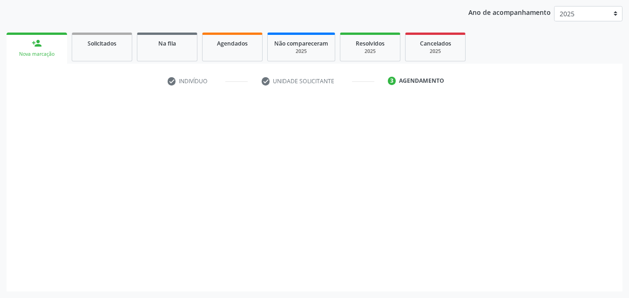
scroll to position [107, 0]
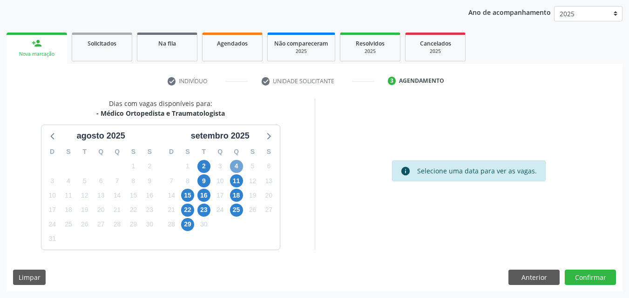
click at [238, 168] on span "4" at bounding box center [236, 166] width 13 height 13
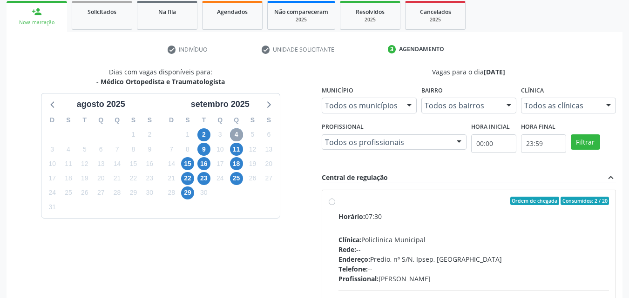
scroll to position [153, 0]
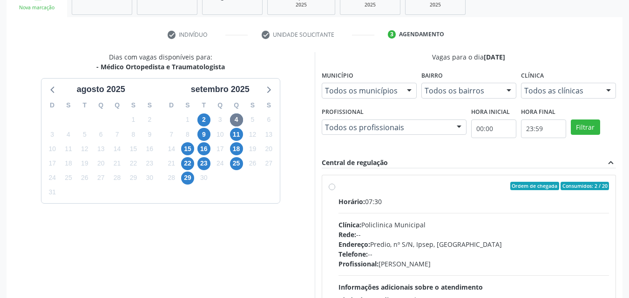
click at [338, 190] on label "Ordem de chegada Consumidos: 2 / 20 Horário: 07:30 Clínica: Policlinica Municip…" at bounding box center [473, 253] width 271 height 143
click at [335, 190] on input "Ordem de chegada Consumidos: 2 / 20 Horário: 07:30 Clínica: Policlinica Municip…" at bounding box center [332, 186] width 7 height 8
radio input "true"
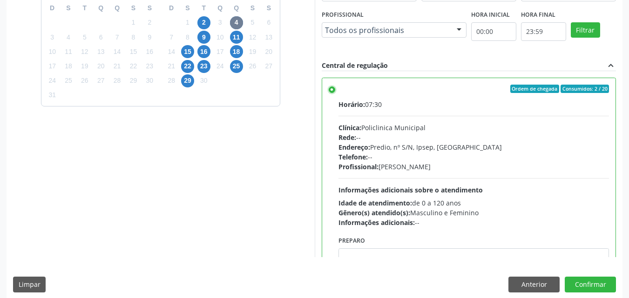
scroll to position [258, 0]
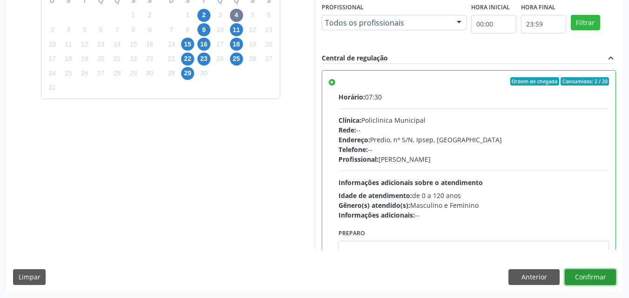
click at [598, 277] on button "Confirmar" at bounding box center [590, 277] width 51 height 16
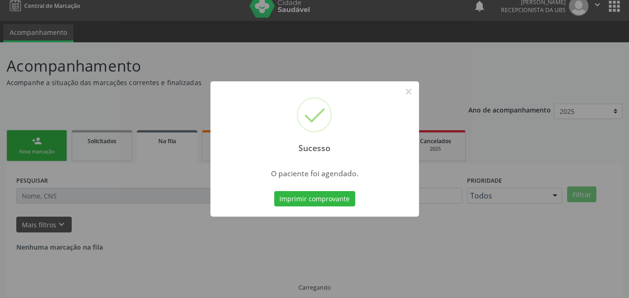
scroll to position [0, 0]
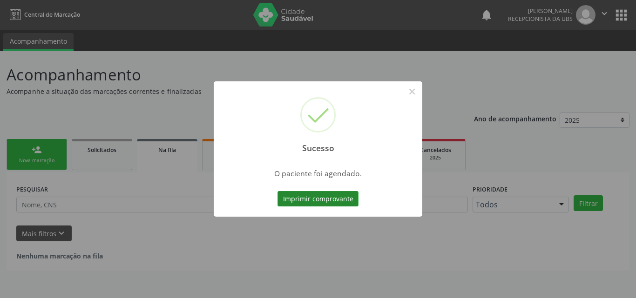
click at [324, 200] on button "Imprimir comprovante" at bounding box center [317, 199] width 81 height 16
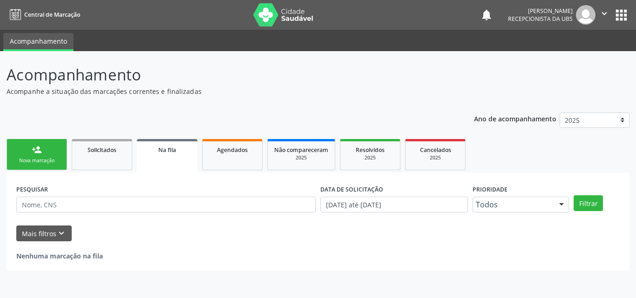
click at [41, 155] on link "person_add Nova marcação" at bounding box center [37, 154] width 61 height 31
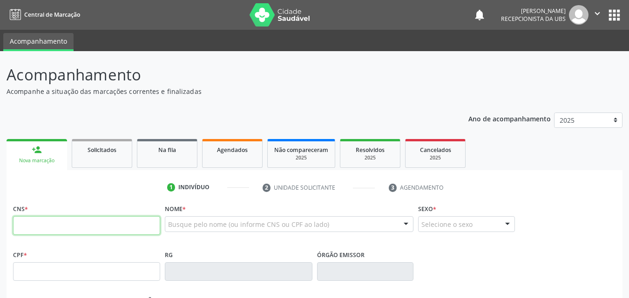
click at [79, 222] on input "text" at bounding box center [86, 225] width 147 height 19
type input "898 0059 2220 9959"
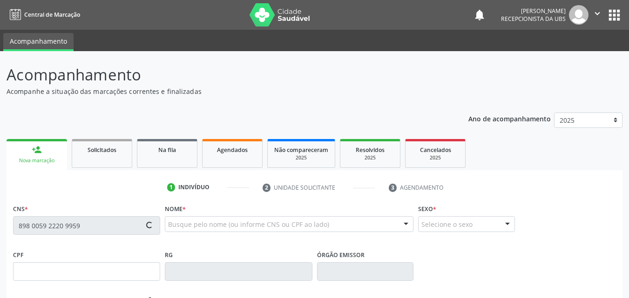
type input "167.114.544-56"
type input "[DATE]"
type input "[PERSON_NAME] de [PERSON_NAME]"
type input "[PHONE_NUMBER]"
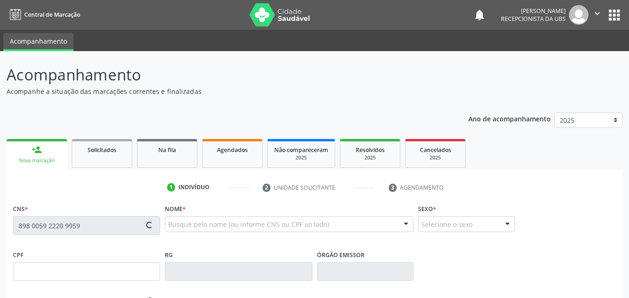
type input "101.282.154-45"
type input "1082"
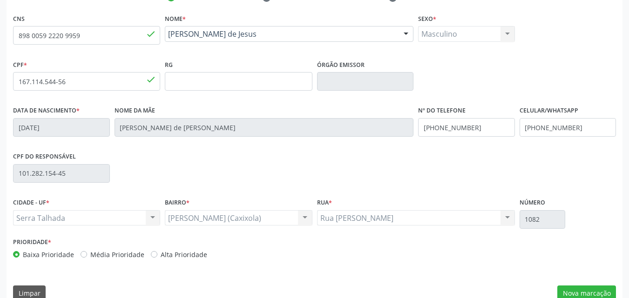
scroll to position [206, 0]
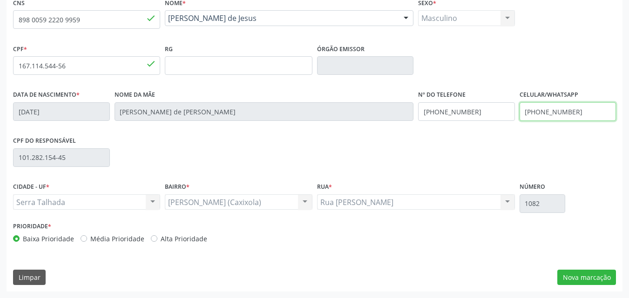
drag, startPoint x: 577, startPoint y: 112, endPoint x: 516, endPoint y: 125, distance: 62.8
click at [516, 126] on div "Data de nascimento * [DATE] Nome da mãe [PERSON_NAME] Nº do Telefone [PHONE_NUM…" at bounding box center [314, 111] width 607 height 46
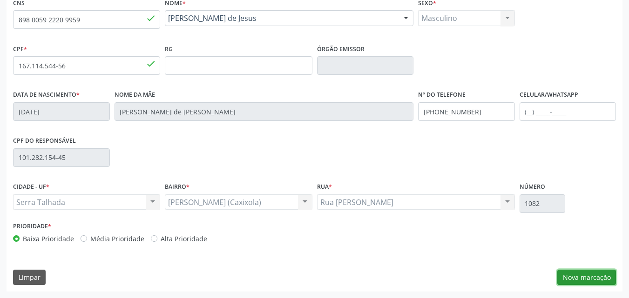
click at [593, 276] on button "Nova marcação" at bounding box center [586, 278] width 59 height 16
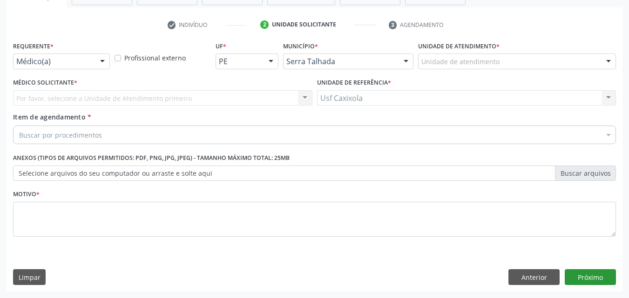
scroll to position [163, 0]
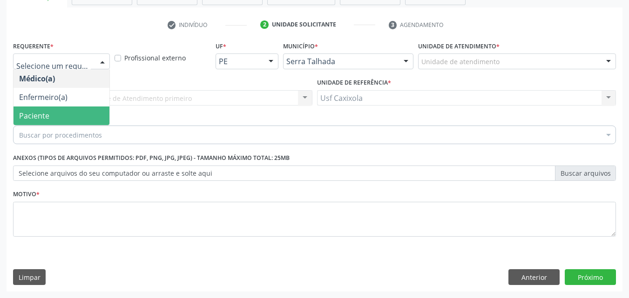
click at [67, 117] on span "Paciente" at bounding box center [61, 116] width 96 height 19
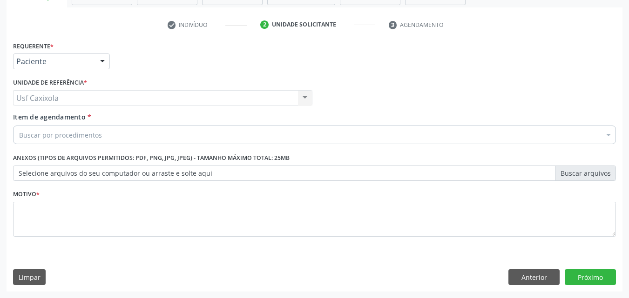
click at [241, 135] on div "Buscar por procedimentos" at bounding box center [314, 135] width 603 height 19
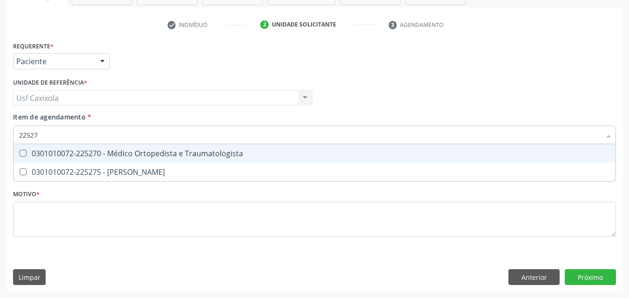
type input "225270"
click at [248, 159] on span "0301010072-225270 - Médico Ortopedista e Traumatologista" at bounding box center [314, 153] width 602 height 19
checkbox Traumatologista "true"
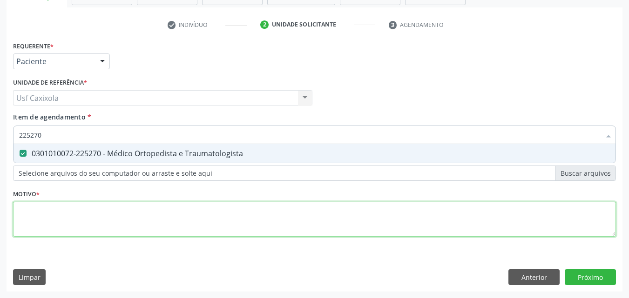
click at [225, 221] on div "Requerente * Paciente Médico(a) Enfermeiro(a) Paciente Nenhum resultado encontr…" at bounding box center [314, 144] width 603 height 211
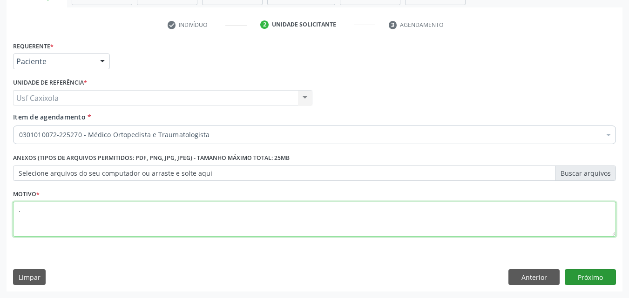
type textarea "."
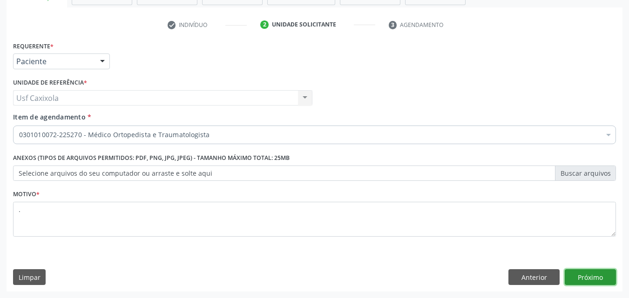
click at [581, 273] on button "Próximo" at bounding box center [590, 277] width 51 height 16
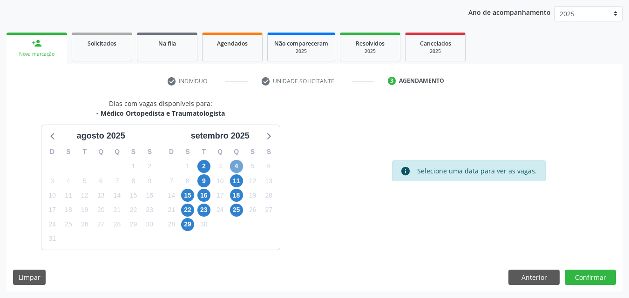
click at [238, 166] on span "4" at bounding box center [236, 166] width 13 height 13
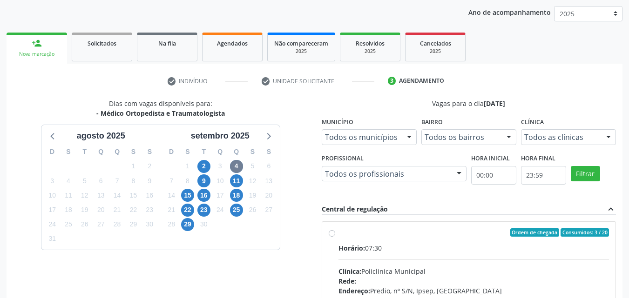
click at [338, 236] on label "Ordem de chegada Consumidos: 3 / 20 Horário: 07:30 Clínica: Policlinica Municip…" at bounding box center [473, 300] width 271 height 143
click at [332, 236] on input "Ordem de chegada Consumidos: 3 / 20 Horário: 07:30 Clínica: Policlinica Municip…" at bounding box center [332, 233] width 7 height 8
radio input "true"
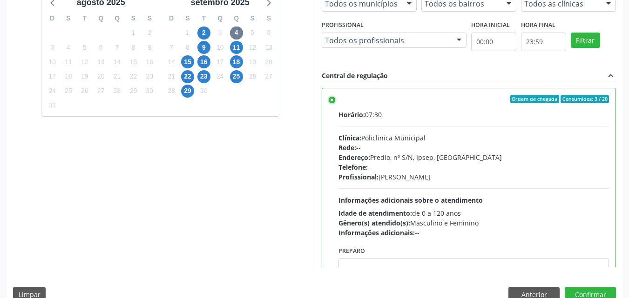
scroll to position [246, 0]
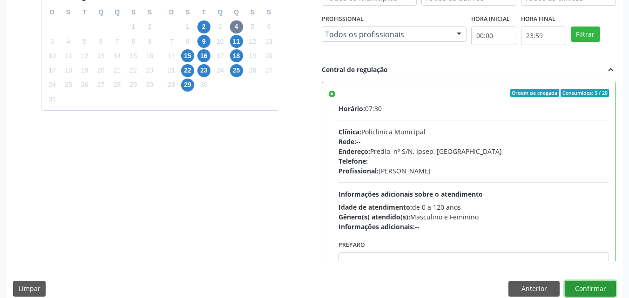
click at [586, 288] on button "Confirmar" at bounding box center [590, 289] width 51 height 16
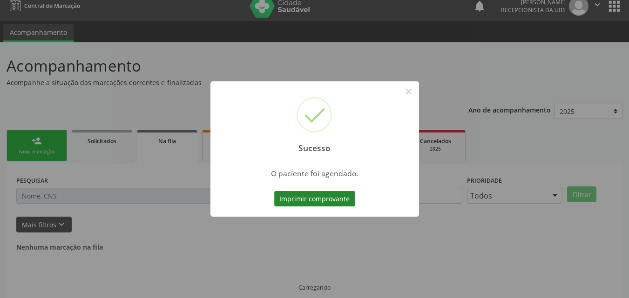
scroll to position [0, 0]
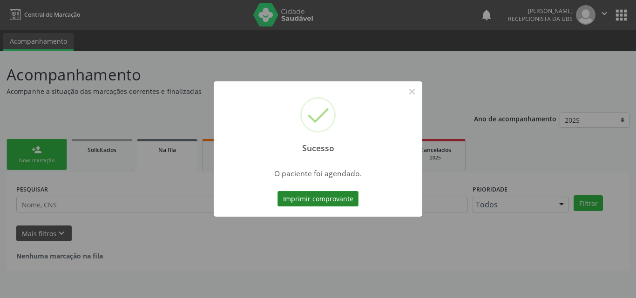
click at [296, 204] on button "Imprimir comprovante" at bounding box center [317, 199] width 81 height 16
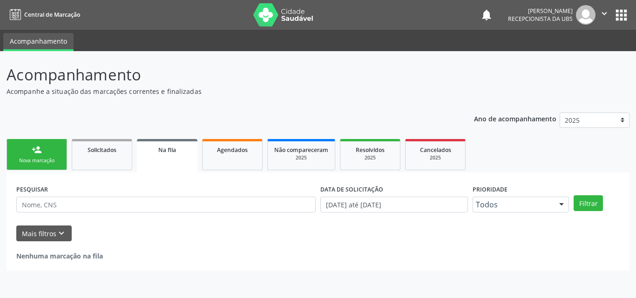
click at [43, 155] on link "person_add Nova marcação" at bounding box center [37, 154] width 61 height 31
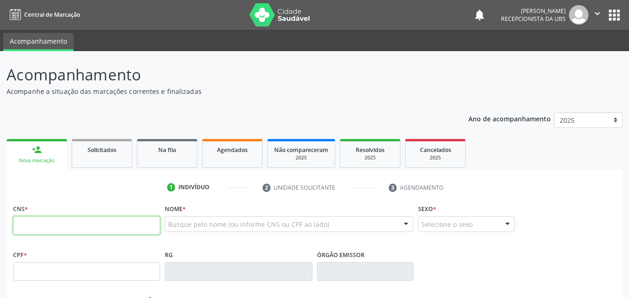
click at [69, 222] on input "text" at bounding box center [86, 225] width 147 height 19
type input "709 8070 6652 9295"
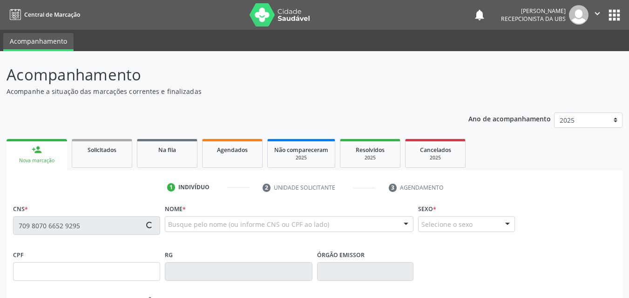
type input "093.006.064-41"
type input "[DATE]"
type input "Catia [PERSON_NAME]"
type input "[PHONE_NUMBER]"
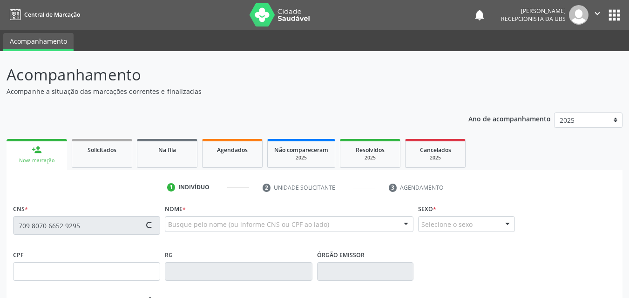
type input "704.443.314-68"
type input "999"
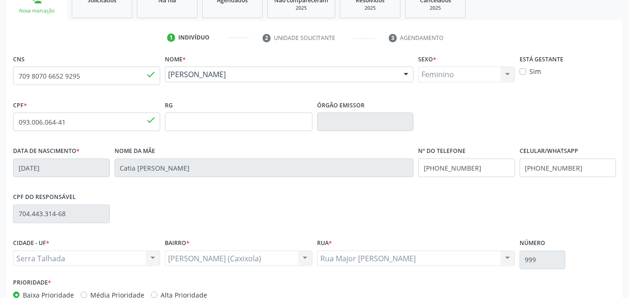
scroll to position [186, 0]
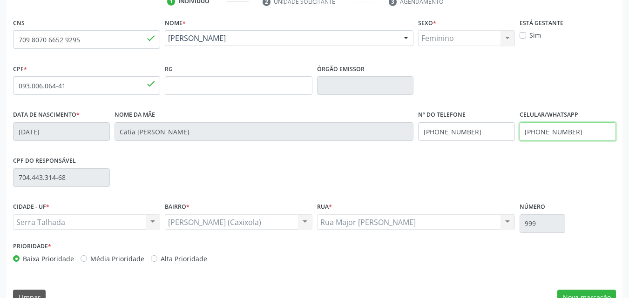
drag, startPoint x: 575, startPoint y: 132, endPoint x: 524, endPoint y: 124, distance: 52.3
click at [524, 124] on input "[PHONE_NUMBER]" at bounding box center [567, 131] width 97 height 19
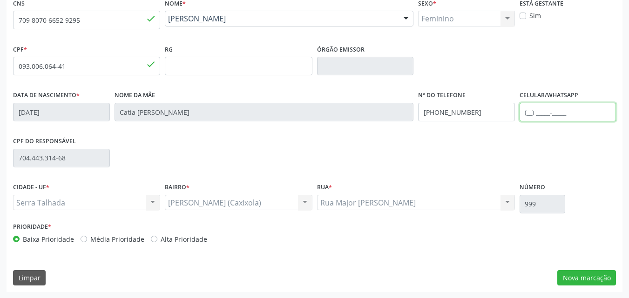
scroll to position [206, 0]
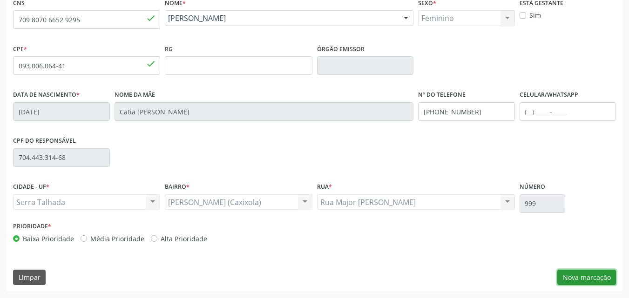
click at [588, 280] on button "Nova marcação" at bounding box center [586, 278] width 59 height 16
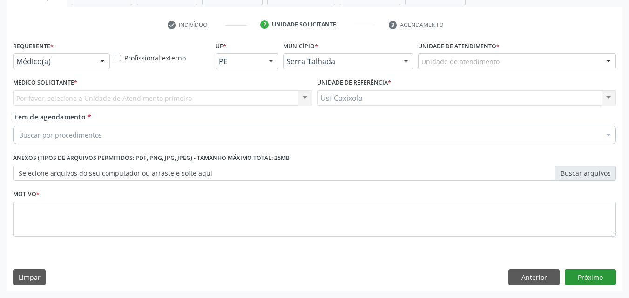
scroll to position [163, 0]
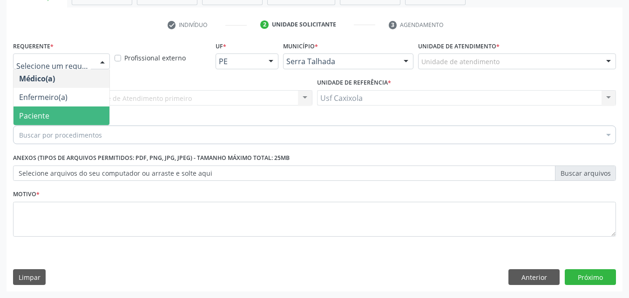
click at [75, 117] on span "Paciente" at bounding box center [61, 116] width 96 height 19
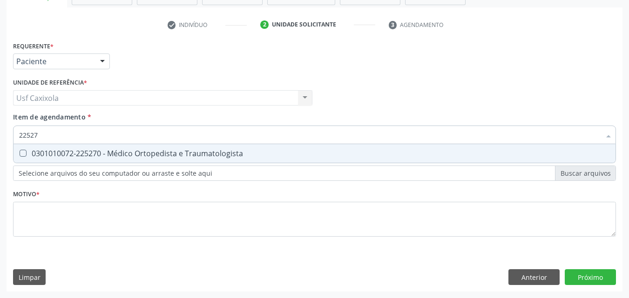
type input "225270"
click at [133, 159] on span "0301010072-225270 - Médico Ortopedista e Traumatologista" at bounding box center [314, 153] width 602 height 19
checkbox Traumatologista "true"
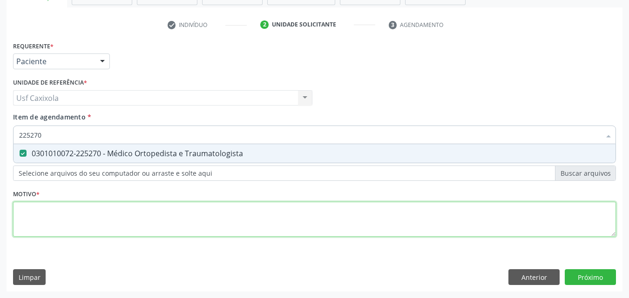
click at [122, 222] on div "Requerente * Paciente Médico(a) Enfermeiro(a) Paciente Nenhum resultado encontr…" at bounding box center [314, 144] width 603 height 211
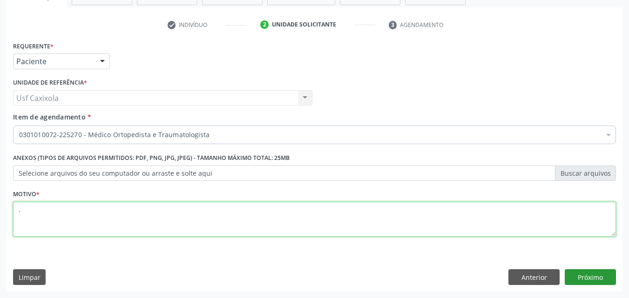
type textarea "."
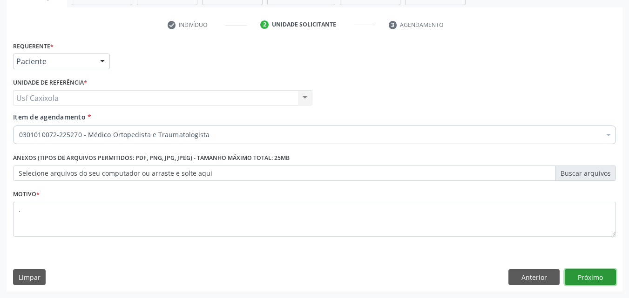
click at [589, 276] on button "Próximo" at bounding box center [590, 277] width 51 height 16
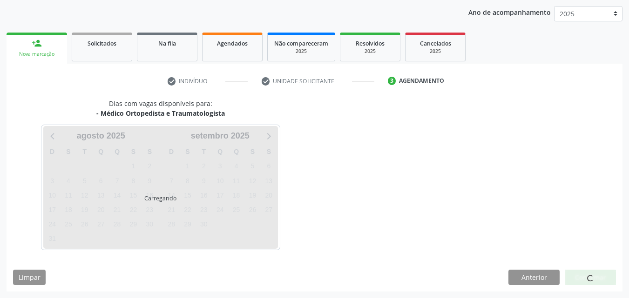
scroll to position [107, 0]
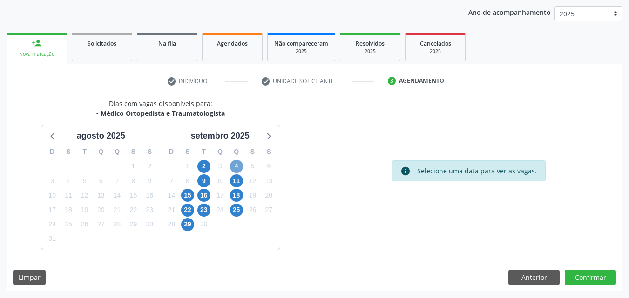
click at [239, 164] on span "4" at bounding box center [236, 166] width 13 height 13
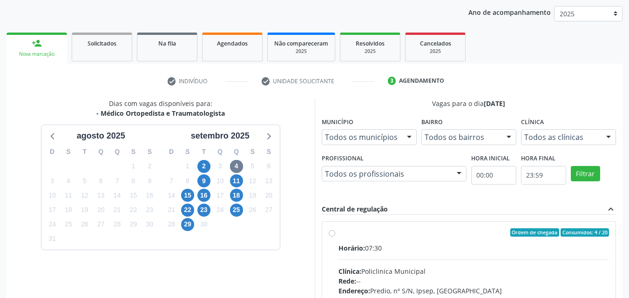
click at [336, 233] on div "Ordem de chegada Consumidos: 4 / 20 Horário: 07:30 Clínica: Policlinica Municip…" at bounding box center [469, 300] width 281 height 143
radio input "true"
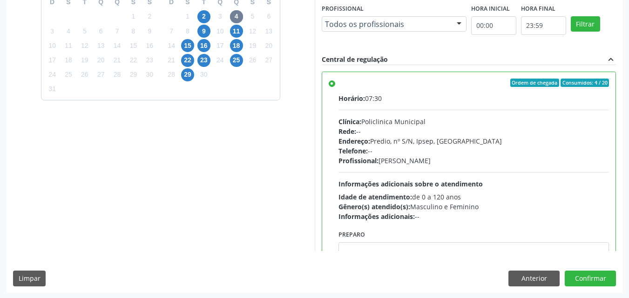
scroll to position [258, 0]
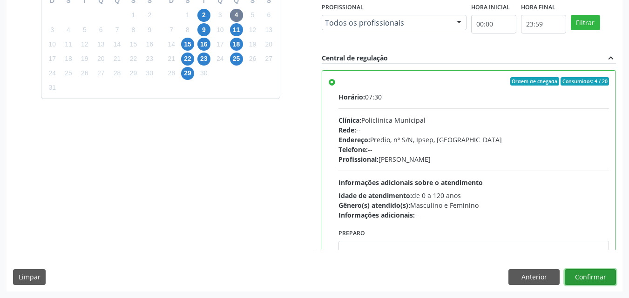
click at [600, 281] on button "Confirmar" at bounding box center [590, 277] width 51 height 16
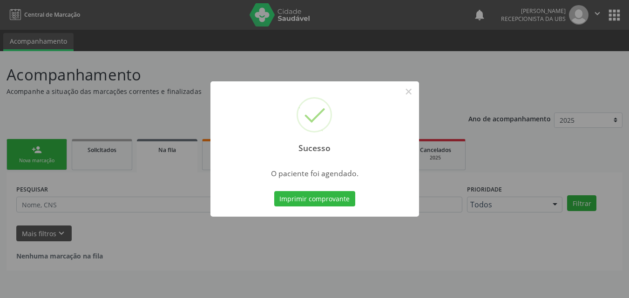
scroll to position [0, 0]
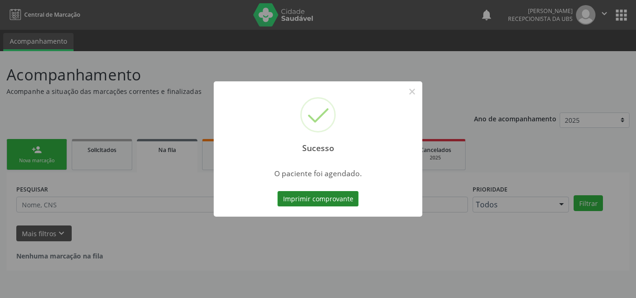
click at [328, 200] on button "Imprimir comprovante" at bounding box center [317, 199] width 81 height 16
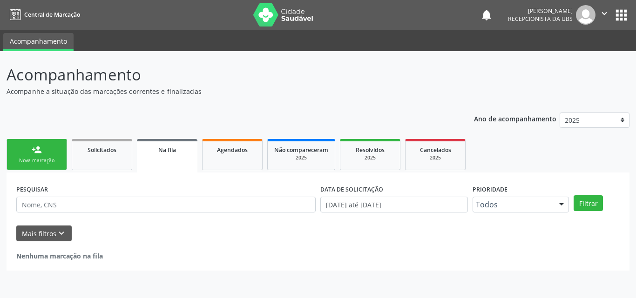
click at [40, 155] on link "person_add Nova marcação" at bounding box center [37, 154] width 61 height 31
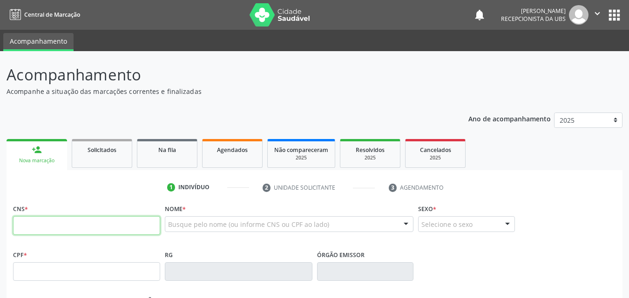
click at [66, 222] on input "text" at bounding box center [86, 225] width 147 height 19
type input "705 2044 1625 0774"
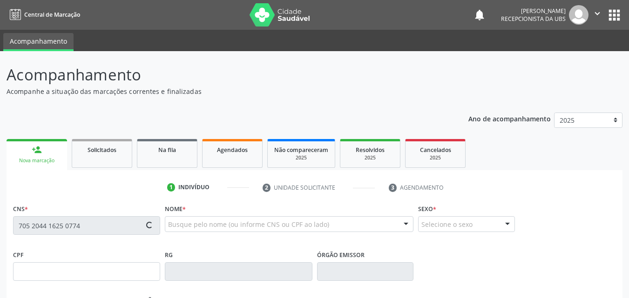
type input "557.042.474-15"
type input "[DATE]"
type input "[PERSON_NAME]"
type input "[PHONE_NUMBER]"
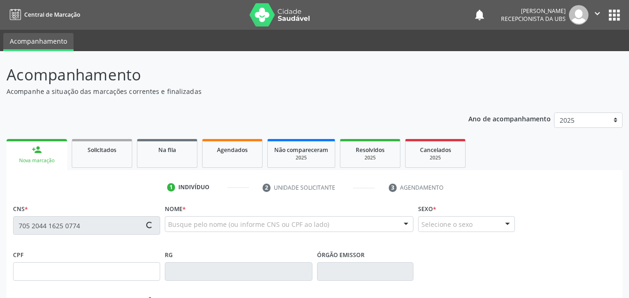
type input "1200"
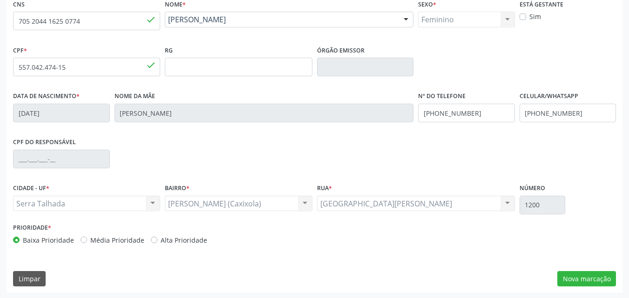
scroll to position [206, 0]
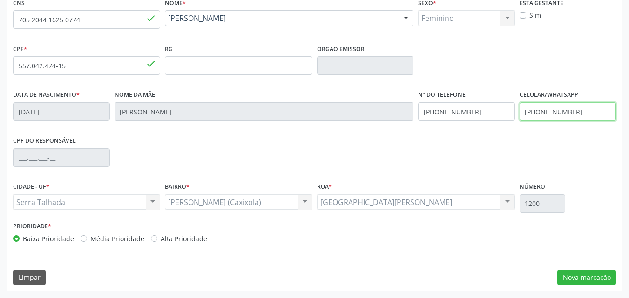
drag, startPoint x: 573, startPoint y: 110, endPoint x: 518, endPoint y: 104, distance: 55.8
click at [518, 104] on div "Celular/WhatsApp [PHONE_NUMBER]" at bounding box center [567, 111] width 101 height 46
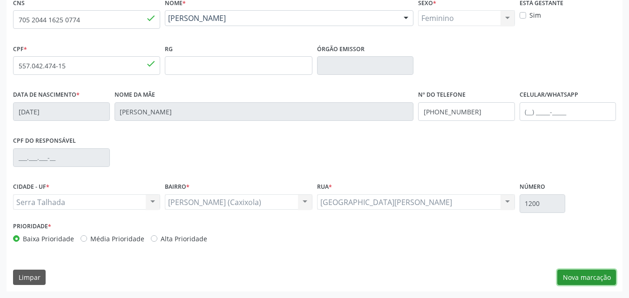
click at [588, 276] on button "Nova marcação" at bounding box center [586, 278] width 59 height 16
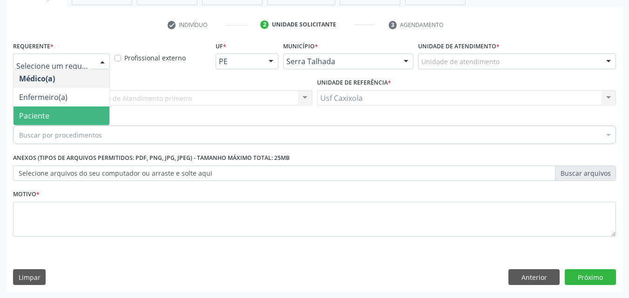
click at [79, 117] on span "Paciente" at bounding box center [61, 116] width 96 height 19
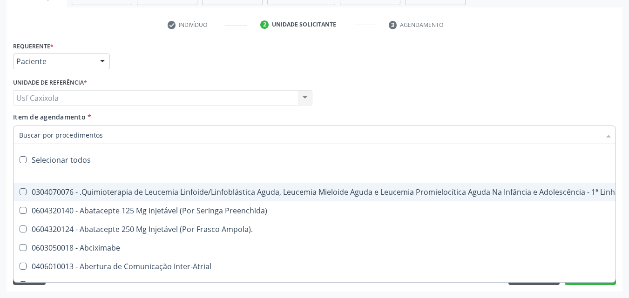
click at [203, 134] on div at bounding box center [314, 135] width 603 height 19
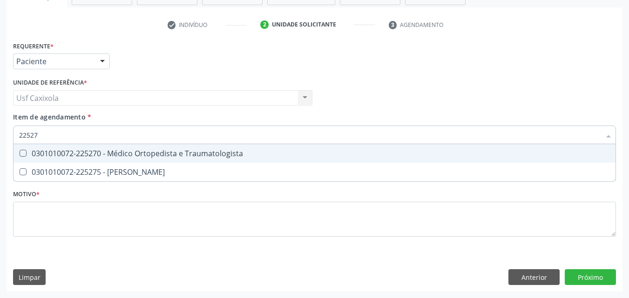
type input "225270"
click at [194, 153] on div "0301010072-225270 - Médico Ortopedista e Traumatologista" at bounding box center [314, 153] width 591 height 7
checkbox Traumatologista "true"
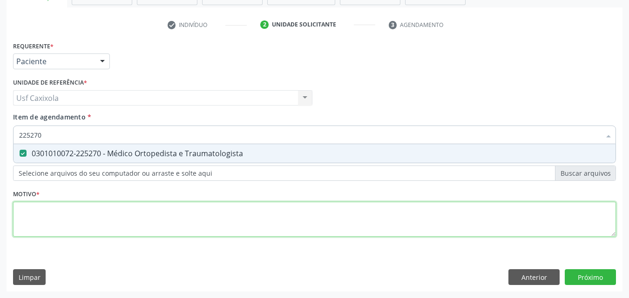
click at [188, 216] on div "Requerente * Paciente Médico(a) Enfermeiro(a) Paciente Nenhum resultado encontr…" at bounding box center [314, 144] width 603 height 211
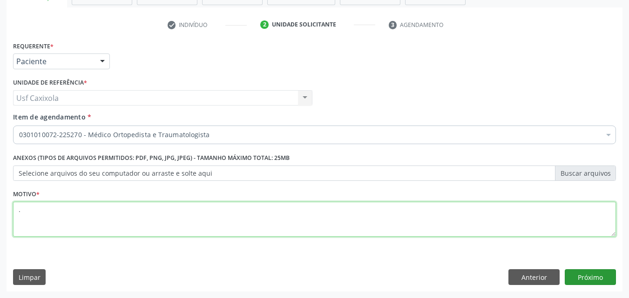
type textarea "."
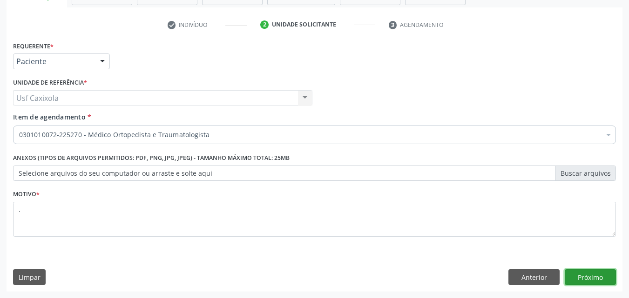
click at [595, 270] on button "Próximo" at bounding box center [590, 277] width 51 height 16
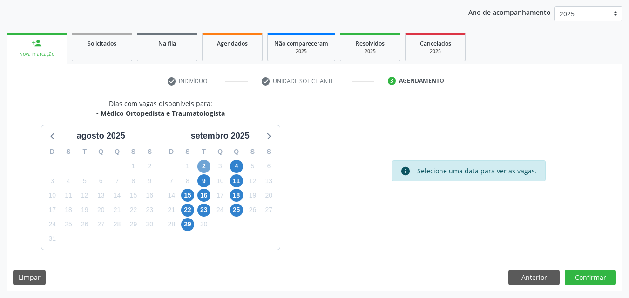
click at [204, 166] on span "2" at bounding box center [203, 166] width 13 height 13
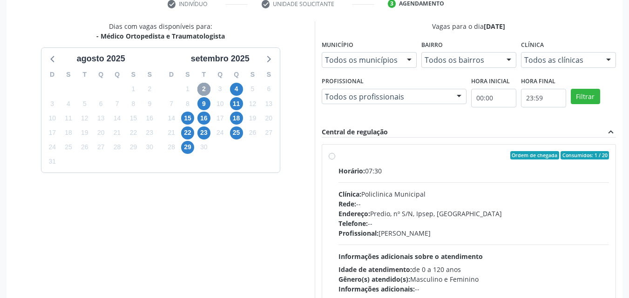
scroll to position [200, 0]
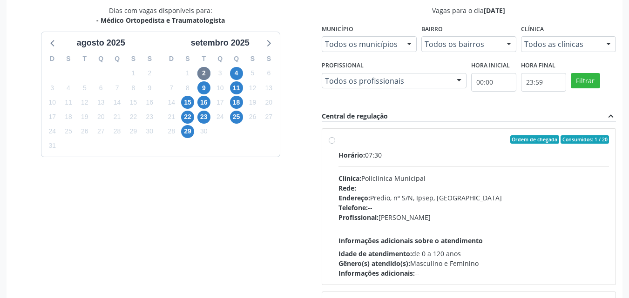
click at [338, 140] on label "Ordem de chegada Consumidos: 1 / 20 Horário: 07:30 Clínica: Policlinica Municip…" at bounding box center [473, 206] width 271 height 143
click at [330, 140] on input "Ordem de chegada Consumidos: 1 / 20 Horário: 07:30 Clínica: Policlinica Municip…" at bounding box center [332, 139] width 7 height 8
radio input "true"
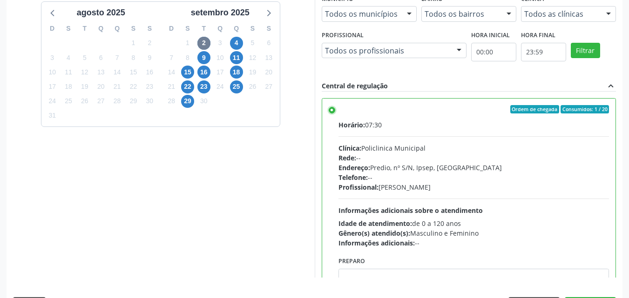
scroll to position [246, 0]
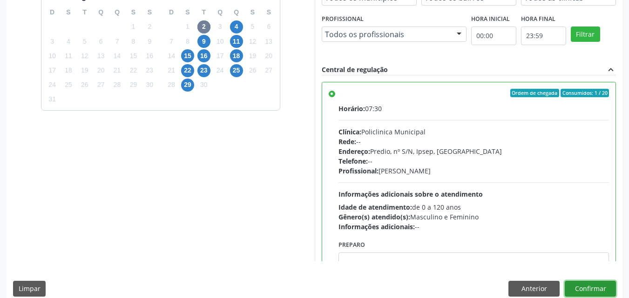
click at [576, 286] on button "Confirmar" at bounding box center [590, 289] width 51 height 16
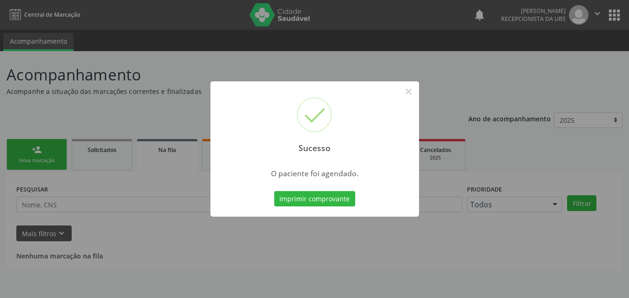
scroll to position [0, 0]
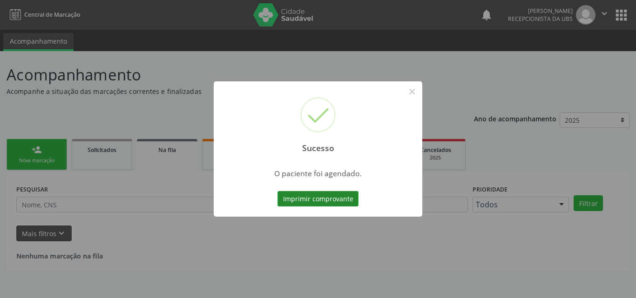
click at [334, 199] on button "Imprimir comprovante" at bounding box center [317, 199] width 81 height 16
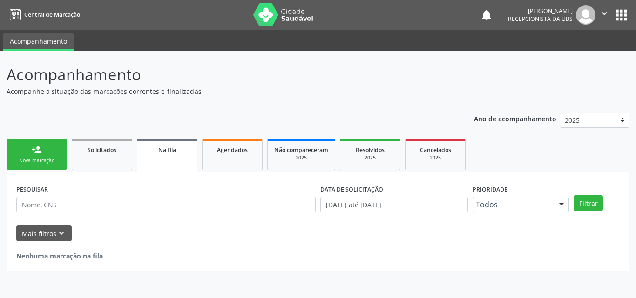
click at [44, 152] on link "person_add Nova marcação" at bounding box center [37, 154] width 61 height 31
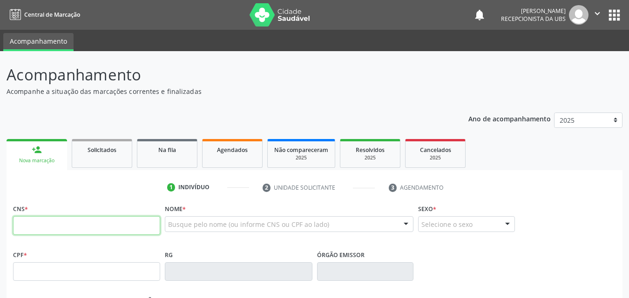
click at [70, 230] on input "text" at bounding box center [86, 225] width 147 height 19
type input "898 0039 4277 6113"
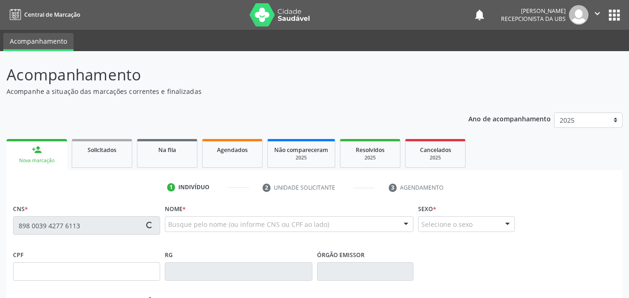
type input "119.781.414-08"
type input "[DATE]"
type input "[PERSON_NAME]"
type input "[PHONE_NUMBER]"
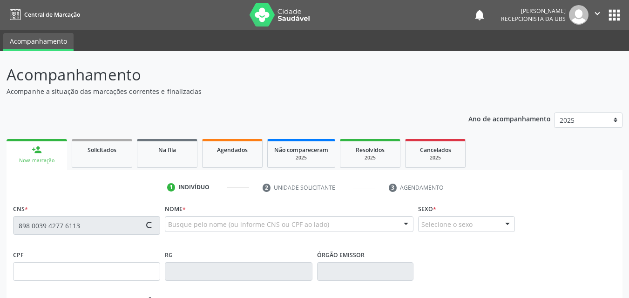
type input "074.777.264-92"
type input "727"
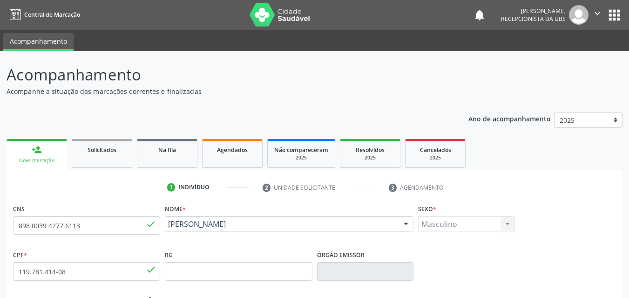
scroll to position [47, 0]
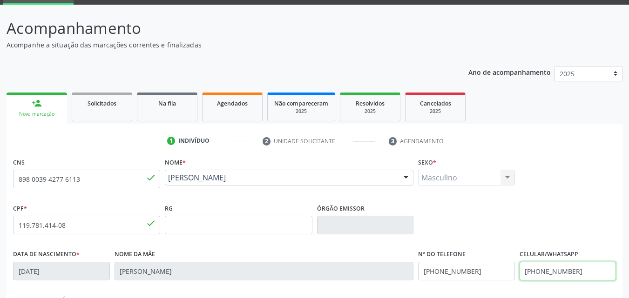
click at [587, 270] on input "[PHONE_NUMBER]" at bounding box center [567, 271] width 97 height 19
type input "("
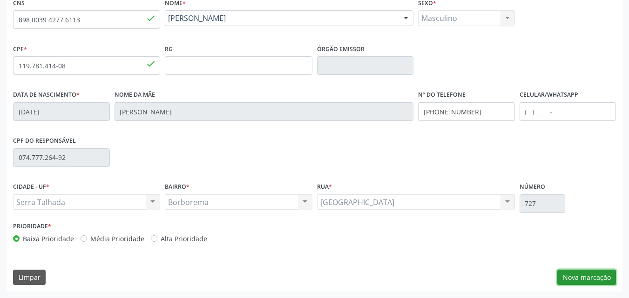
click at [584, 276] on button "Nova marcação" at bounding box center [586, 278] width 59 height 16
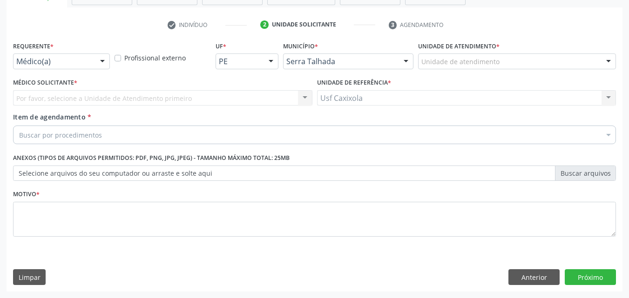
scroll to position [163, 0]
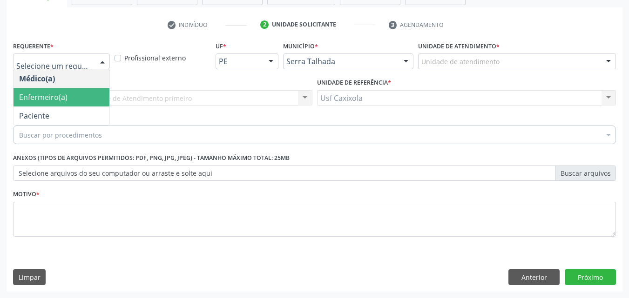
click at [70, 96] on span "Enfermeiro(a)" at bounding box center [61, 97] width 96 height 19
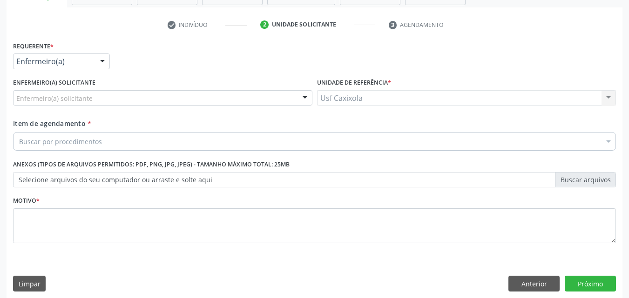
click at [139, 63] on div "Requerente * Enfermeiro(a) Médico(a) Enfermeiro(a) Paciente Nenhum resultado en…" at bounding box center [314, 57] width 607 height 36
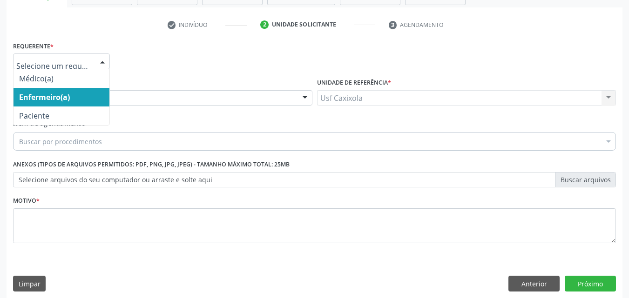
click at [101, 60] on div at bounding box center [102, 62] width 14 height 16
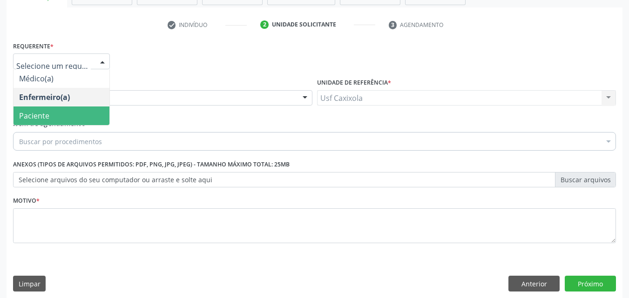
click at [88, 118] on span "Paciente" at bounding box center [61, 116] width 96 height 19
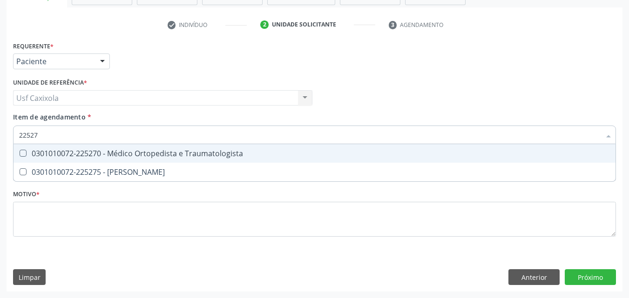
type input "225270"
click at [125, 155] on div "0301010072-225270 - Médico Ortopedista e Traumatologista" at bounding box center [314, 153] width 591 height 7
checkbox Traumatologista "true"
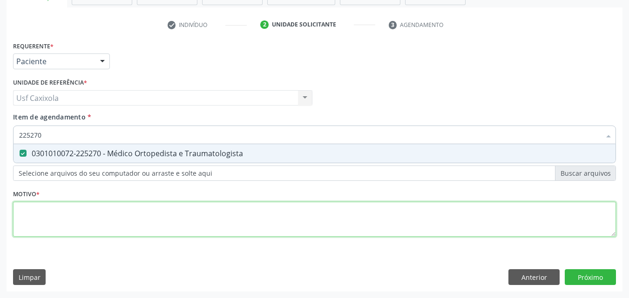
click at [121, 223] on div "Requerente * Paciente Médico(a) Enfermeiro(a) Paciente Nenhum resultado encontr…" at bounding box center [314, 144] width 603 height 211
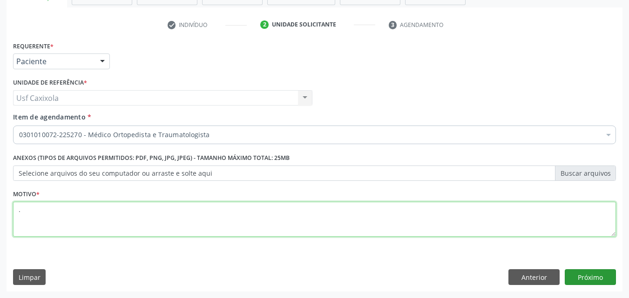
type textarea "."
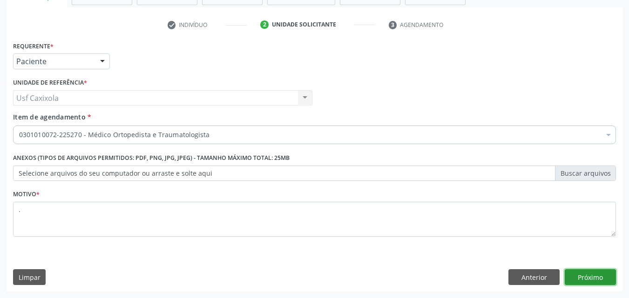
click at [595, 277] on button "Próximo" at bounding box center [590, 277] width 51 height 16
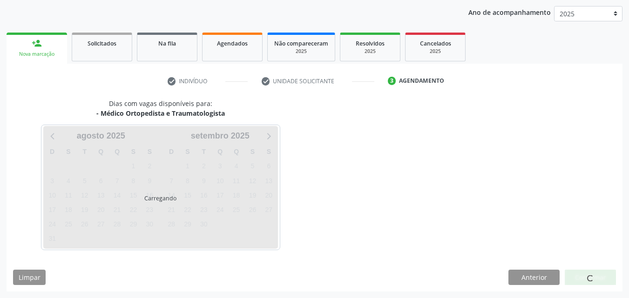
scroll to position [107, 0]
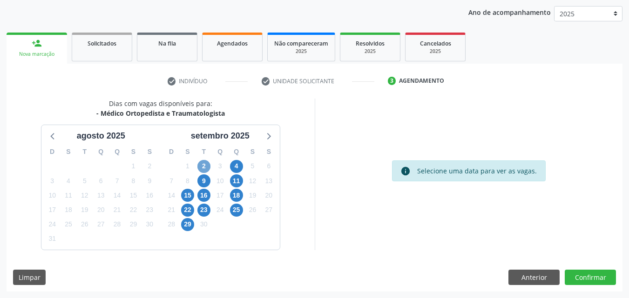
click at [206, 168] on span "2" at bounding box center [203, 166] width 13 height 13
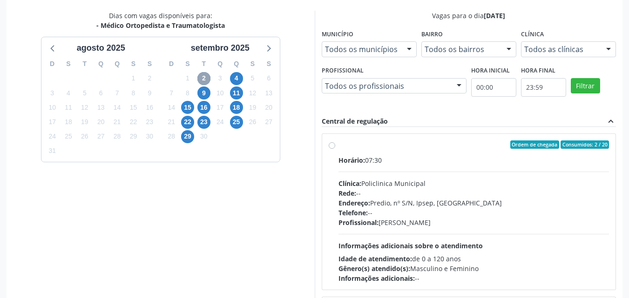
scroll to position [200, 0]
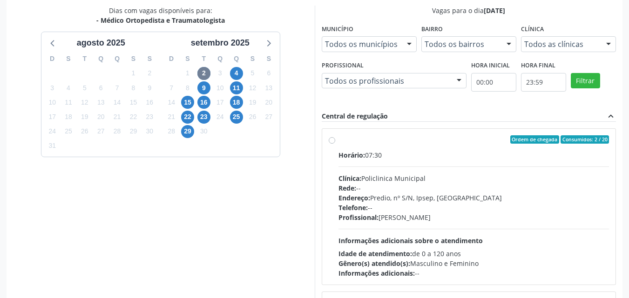
click at [338, 141] on label "Ordem de chegada Consumidos: 2 / 20 Horário: 07:30 Clínica: Policlinica Municip…" at bounding box center [473, 206] width 271 height 143
click at [334, 141] on input "Ordem de chegada Consumidos: 2 / 20 Horário: 07:30 Clínica: Policlinica Municip…" at bounding box center [332, 139] width 7 height 8
radio input "true"
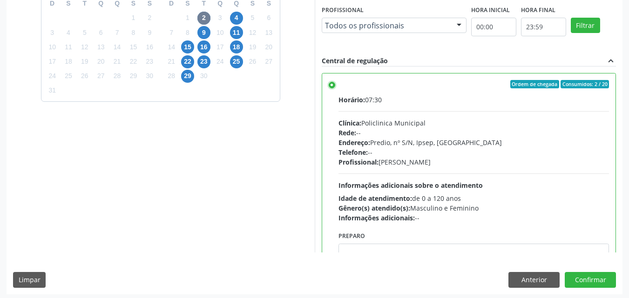
scroll to position [258, 0]
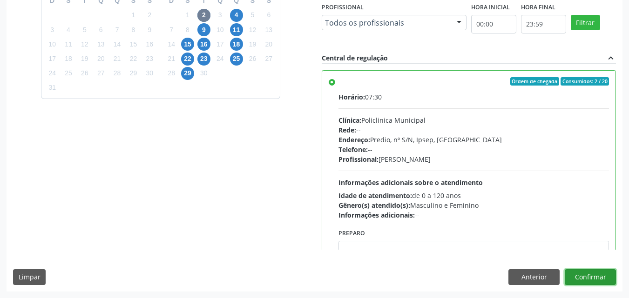
click at [587, 272] on button "Confirmar" at bounding box center [590, 277] width 51 height 16
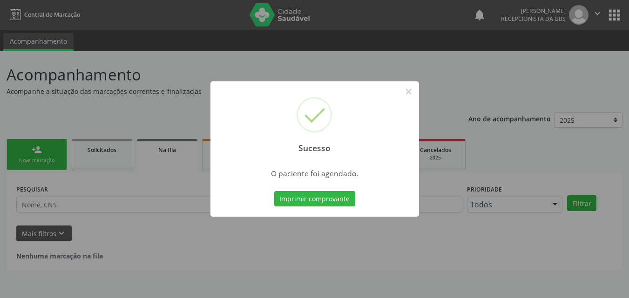
scroll to position [0, 0]
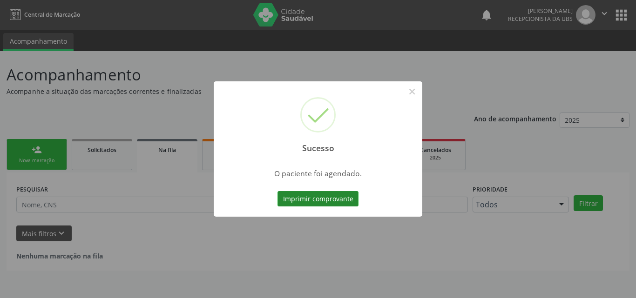
click at [314, 197] on button "Imprimir comprovante" at bounding box center [317, 199] width 81 height 16
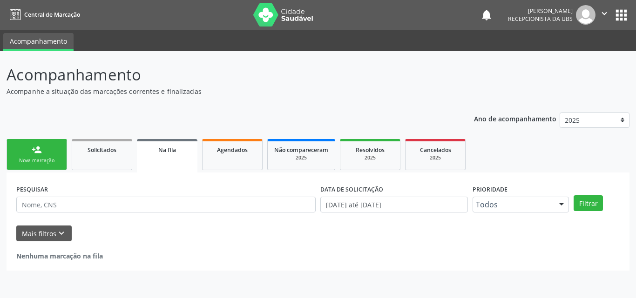
click at [37, 154] on div "person_add" at bounding box center [37, 150] width 10 height 10
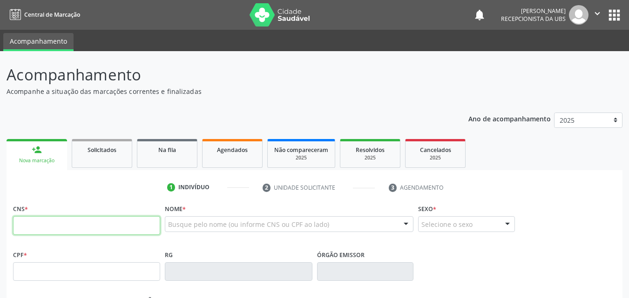
click at [76, 228] on input "text" at bounding box center [86, 225] width 147 height 19
type input "702 8051 0110 8069"
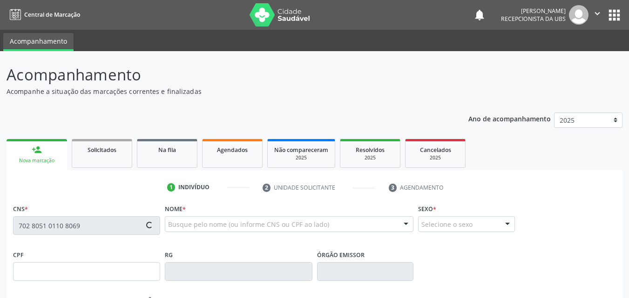
type input "055.756.784-07"
type input "[DATE]"
type input "[PERSON_NAME] de Sa"
type input "[PHONE_NUMBER]"
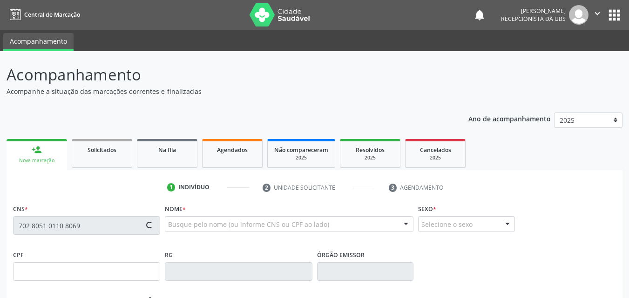
type input "1045"
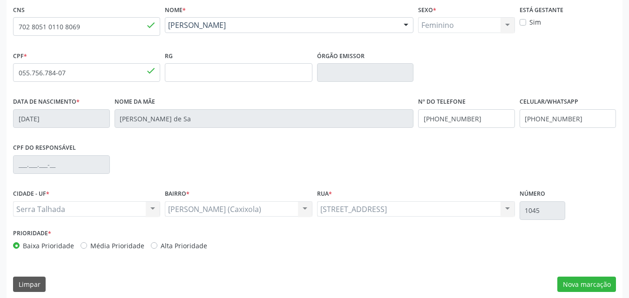
scroll to position [206, 0]
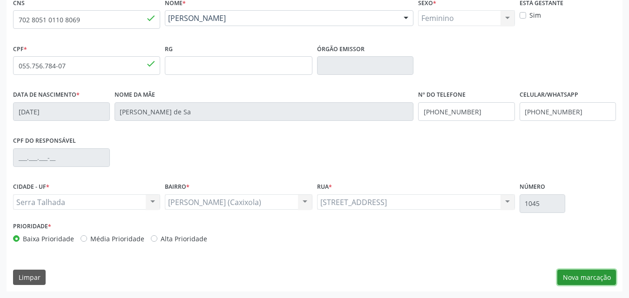
click at [585, 276] on button "Nova marcação" at bounding box center [586, 278] width 59 height 16
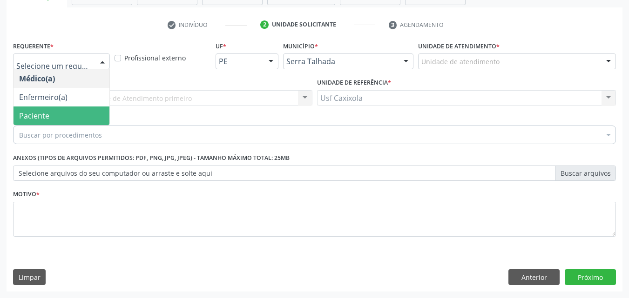
click at [86, 111] on span "Paciente" at bounding box center [61, 116] width 96 height 19
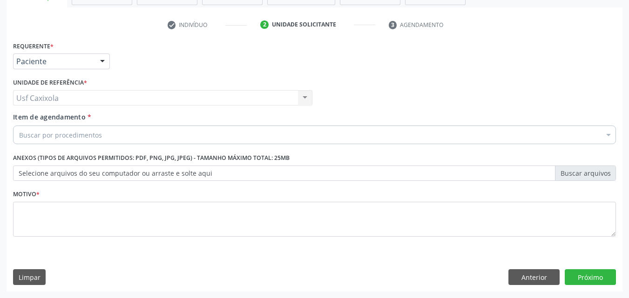
click at [106, 135] on div "Buscar por procedimentos" at bounding box center [314, 135] width 603 height 19
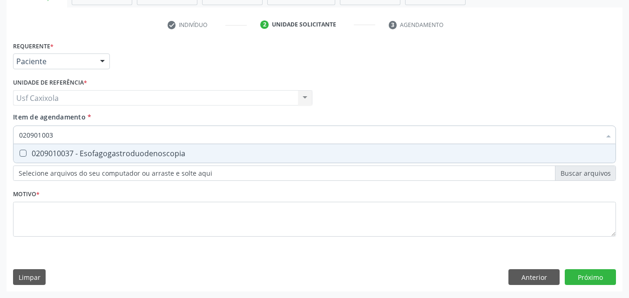
type input "0209010037"
click at [135, 154] on div "0209010037 - Esofagogastroduodenoscopia" at bounding box center [314, 153] width 591 height 7
checkbox Esofagogastroduodenoscopia "true"
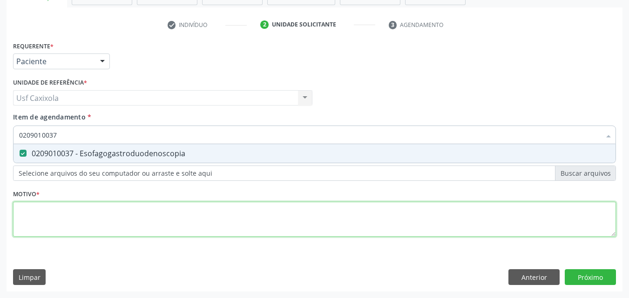
click at [371, 228] on div "Requerente * Paciente Médico(a) Enfermeiro(a) Paciente Nenhum resultado encontr…" at bounding box center [314, 144] width 603 height 211
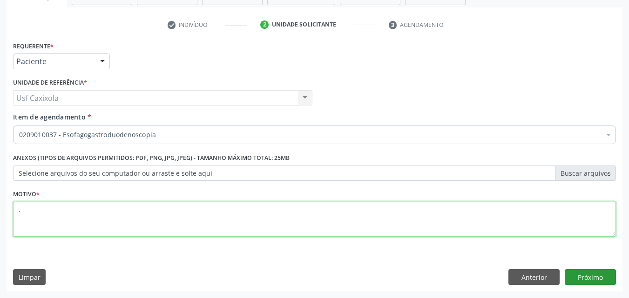
type textarea "."
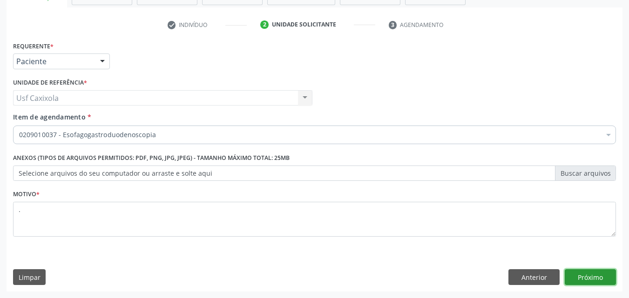
click at [609, 276] on button "Próximo" at bounding box center [590, 277] width 51 height 16
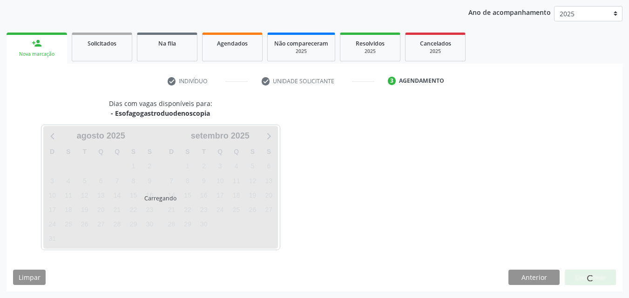
scroll to position [134, 0]
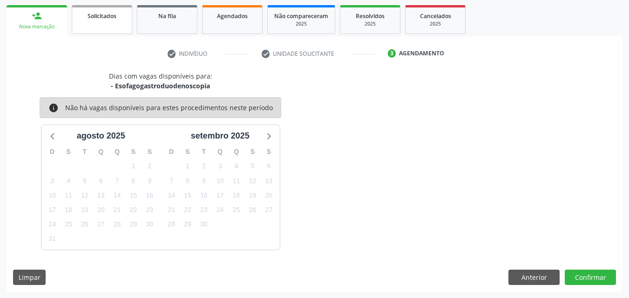
click at [94, 19] on span "Solicitados" at bounding box center [102, 16] width 29 height 8
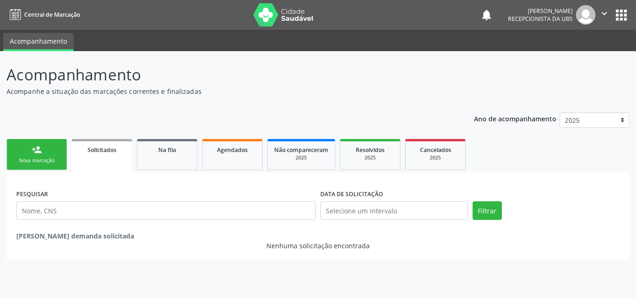
click at [49, 152] on link "person_add Nova marcação" at bounding box center [37, 154] width 61 height 31
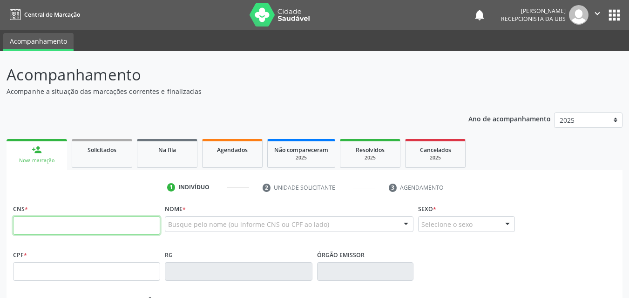
click at [58, 234] on input "text" at bounding box center [86, 225] width 147 height 19
type input "700 0036 4033 4706"
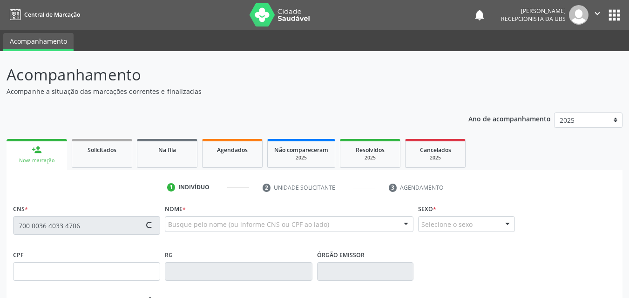
type input "045.171.314-16"
type input "[DATE]"
type input "[PERSON_NAME]"
type input "[PHONE_NUMBER]"
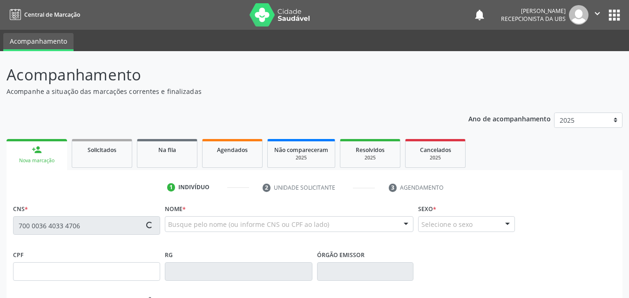
type input "055.690.784-10"
type input "1294"
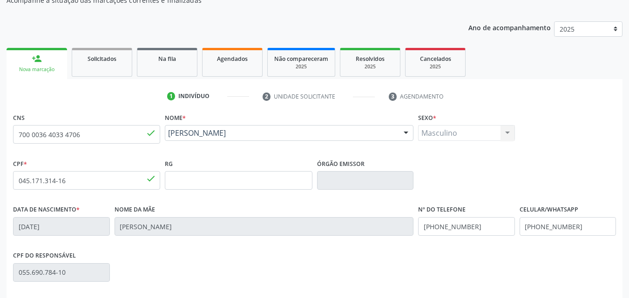
scroll to position [93, 0]
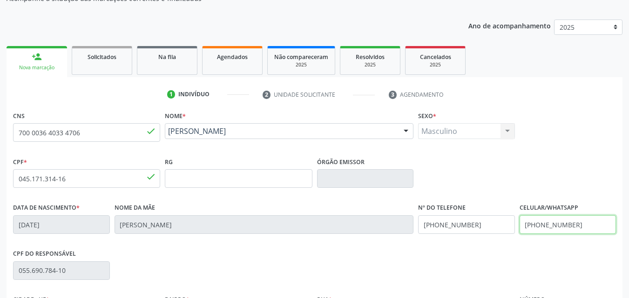
drag, startPoint x: 580, startPoint y: 225, endPoint x: 516, endPoint y: 228, distance: 64.7
click at [517, 240] on div "Celular/WhatsApp [PHONE_NUMBER]" at bounding box center [567, 224] width 101 height 46
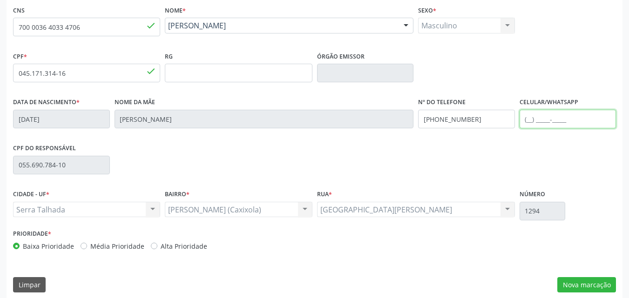
scroll to position [206, 0]
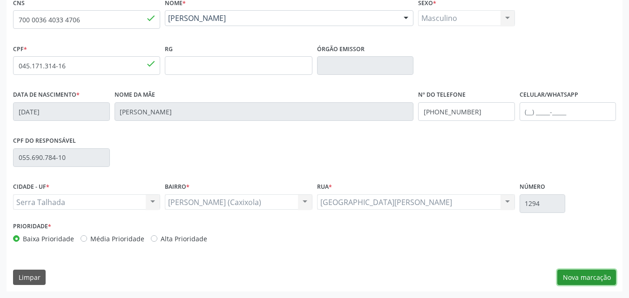
click at [590, 273] on button "Nova marcação" at bounding box center [586, 278] width 59 height 16
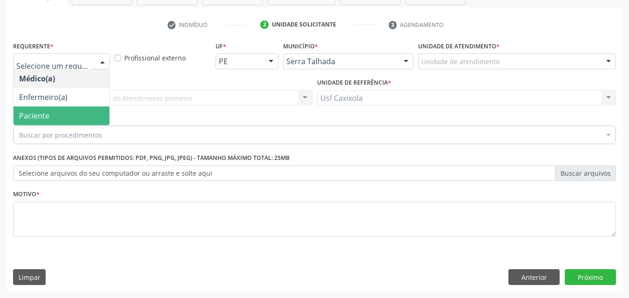
click at [70, 121] on span "Paciente" at bounding box center [61, 116] width 96 height 19
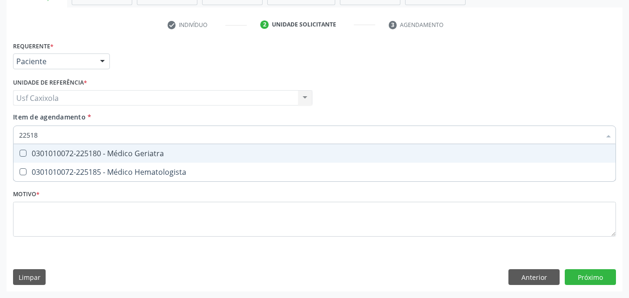
type input "225180"
click at [128, 155] on div "0301010072-225180 - Médico Geriatra" at bounding box center [314, 153] width 591 height 7
checkbox Geriatra "true"
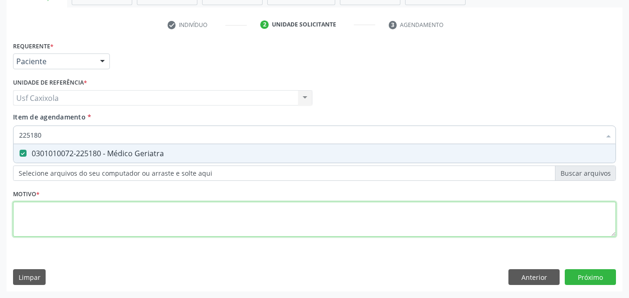
click at [125, 212] on div "Requerente * Paciente Médico(a) Enfermeiro(a) Paciente Nenhum resultado encontr…" at bounding box center [314, 144] width 603 height 211
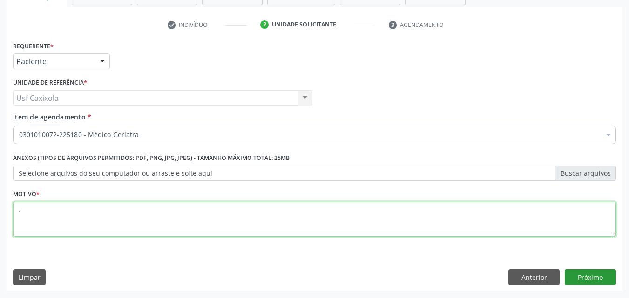
type textarea "."
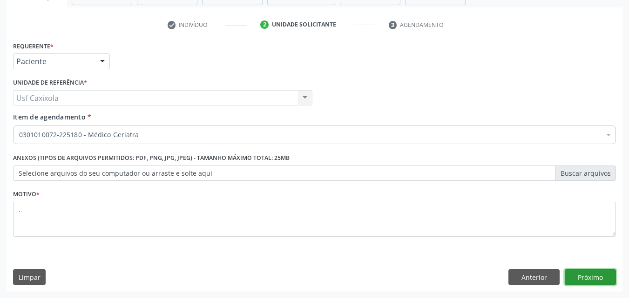
click at [595, 272] on button "Próximo" at bounding box center [590, 277] width 51 height 16
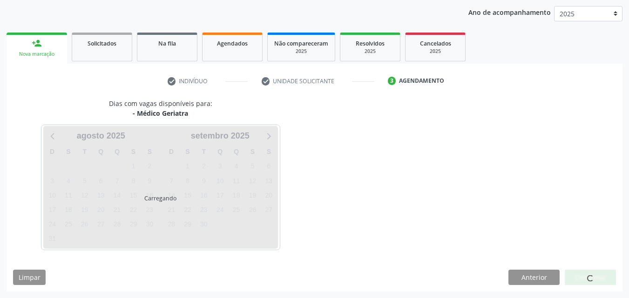
scroll to position [107, 0]
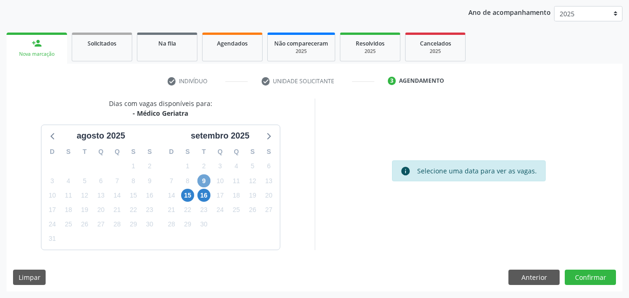
click at [206, 181] on span "9" at bounding box center [203, 181] width 13 height 13
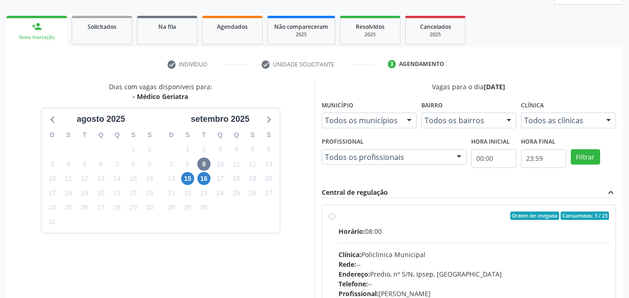
scroll to position [153, 0]
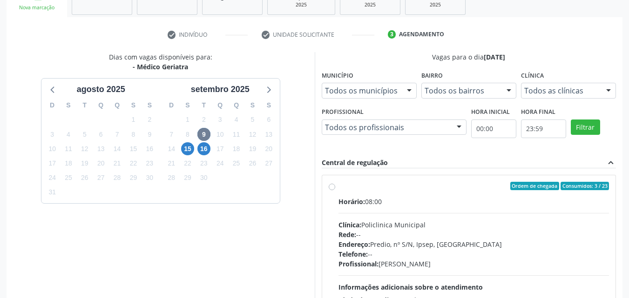
click at [338, 190] on label "Ordem de chegada Consumidos: 3 / 23 Horário: 08:00 Clínica: Policlinica Municip…" at bounding box center [473, 253] width 271 height 143
click at [330, 190] on input "Ordem de chegada Consumidos: 3 / 23 Horário: 08:00 Clínica: Policlinica Municip…" at bounding box center [332, 186] width 7 height 8
radio input "true"
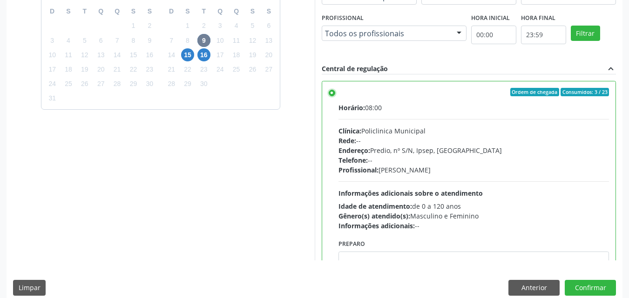
scroll to position [258, 0]
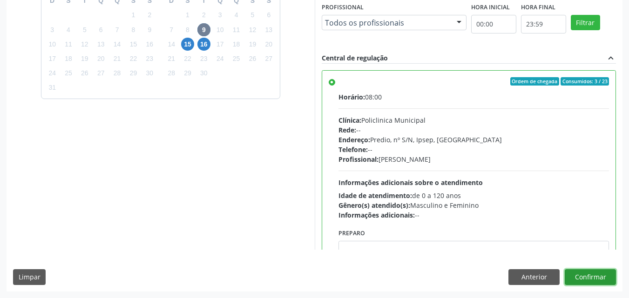
click at [593, 284] on button "Confirmar" at bounding box center [590, 277] width 51 height 16
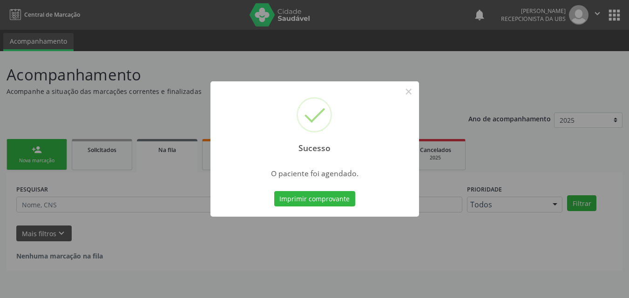
scroll to position [0, 0]
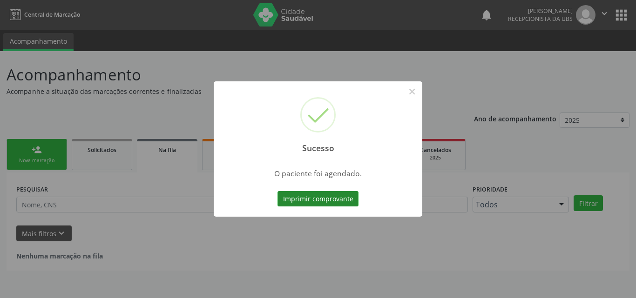
click at [337, 201] on button "Imprimir comprovante" at bounding box center [317, 199] width 81 height 16
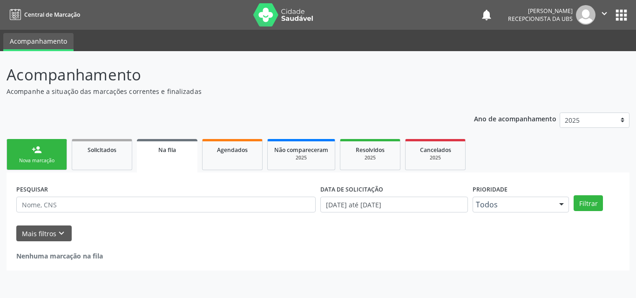
click at [39, 159] on div "Nova marcação" at bounding box center [36, 160] width 47 height 7
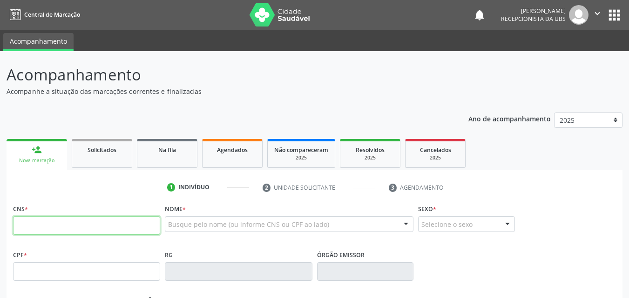
click at [59, 228] on input "text" at bounding box center [86, 225] width 147 height 19
type input "700 0053 9839 0907"
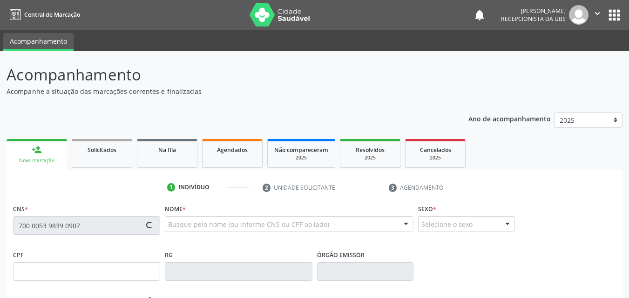
type input "075.906.614-06"
type input "02/12/1988"
type input "Maria dos Socorro Gomes Lima"
type input "(87) 99602-6686"
type input "1179"
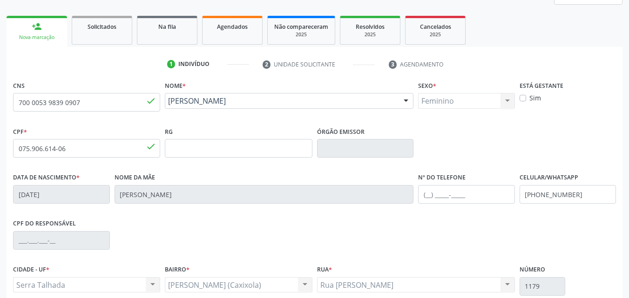
scroll to position [140, 0]
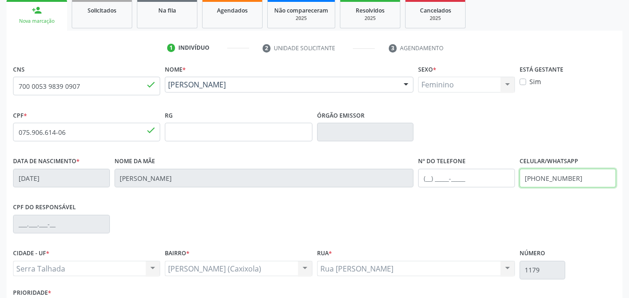
drag, startPoint x: 585, startPoint y: 178, endPoint x: 506, endPoint y: 201, distance: 81.5
click at [508, 200] on div "Data de nascimento * 02/12/1988 Nome da mãe Maria dos Socorro Gomes Lima Nº do …" at bounding box center [314, 178] width 607 height 46
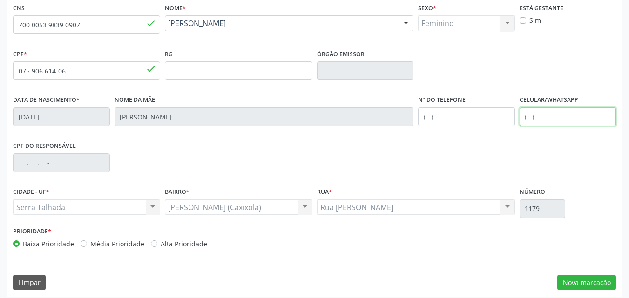
scroll to position [206, 0]
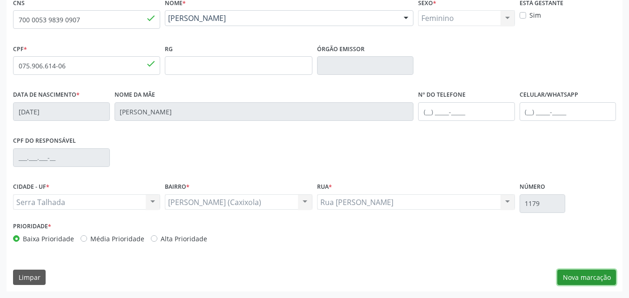
click at [594, 277] on button "Nova marcação" at bounding box center [586, 278] width 59 height 16
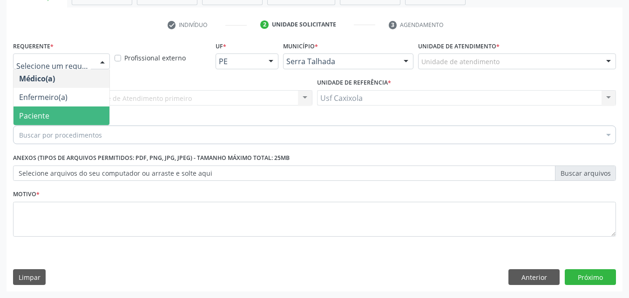
click at [64, 117] on span "Paciente" at bounding box center [61, 116] width 96 height 19
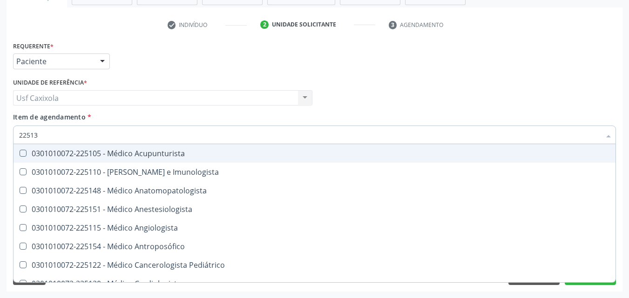
type input "225133"
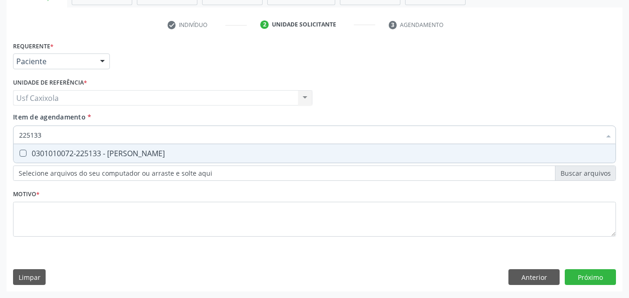
click at [74, 152] on div "0301010072-225133 - [PERSON_NAME]" at bounding box center [314, 153] width 591 height 7
checkbox Psiquiatra "true"
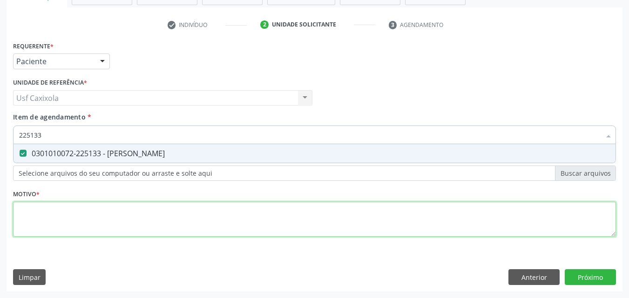
click at [72, 213] on div "Requerente * Paciente Médico(a) Enfermeiro(a) Paciente Nenhum resultado encontr…" at bounding box center [314, 144] width 603 height 211
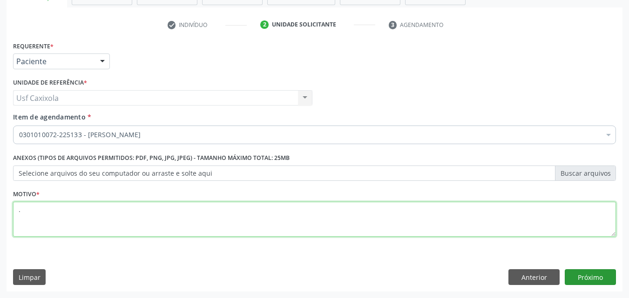
type textarea "."
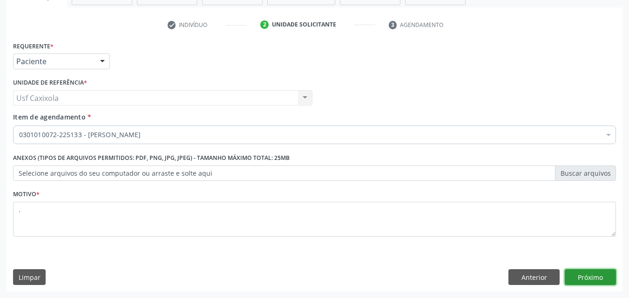
click at [589, 274] on button "Próximo" at bounding box center [590, 277] width 51 height 16
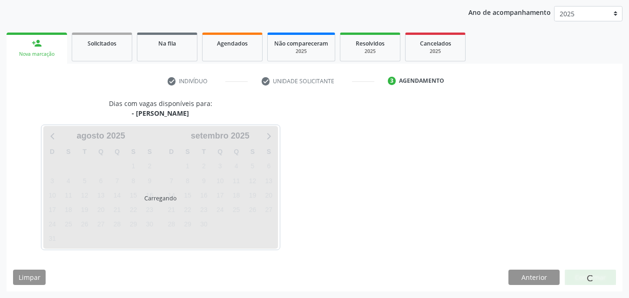
scroll to position [107, 0]
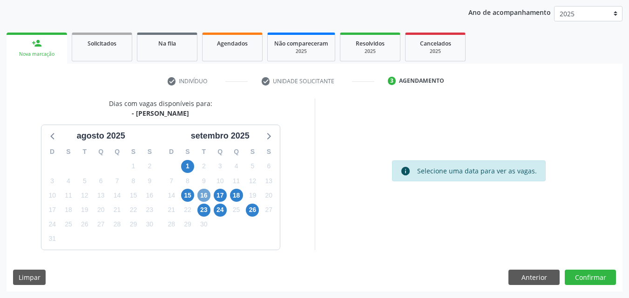
click at [204, 194] on span "16" at bounding box center [203, 195] width 13 height 13
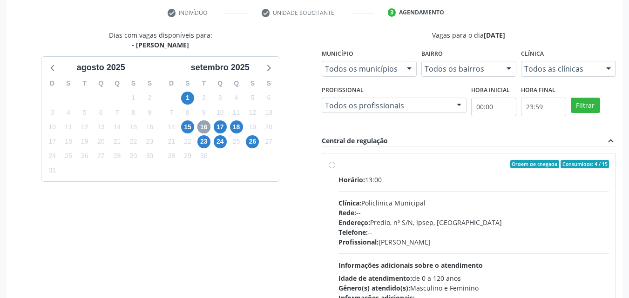
scroll to position [200, 0]
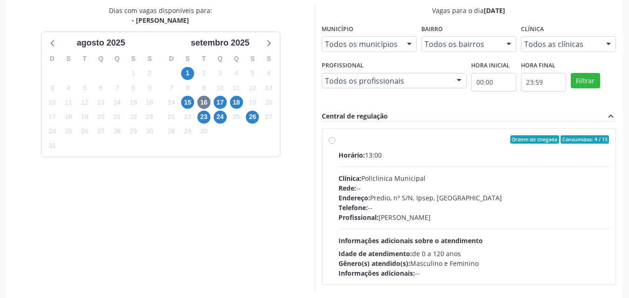
click at [338, 139] on label "Ordem de chegada Consumidos: 4 / 15 Horário: 13:00 Clínica: Policlinica Municip…" at bounding box center [473, 206] width 271 height 143
click at [330, 139] on input "Ordem de chegada Consumidos: 4 / 15 Horário: 13:00 Clínica: Policlinica Municip…" at bounding box center [332, 139] width 7 height 8
radio input "true"
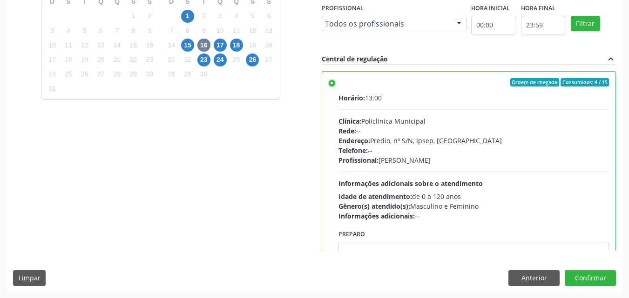
scroll to position [258, 0]
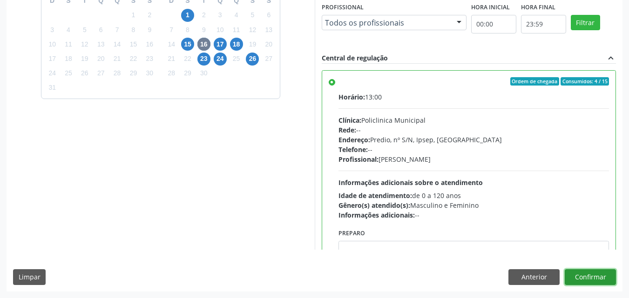
click at [589, 276] on button "Confirmar" at bounding box center [590, 277] width 51 height 16
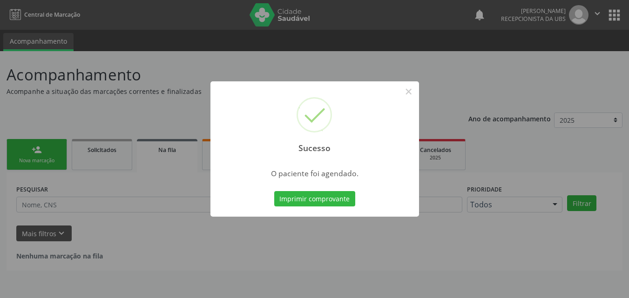
scroll to position [0, 0]
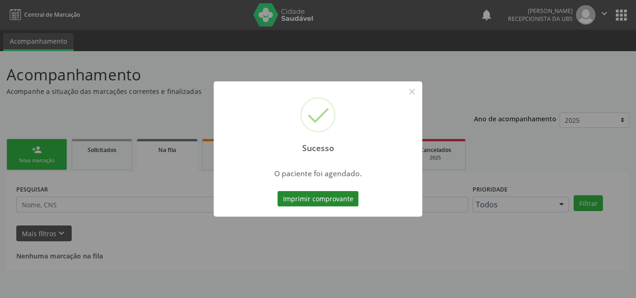
click at [326, 198] on button "Imprimir comprovante" at bounding box center [317, 199] width 81 height 16
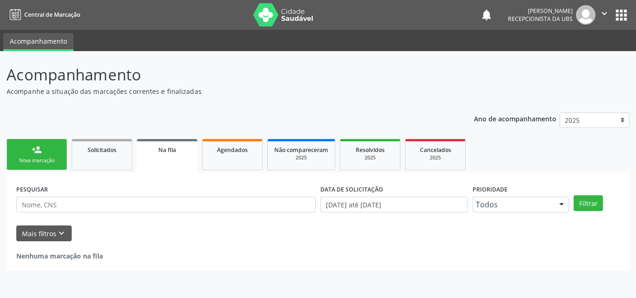
click at [44, 161] on div "Sucesso × O paciente foi agendado. Imprimir comprovante Cancel" at bounding box center [318, 149] width 636 height 298
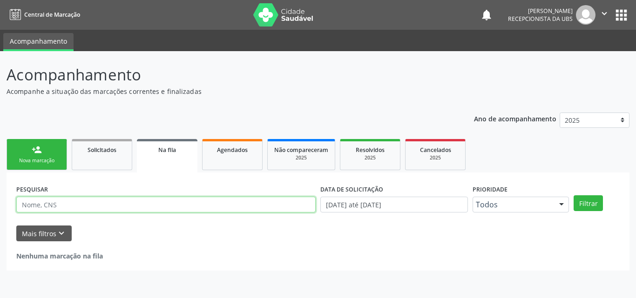
click at [61, 206] on input "text" at bounding box center [165, 205] width 299 height 16
drag, startPoint x: 89, startPoint y: 204, endPoint x: 0, endPoint y: 219, distance: 90.1
click at [0, 219] on div "Acompanhamento Acompanhe a situação das marcações correntes e finalizadas Relat…" at bounding box center [318, 174] width 636 height 247
type input "703008830247579"
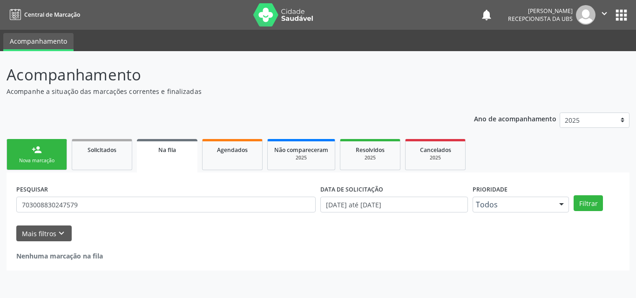
click at [47, 155] on link "person_add Nova marcação" at bounding box center [37, 154] width 61 height 31
click at [45, 153] on link "person_add Nova marcação" at bounding box center [37, 154] width 61 height 31
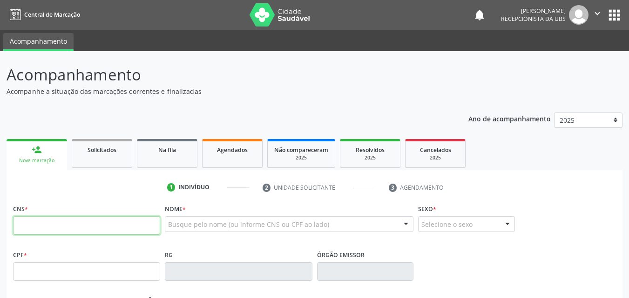
click at [45, 227] on input "text" at bounding box center [86, 225] width 147 height 19
paste input "703 0088 3024 7579"
type input "703 0088 3024 7579"
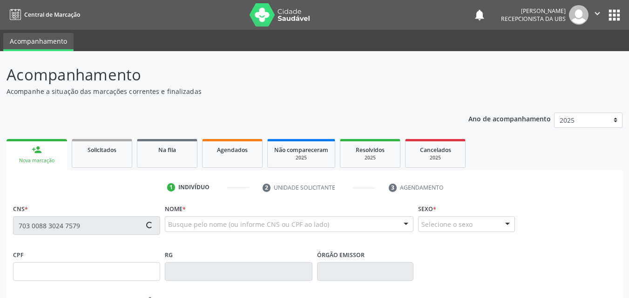
type input "709.800.564-97"
type input "08/06/1991"
type input "Maria Jose Moraes Silva"
type input "[PHONE_NUMBER]"
type input "055.690.784-10"
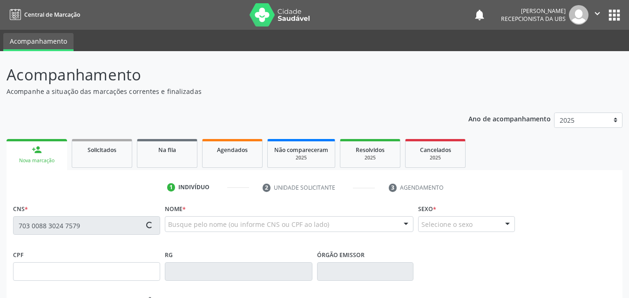
type input "1294"
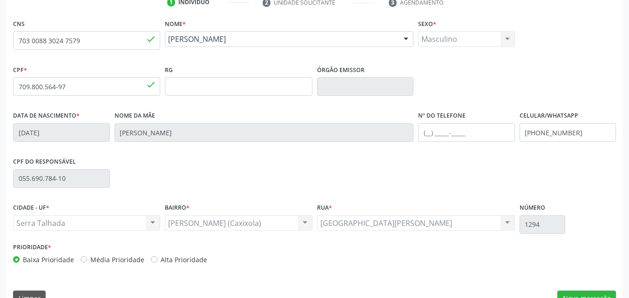
scroll to position [186, 0]
drag, startPoint x: 585, startPoint y: 128, endPoint x: 515, endPoint y: 127, distance: 69.4
click at [515, 127] on div "Data de nascimento * 08/06/1991 Nome da mãe Maria Jose Moraes Silva Nº do Telef…" at bounding box center [314, 131] width 607 height 46
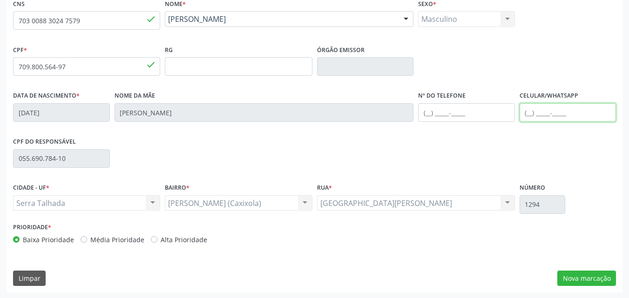
scroll to position [206, 0]
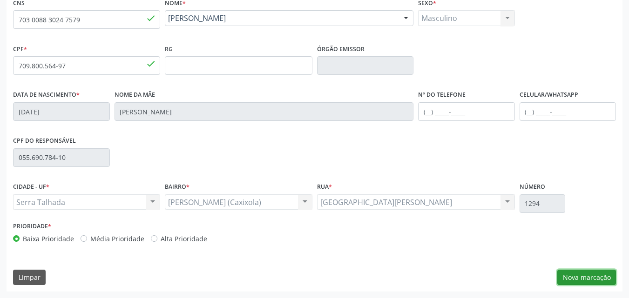
click at [587, 278] on button "Nova marcação" at bounding box center [586, 278] width 59 height 16
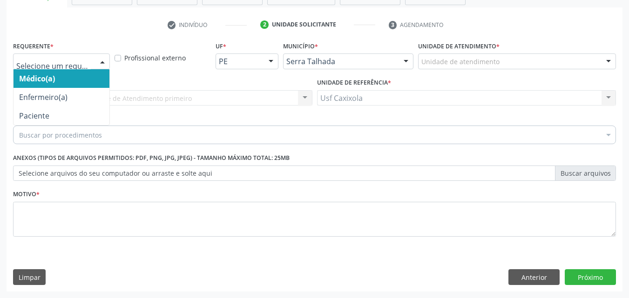
click at [102, 61] on div at bounding box center [102, 62] width 14 height 16
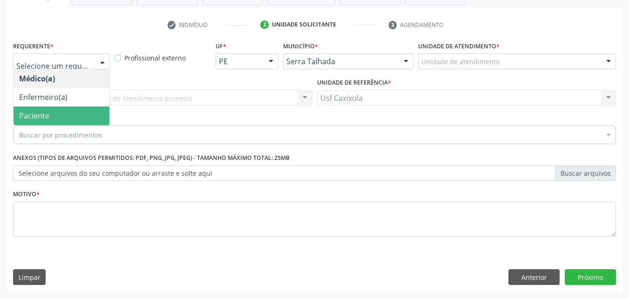
click at [87, 112] on span "Paciente" at bounding box center [61, 116] width 96 height 19
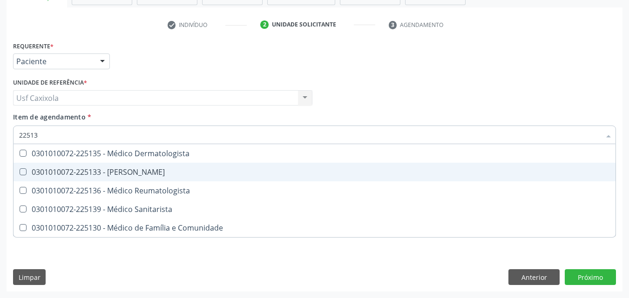
type input "225133"
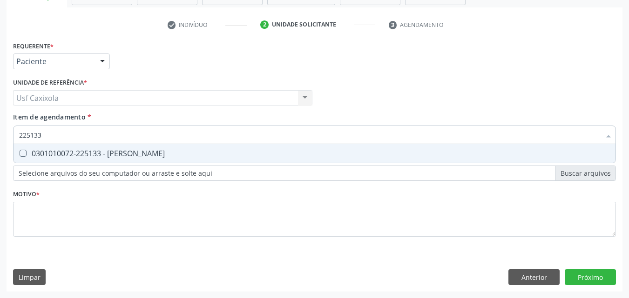
click at [76, 152] on div "0301010072-225133 - [PERSON_NAME]" at bounding box center [314, 153] width 591 height 7
checkbox Psiquiatra "true"
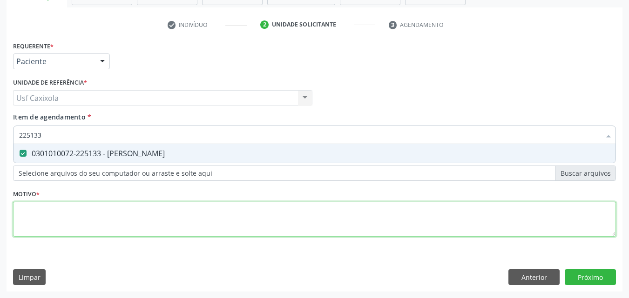
click at [78, 226] on div "Requerente * Paciente Médico(a) Enfermeiro(a) Paciente Nenhum resultado encontr…" at bounding box center [314, 144] width 603 height 211
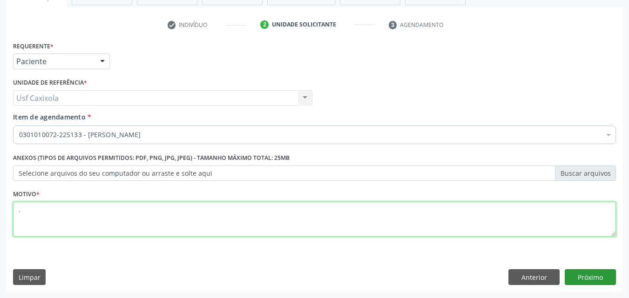
type textarea "."
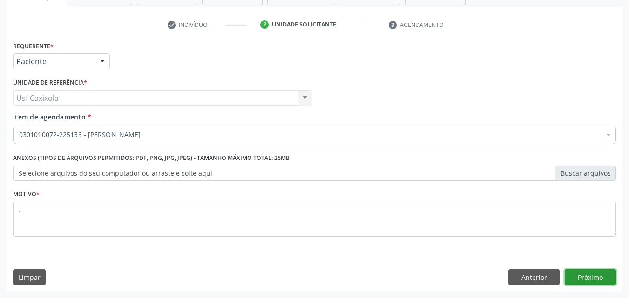
click at [592, 277] on button "Próximo" at bounding box center [590, 277] width 51 height 16
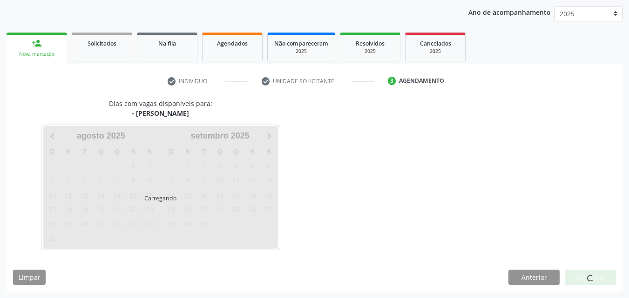
scroll to position [107, 0]
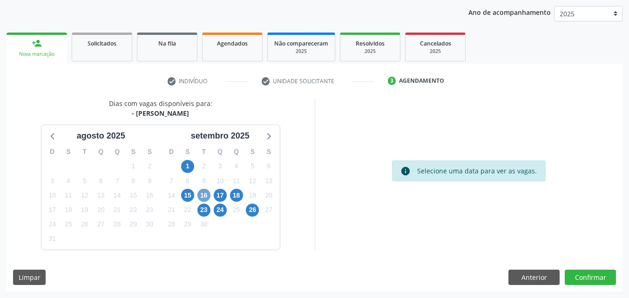
click at [206, 194] on span "16" at bounding box center [203, 195] width 13 height 13
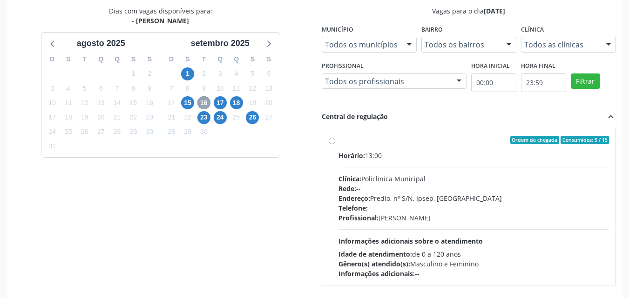
scroll to position [200, 0]
click at [338, 142] on label "Ordem de chegada Consumidos: 5 / 15 Horário: 13:00 Clínica: Policlinica Municip…" at bounding box center [473, 206] width 271 height 143
click at [333, 142] on input "Ordem de chegada Consumidos: 5 / 15 Horário: 13:00 Clínica: Policlinica Municip…" at bounding box center [332, 139] width 7 height 8
radio input "true"
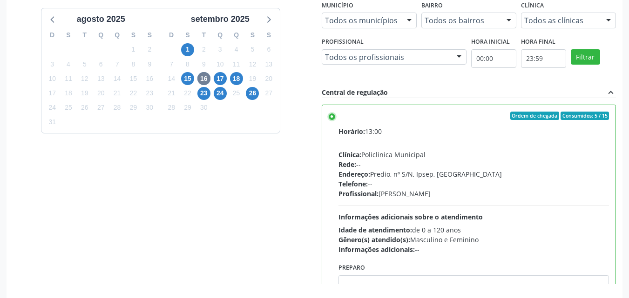
scroll to position [246, 0]
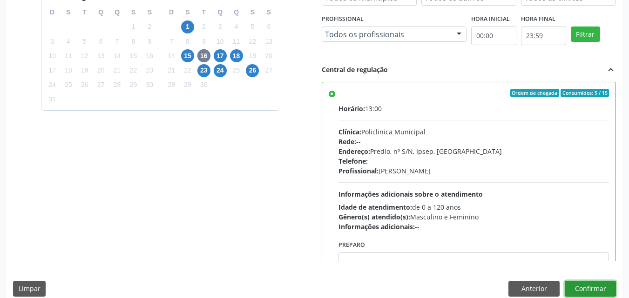
click at [592, 291] on button "Confirmar" at bounding box center [590, 289] width 51 height 16
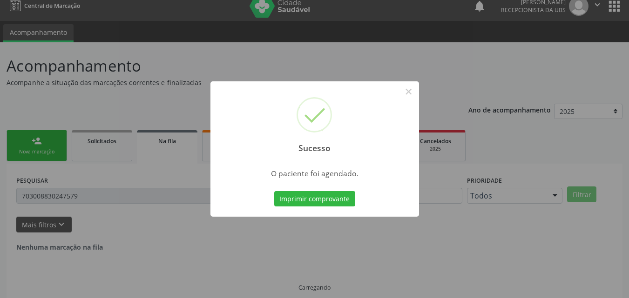
scroll to position [0, 0]
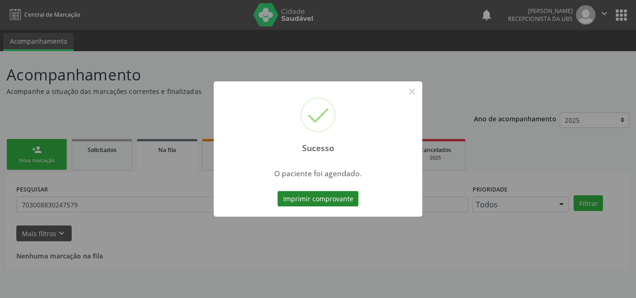
click at [328, 201] on button "Imprimir comprovante" at bounding box center [317, 199] width 81 height 16
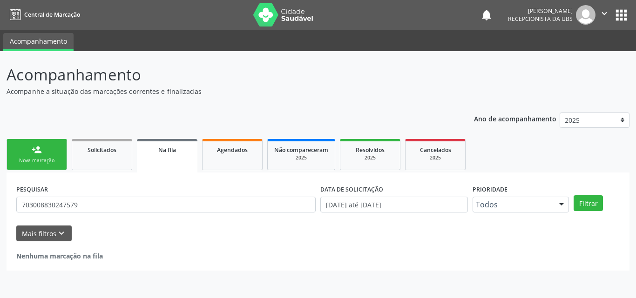
click at [35, 150] on div "person_add" at bounding box center [37, 150] width 10 height 10
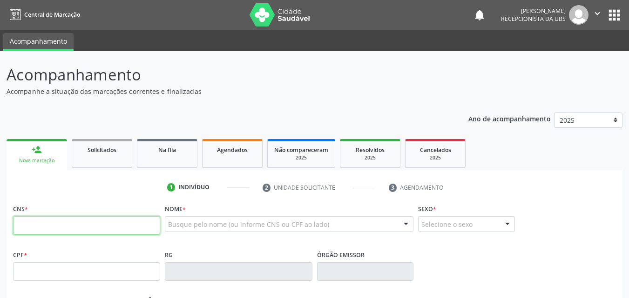
click at [54, 226] on input "text" at bounding box center [86, 225] width 147 height 19
type input "898 0048 6056 3834"
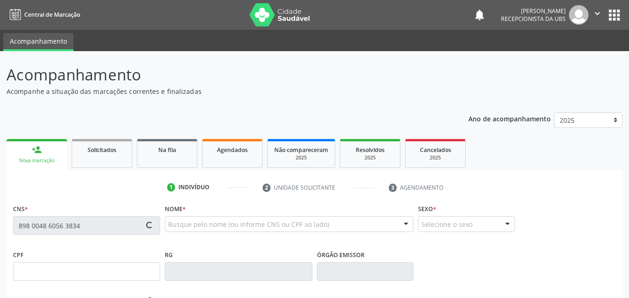
type input "709.800.694-75"
type input "08/06/1991"
type input "Maria Jose Moraes Silva"
type input "[PHONE_NUMBER]"
type input "055.690.784-10"
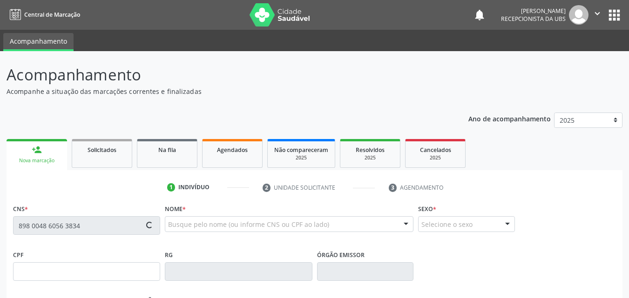
type input "1294"
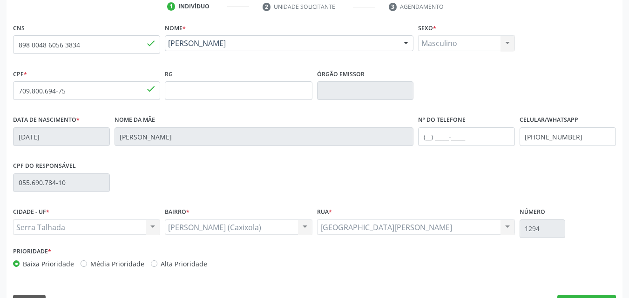
scroll to position [186, 0]
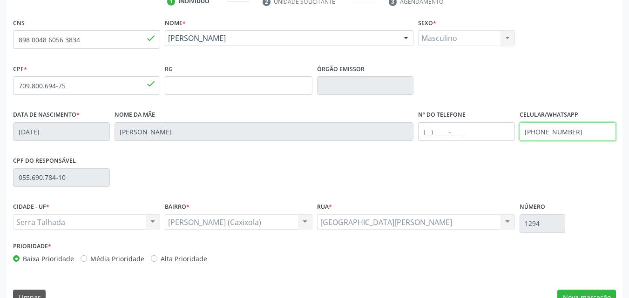
drag, startPoint x: 588, startPoint y: 133, endPoint x: 513, endPoint y: 134, distance: 74.5
click at [513, 135] on div "Data de nascimento * 08/06/1991 Nome da mãe Maria Jose Moraes Silva Nº do Telef…" at bounding box center [314, 131] width 607 height 46
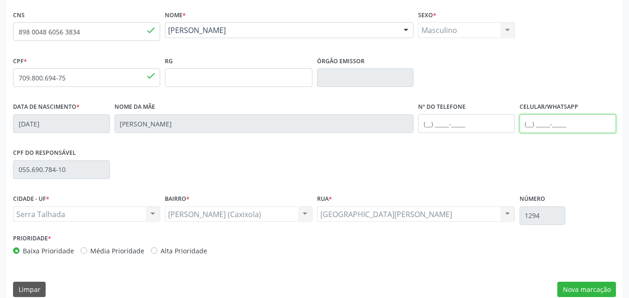
scroll to position [206, 0]
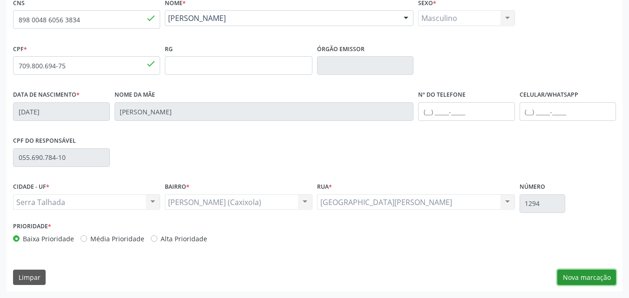
click at [600, 280] on button "Nova marcação" at bounding box center [586, 278] width 59 height 16
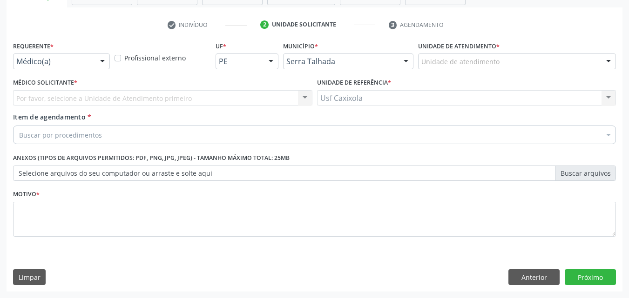
scroll to position [163, 0]
click at [86, 55] on div "Médico(a)" at bounding box center [61, 62] width 97 height 16
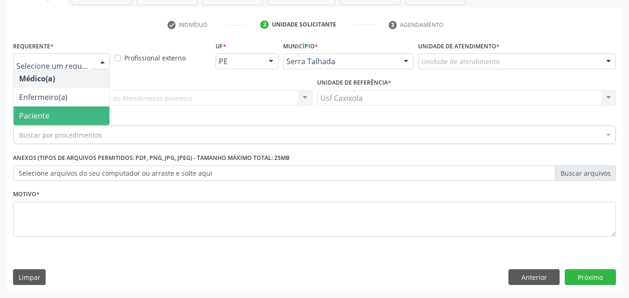
click at [74, 113] on span "Paciente" at bounding box center [61, 116] width 96 height 19
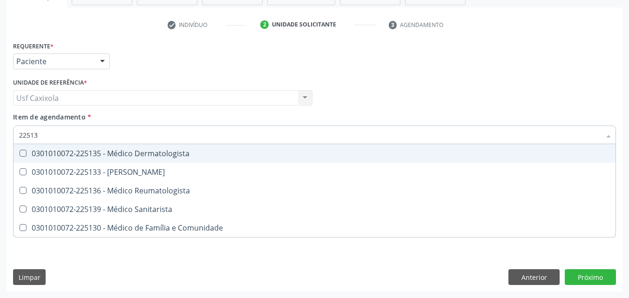
type input "225133"
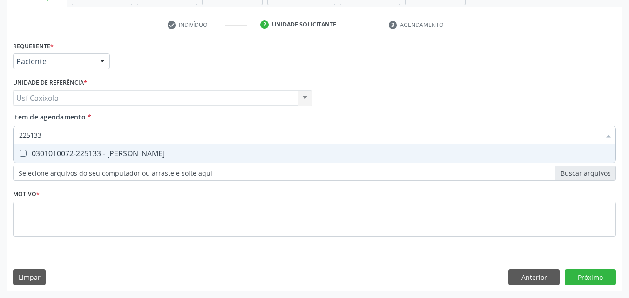
click at [83, 154] on div "0301010072-225133 - [PERSON_NAME]" at bounding box center [314, 153] width 591 height 7
checkbox Psiquiatra "true"
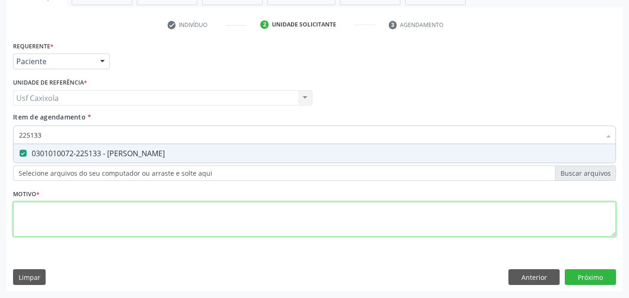
click at [87, 215] on div "Requerente * Paciente Médico(a) Enfermeiro(a) Paciente Nenhum resultado encontr…" at bounding box center [314, 144] width 603 height 211
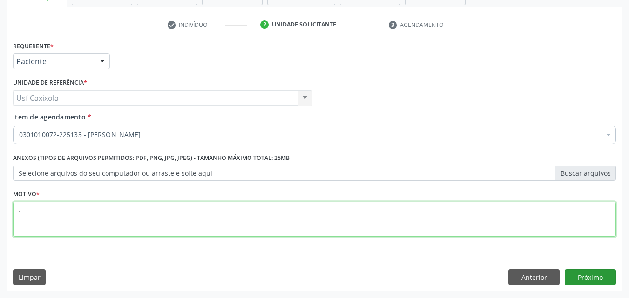
type textarea "."
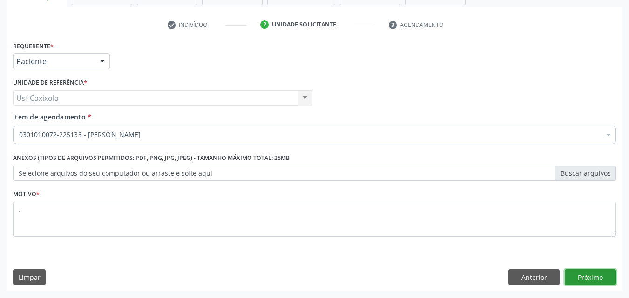
click at [583, 279] on button "Próximo" at bounding box center [590, 277] width 51 height 16
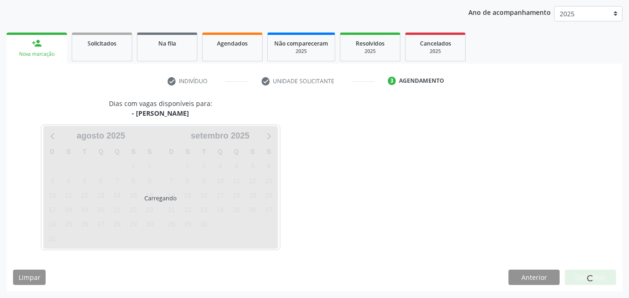
scroll to position [107, 0]
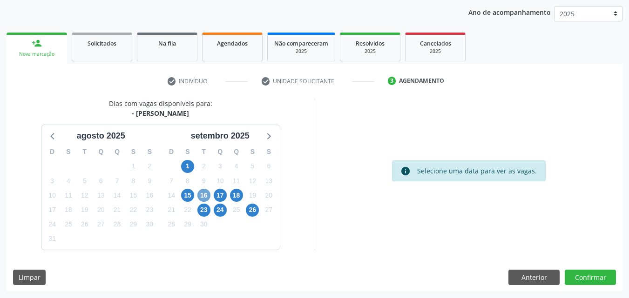
click at [208, 194] on span "16" at bounding box center [203, 195] width 13 height 13
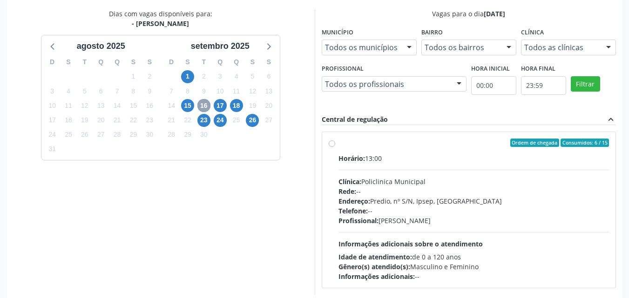
scroll to position [200, 0]
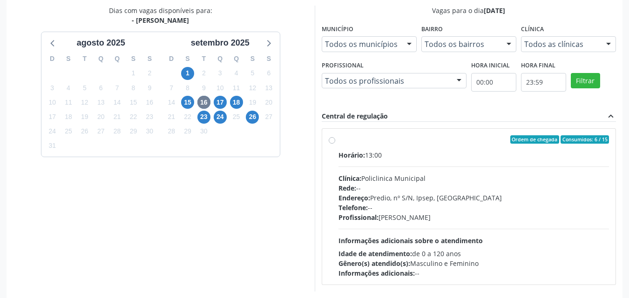
click at [333, 135] on div "Ordem de chegada Consumidos: 6 / 15 Horário: 13:00 Clínica: Policlinica Municip…" at bounding box center [469, 207] width 294 height 156
radio input "true"
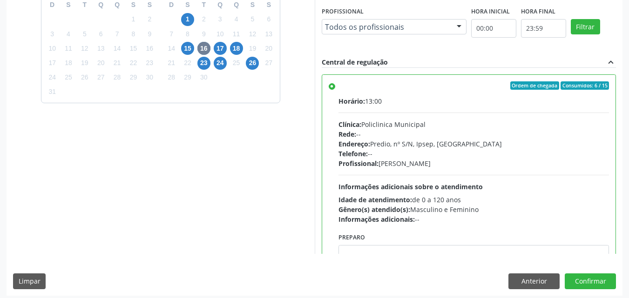
scroll to position [258, 0]
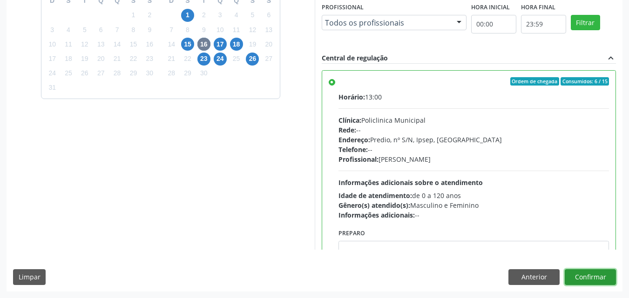
click at [600, 274] on button "Confirmar" at bounding box center [590, 277] width 51 height 16
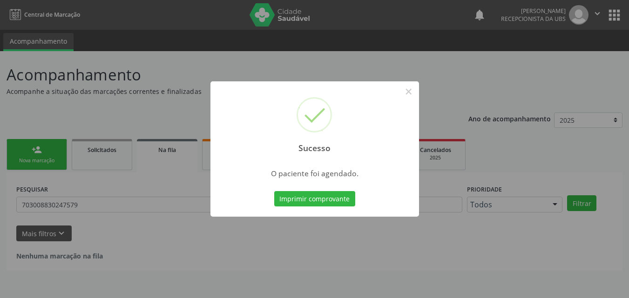
scroll to position [0, 0]
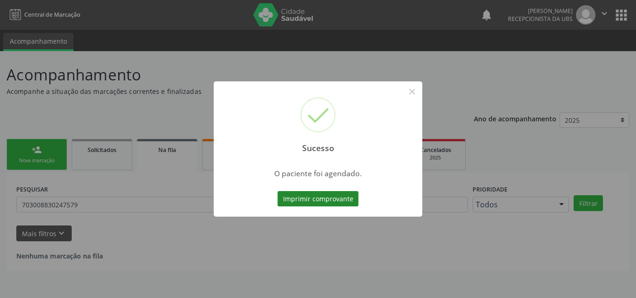
click at [345, 199] on button "Imprimir comprovante" at bounding box center [317, 199] width 81 height 16
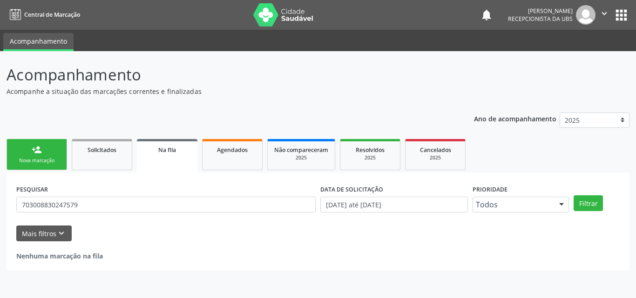
click at [40, 163] on div "Sucesso × O paciente foi agendado. Imprimir comprovante Cancel" at bounding box center [318, 149] width 636 height 298
click at [45, 146] on link "person_add Nova marcação" at bounding box center [37, 154] width 61 height 31
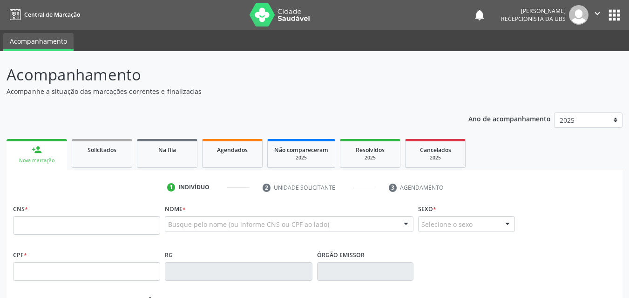
click at [39, 154] on div "person_add" at bounding box center [37, 150] width 10 height 10
click at [53, 220] on input "text" at bounding box center [86, 225] width 147 height 19
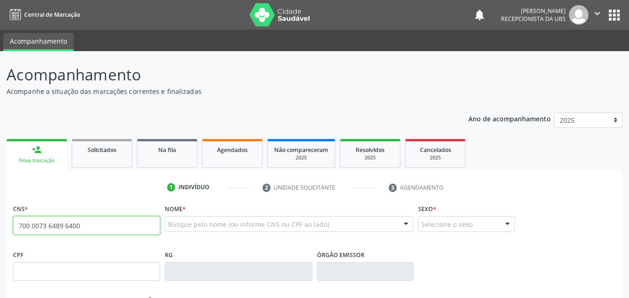
type input "700 0073 6489 6400"
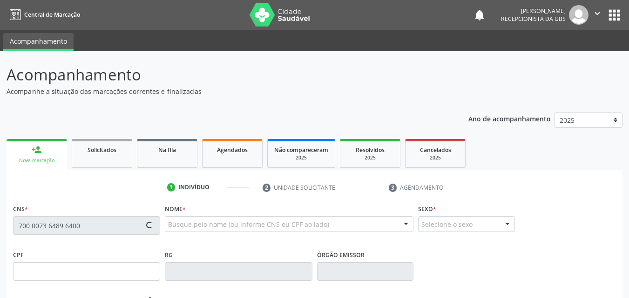
type input "335.955.184-20"
type input "20/05/1963"
type input "Cleonice Pedro"
type input "(87) 99152-4035"
type input "S/N"
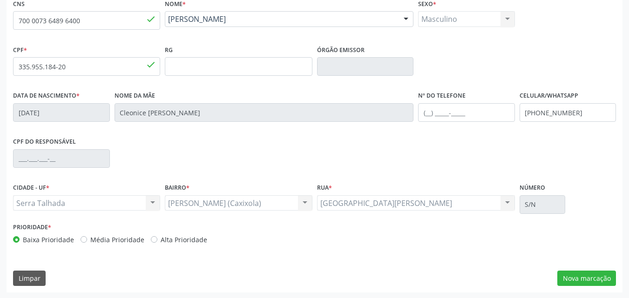
scroll to position [206, 0]
drag, startPoint x: 579, startPoint y: 110, endPoint x: 509, endPoint y: 115, distance: 70.5
click at [509, 115] on div "Data de nascimento * 20/05/1963 Nome da mãe Cleonice Pedro Nº do Telefone Celul…" at bounding box center [314, 111] width 607 height 46
click at [603, 277] on button "Nova marcação" at bounding box center [586, 278] width 59 height 16
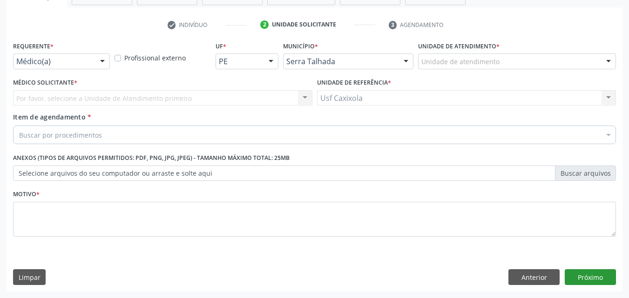
scroll to position [163, 0]
click at [85, 66] on div "Médico(a)" at bounding box center [61, 62] width 97 height 16
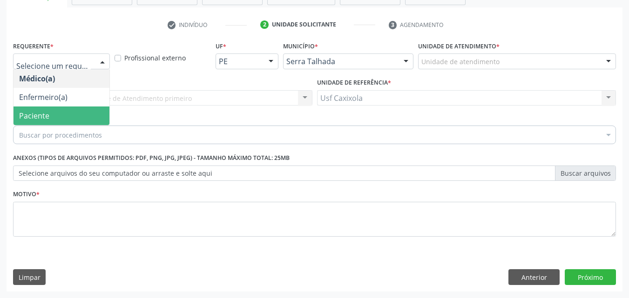
click at [69, 112] on span "Paciente" at bounding box center [61, 116] width 96 height 19
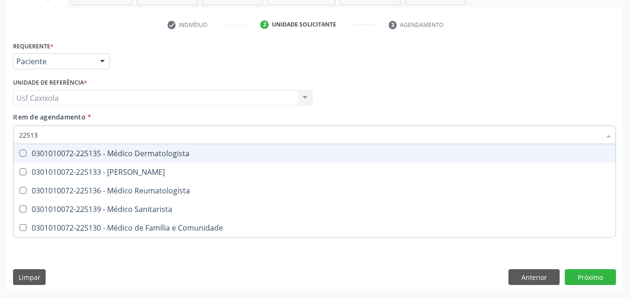
type input "225135"
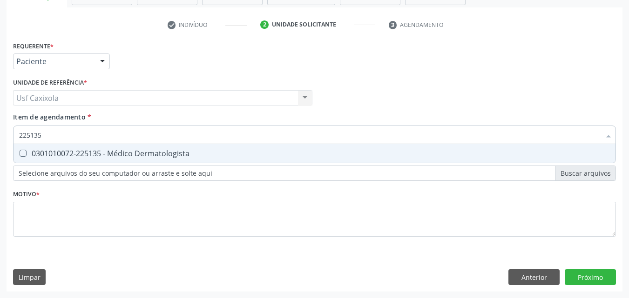
click at [91, 155] on div "0301010072-225135 - Médico Dermatologista" at bounding box center [314, 153] width 591 height 7
checkbox Dermatologista "true"
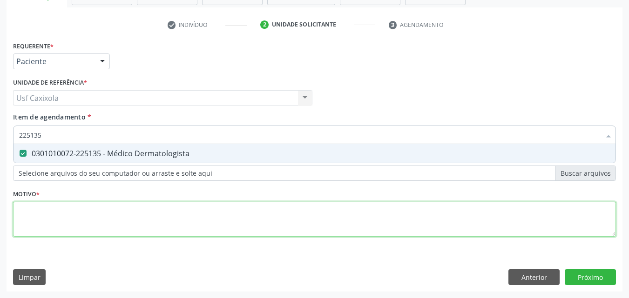
click at [103, 220] on div "Requerente * Paciente Médico(a) Enfermeiro(a) Paciente Nenhum resultado encontr…" at bounding box center [314, 144] width 603 height 211
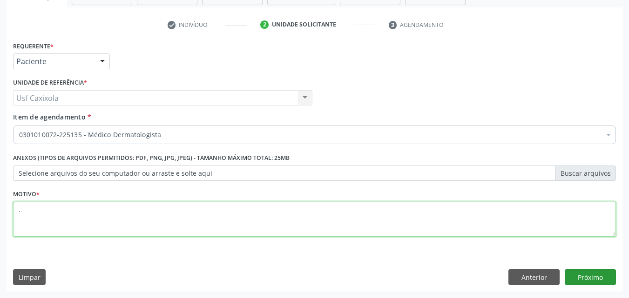
type textarea "."
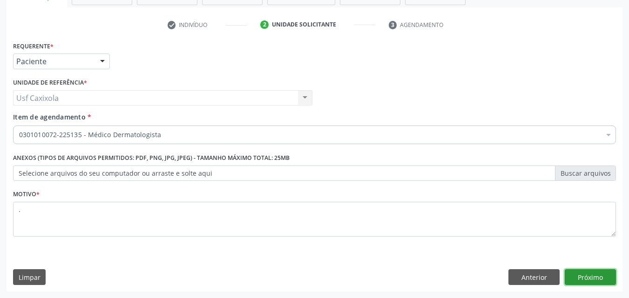
click at [587, 280] on button "Próximo" at bounding box center [590, 277] width 51 height 16
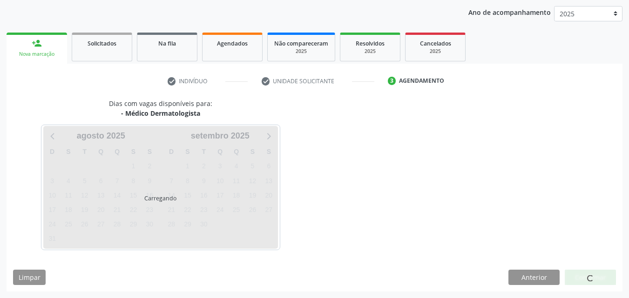
scroll to position [107, 0]
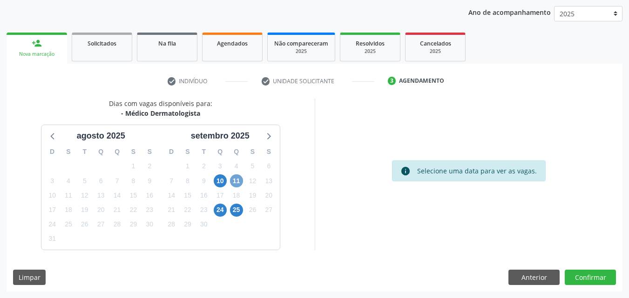
click at [234, 183] on span "11" at bounding box center [236, 181] width 13 height 13
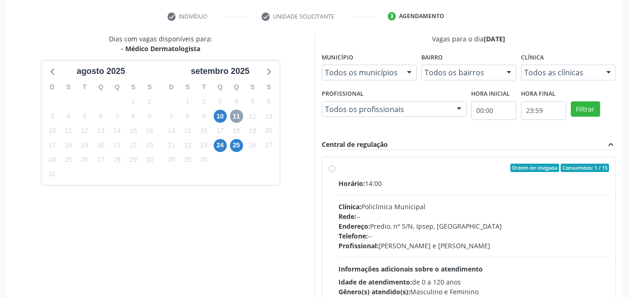
scroll to position [200, 0]
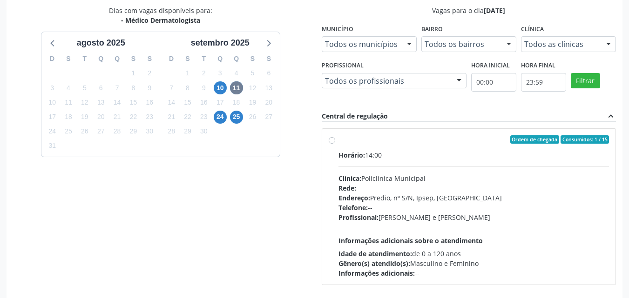
click at [340, 146] on label "Ordem de chegada Consumidos: 1 / 15 Horário: 14:00 Clínica: Policlinica Municip…" at bounding box center [473, 206] width 271 height 143
click at [335, 144] on input "Ordem de chegada Consumidos: 1 / 15 Horário: 14:00 Clínica: Policlinica Municip…" at bounding box center [332, 139] width 7 height 8
radio input "true"
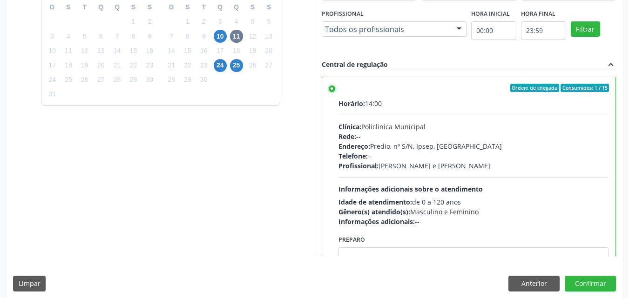
scroll to position [258, 0]
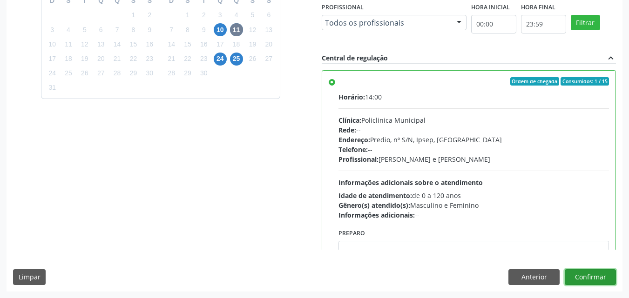
click at [606, 273] on button "Confirmar" at bounding box center [590, 277] width 51 height 16
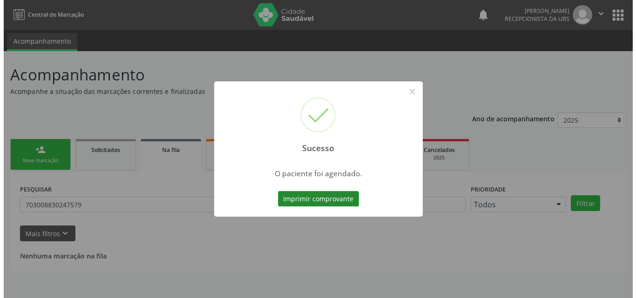
scroll to position [0, 0]
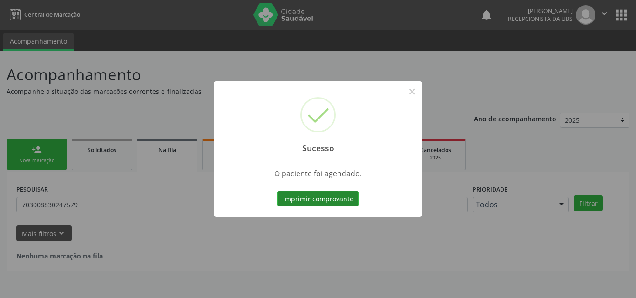
click at [318, 198] on button "Imprimir comprovante" at bounding box center [317, 199] width 81 height 16
